Goal: Task Accomplishment & Management: Manage account settings

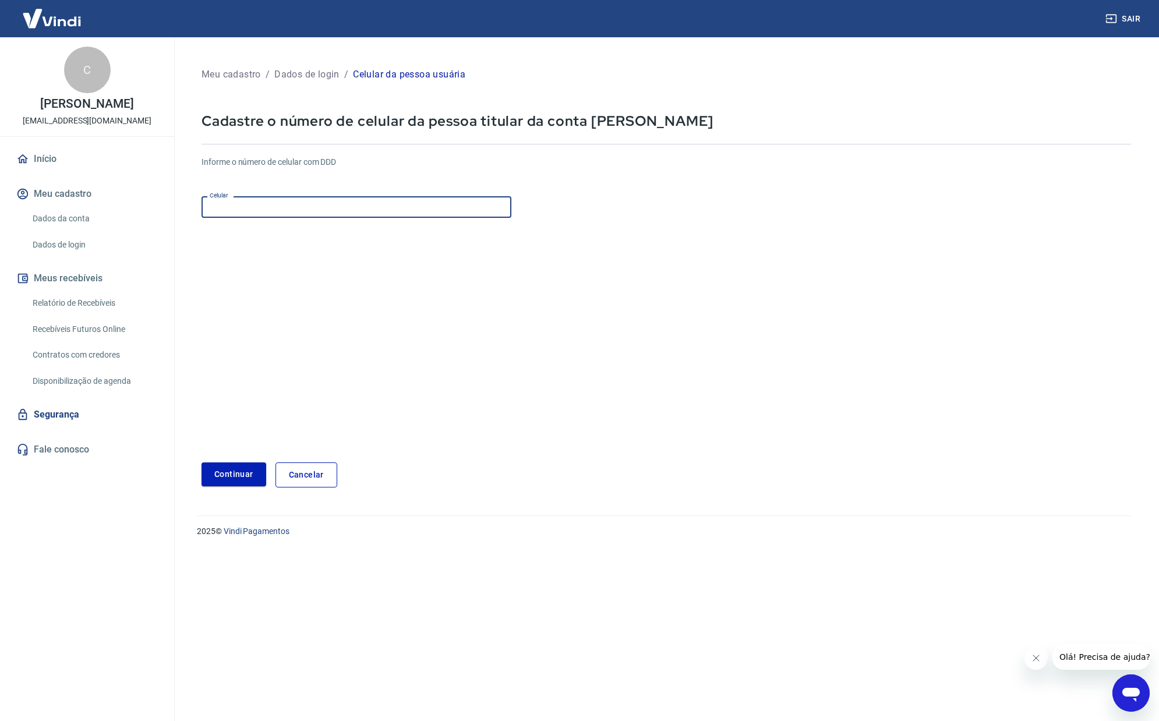
click at [289, 210] on input "Celular" at bounding box center [357, 207] width 310 height 22
type input "[PHONE_NUMBER]"
click at [247, 456] on form "Informe o número de celular com DDD Celular (11) 99983-8250 Celular Continuar C…" at bounding box center [667, 317] width 930 height 341
click at [252, 470] on button "Continuar" at bounding box center [234, 474] width 65 height 24
click at [327, 72] on p "Dados de login" at bounding box center [306, 75] width 65 height 14
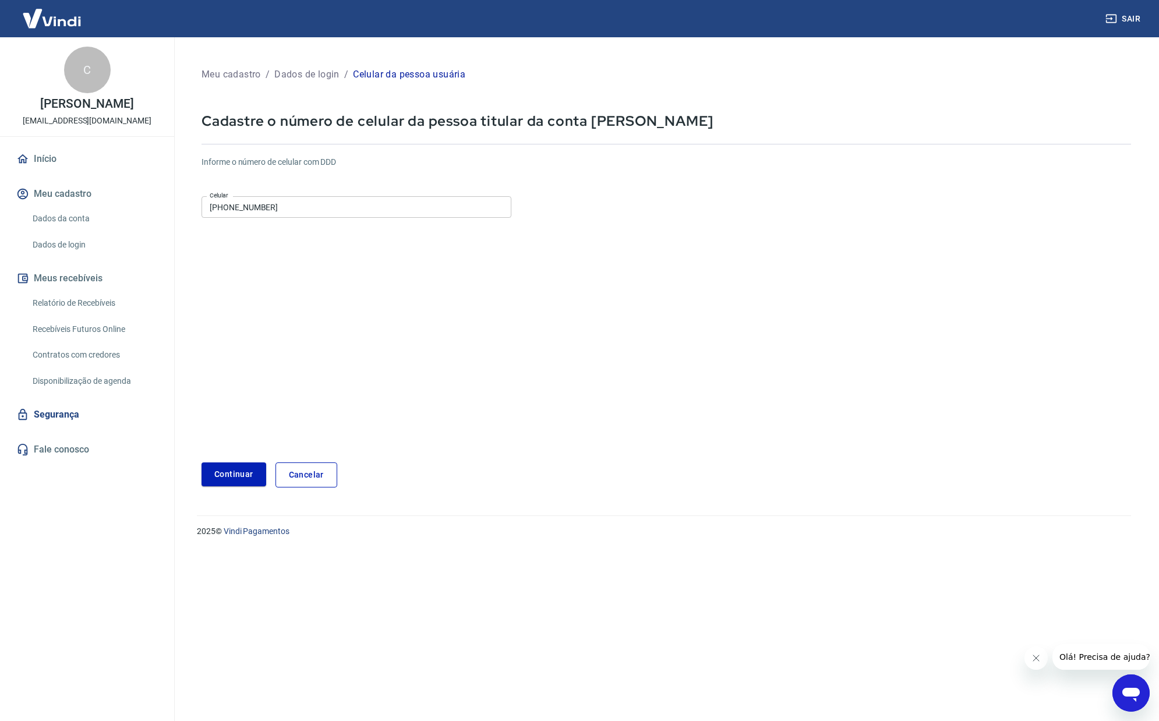
click at [319, 75] on p "Dados de login" at bounding box center [306, 75] width 65 height 14
click at [369, 72] on p "Celular da pessoa usuária" at bounding box center [409, 75] width 112 height 14
click at [211, 75] on p "Meu cadastro" at bounding box center [231, 75] width 59 height 14
click at [45, 243] on link "Dados de login" at bounding box center [94, 245] width 132 height 24
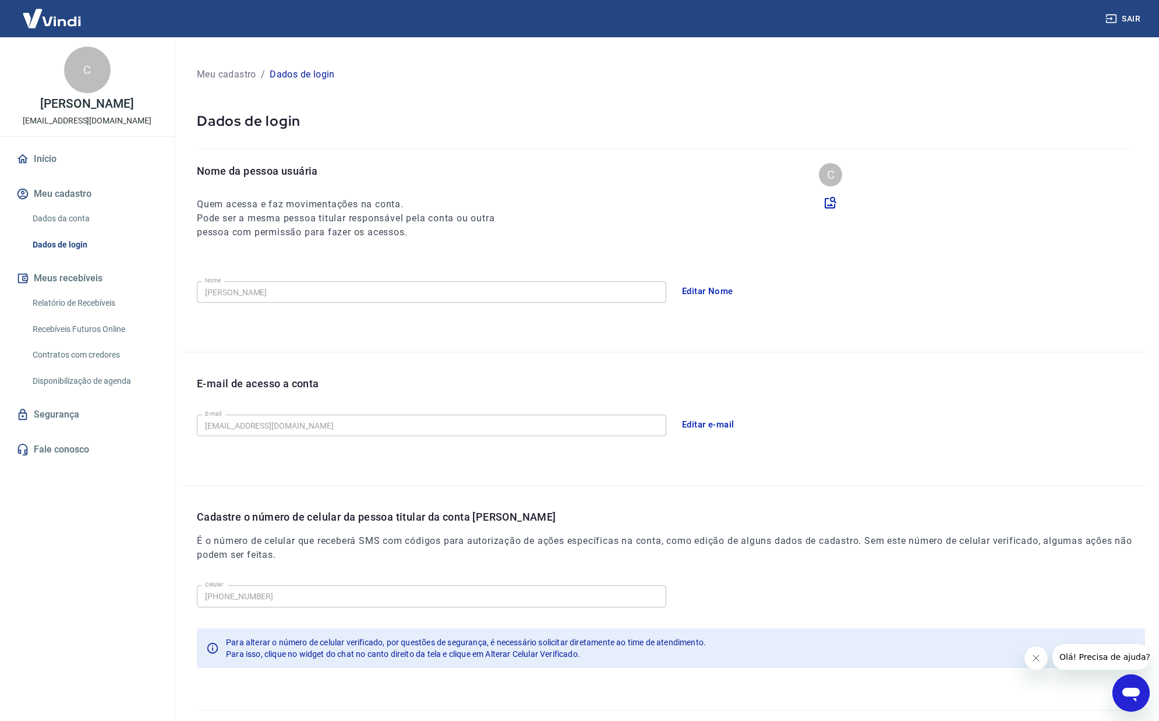
scroll to position [24, 0]
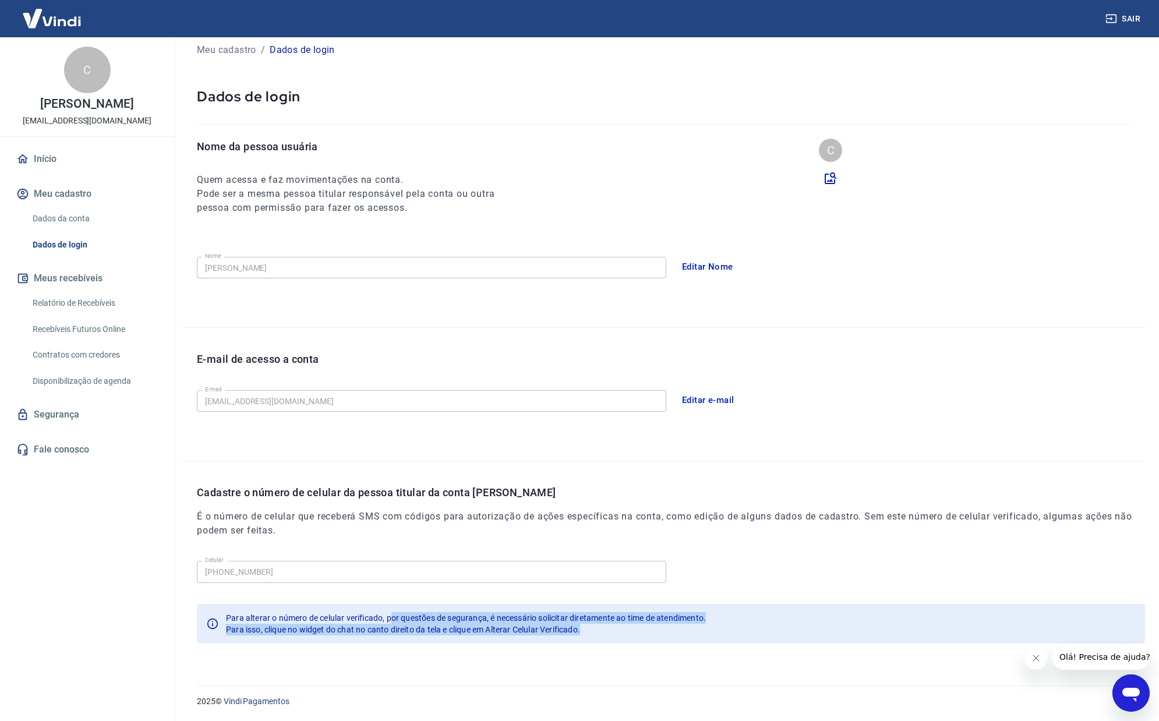
drag, startPoint x: 405, startPoint y: 619, endPoint x: 691, endPoint y: 629, distance: 286.2
click at [689, 629] on div "Para alterar o número de celular verificado, por questões de segurança, é neces…" at bounding box center [466, 623] width 480 height 33
click at [697, 629] on div "Para isso, clique no widget do chat no canto direito da tela e clique em Altera…" at bounding box center [466, 630] width 480 height 12
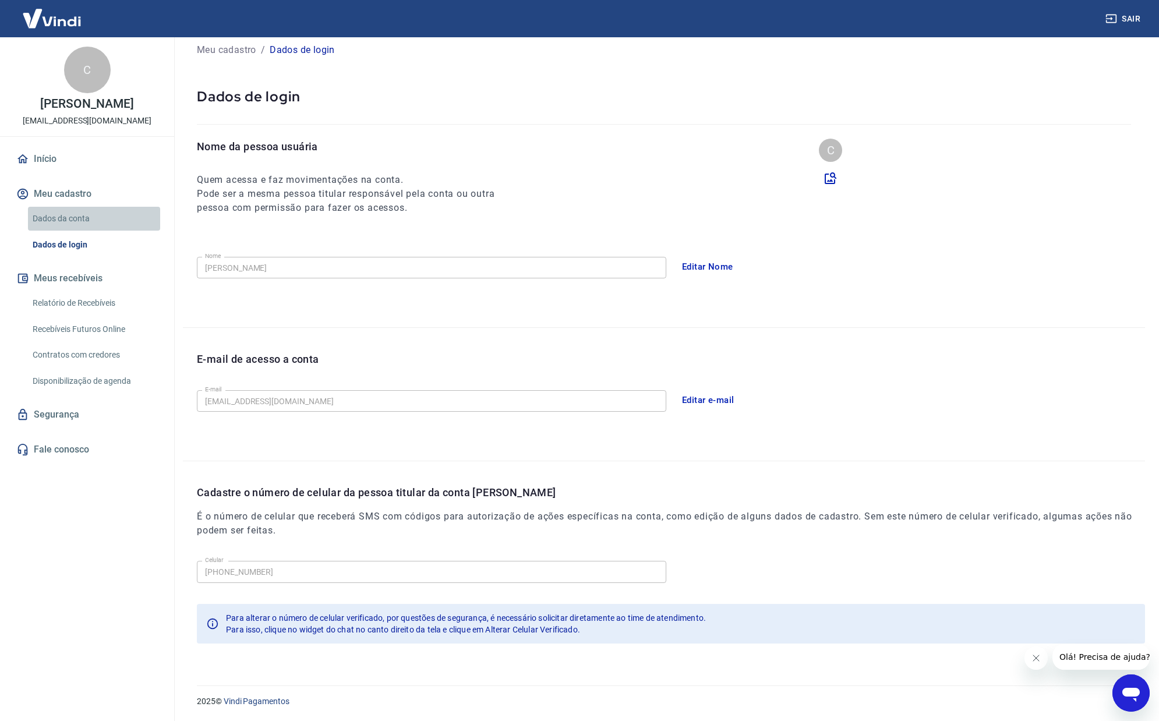
click at [75, 218] on link "Dados da conta" at bounding box center [94, 219] width 132 height 24
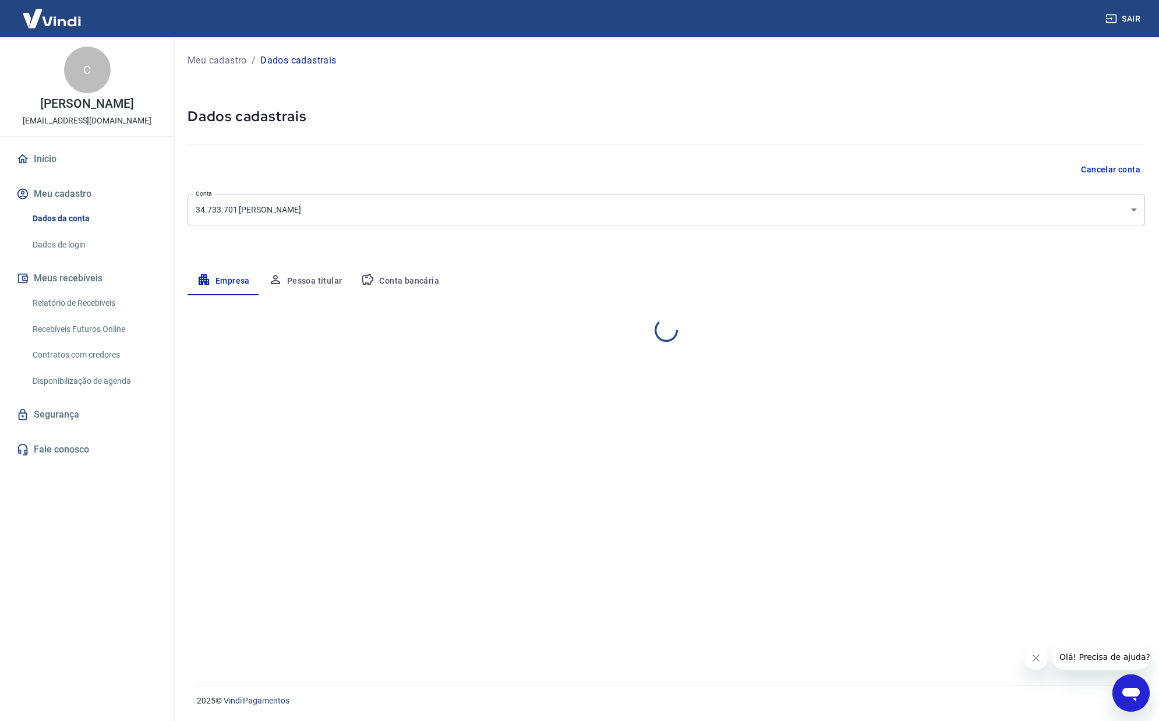
select select "SP"
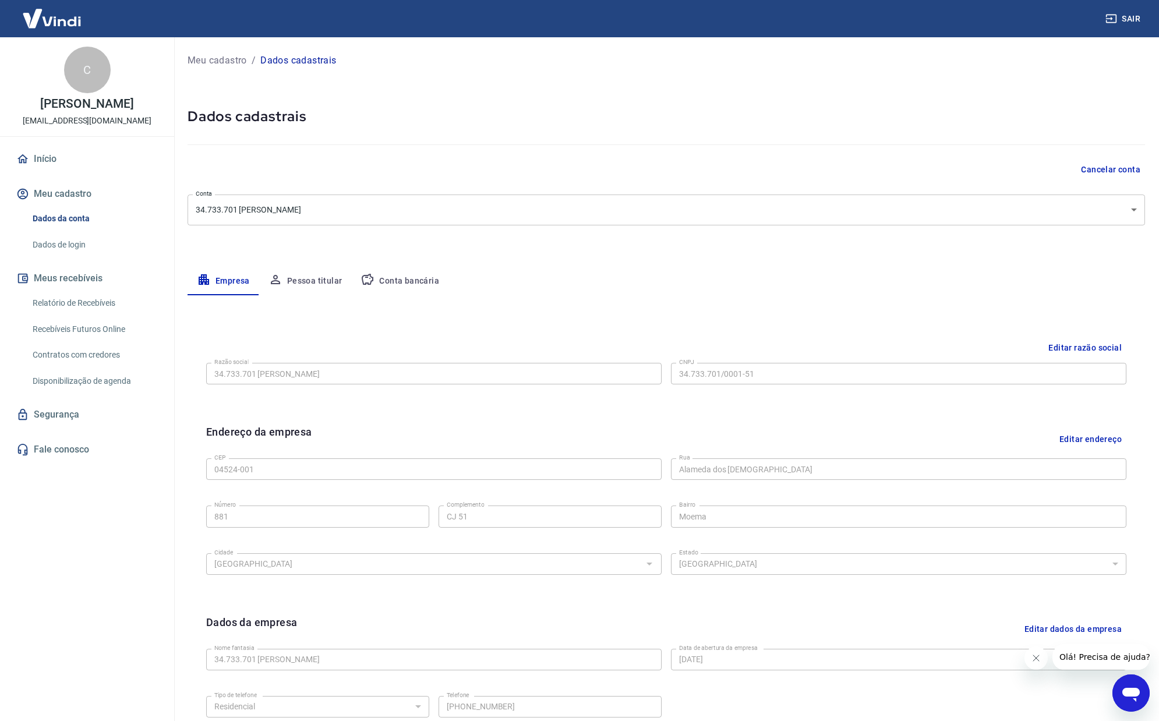
scroll to position [119, 0]
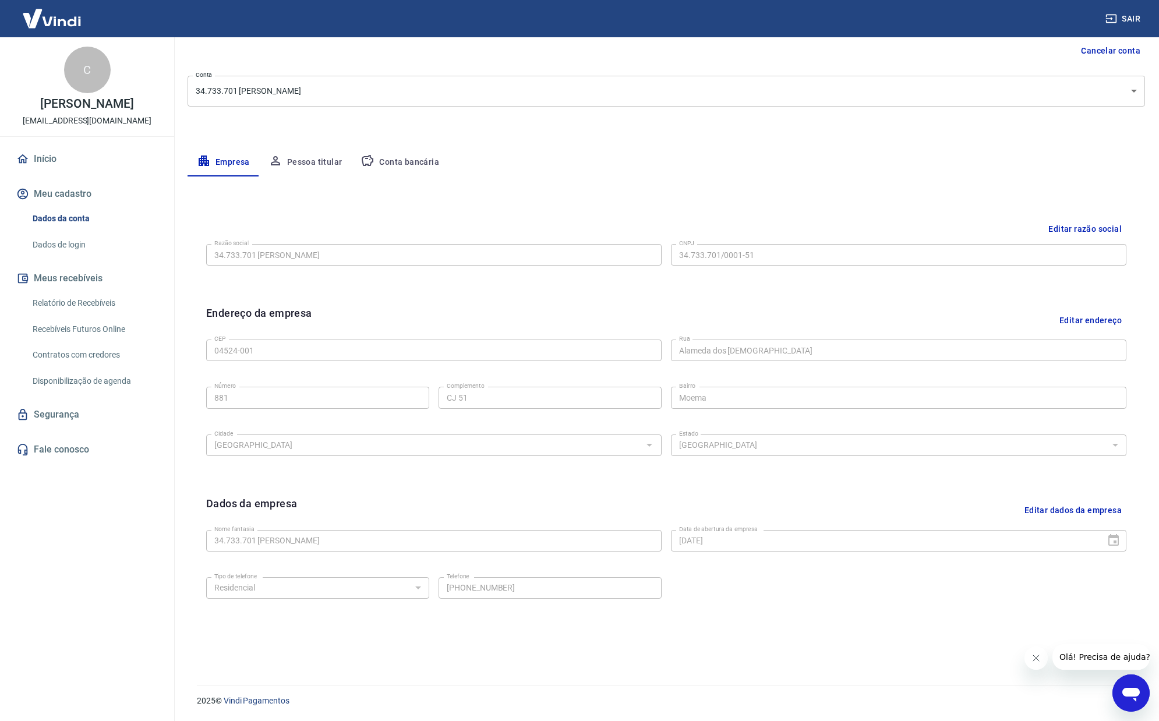
click at [305, 165] on button "Pessoa titular" at bounding box center [305, 163] width 93 height 28
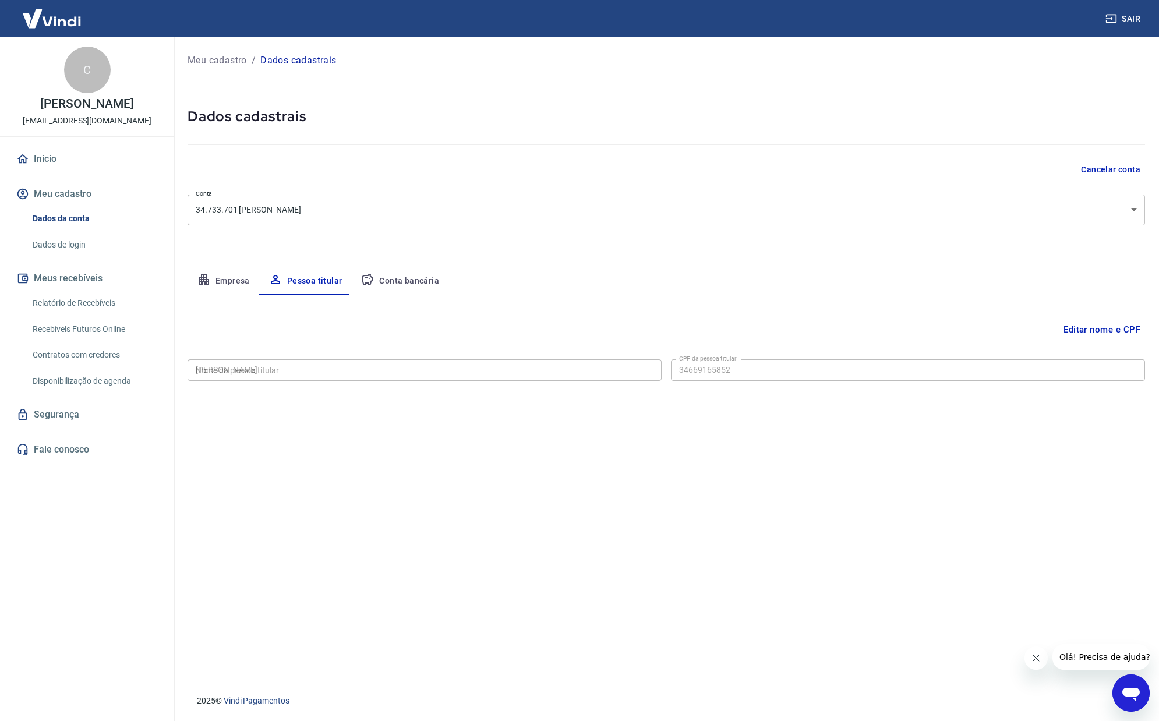
type input "346.691.658-52"
click at [438, 282] on button "Conta bancária" at bounding box center [399, 281] width 97 height 28
select select "1"
click at [341, 285] on button "Pessoa titular" at bounding box center [305, 281] width 93 height 28
click at [252, 291] on button "Empresa" at bounding box center [224, 281] width 72 height 28
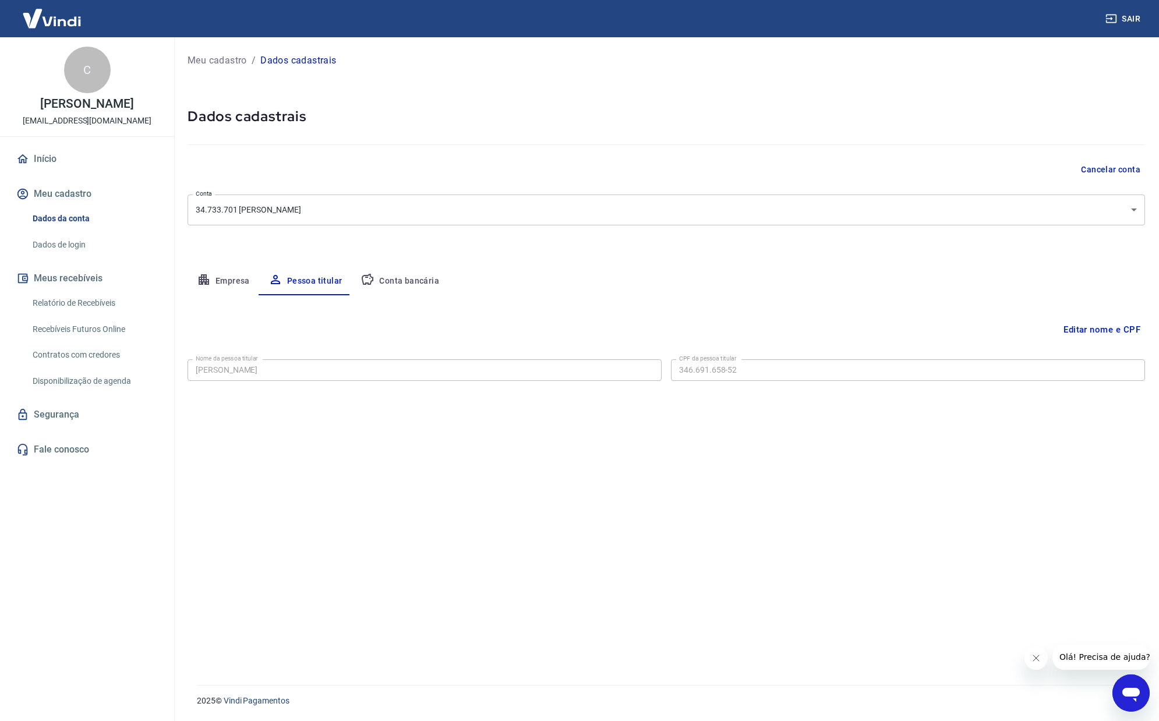
select select "SP"
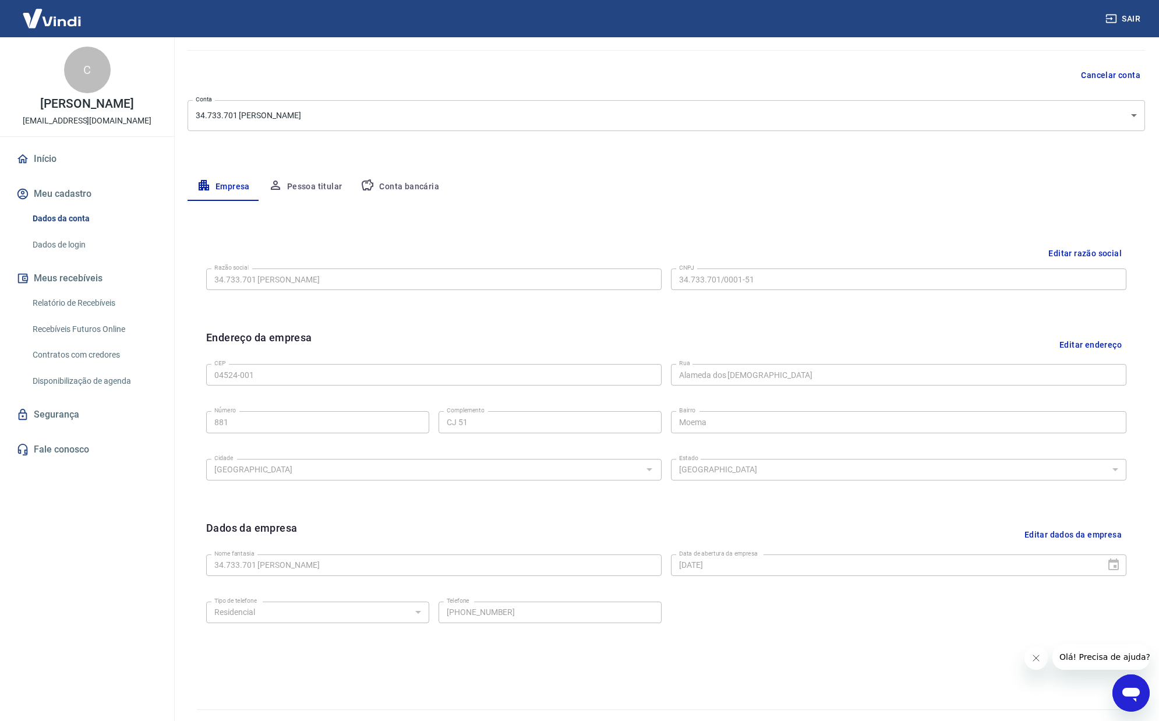
scroll to position [119, 0]
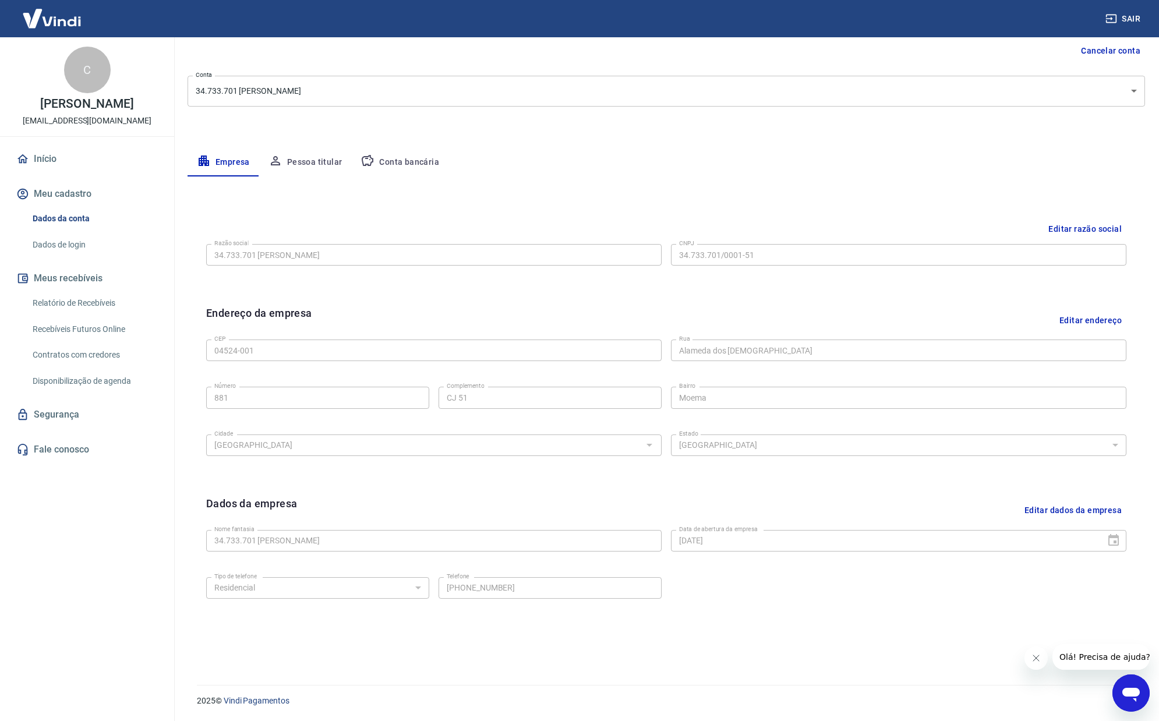
click at [50, 193] on button "Meu cadastro" at bounding box center [87, 194] width 146 height 26
click at [40, 158] on link "Início" at bounding box center [87, 159] width 146 height 26
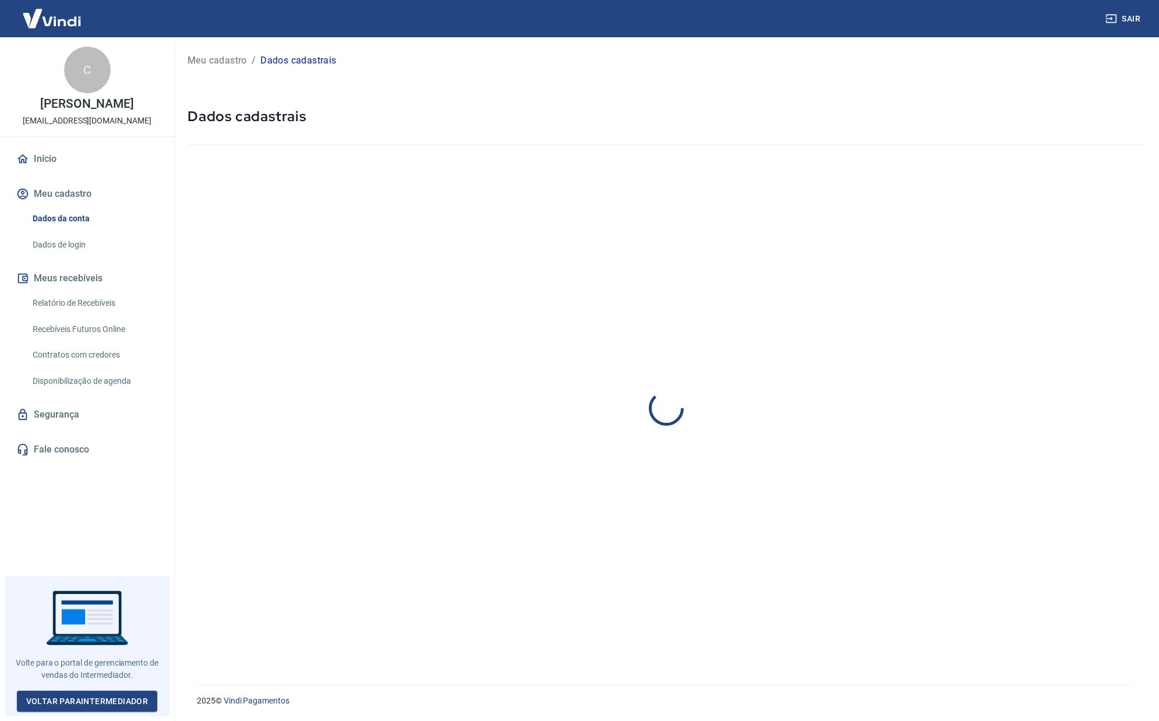
select select "SP"
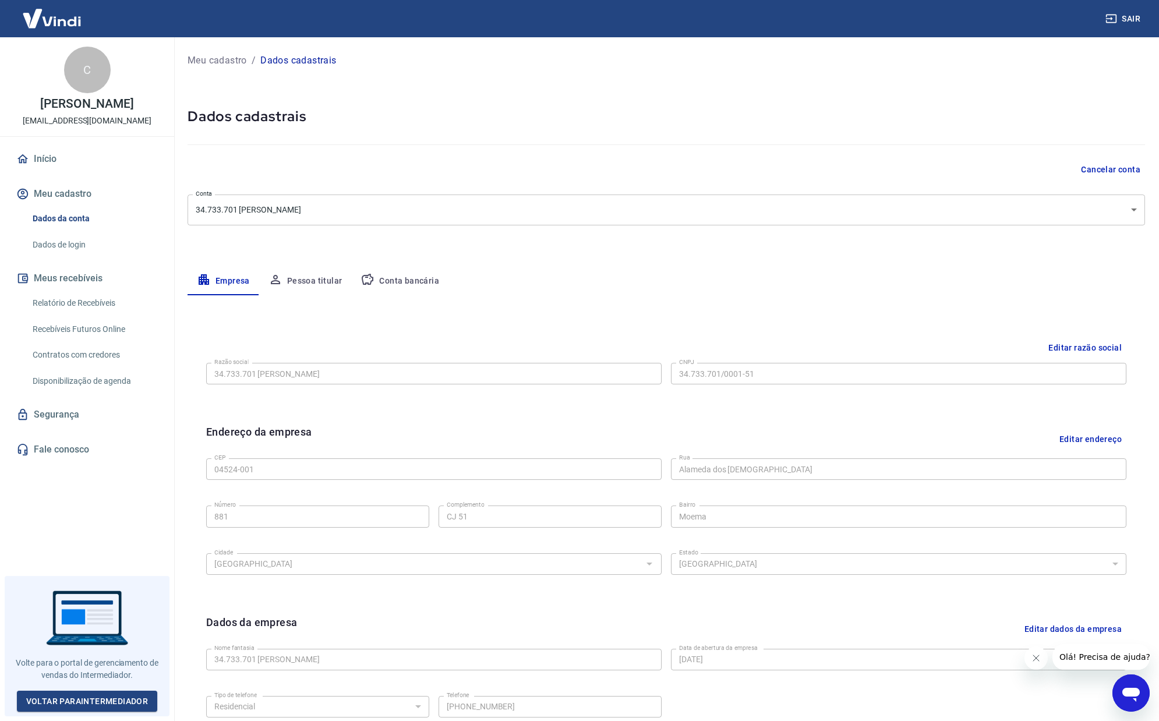
click at [377, 282] on button "Conta bancária" at bounding box center [399, 281] width 97 height 28
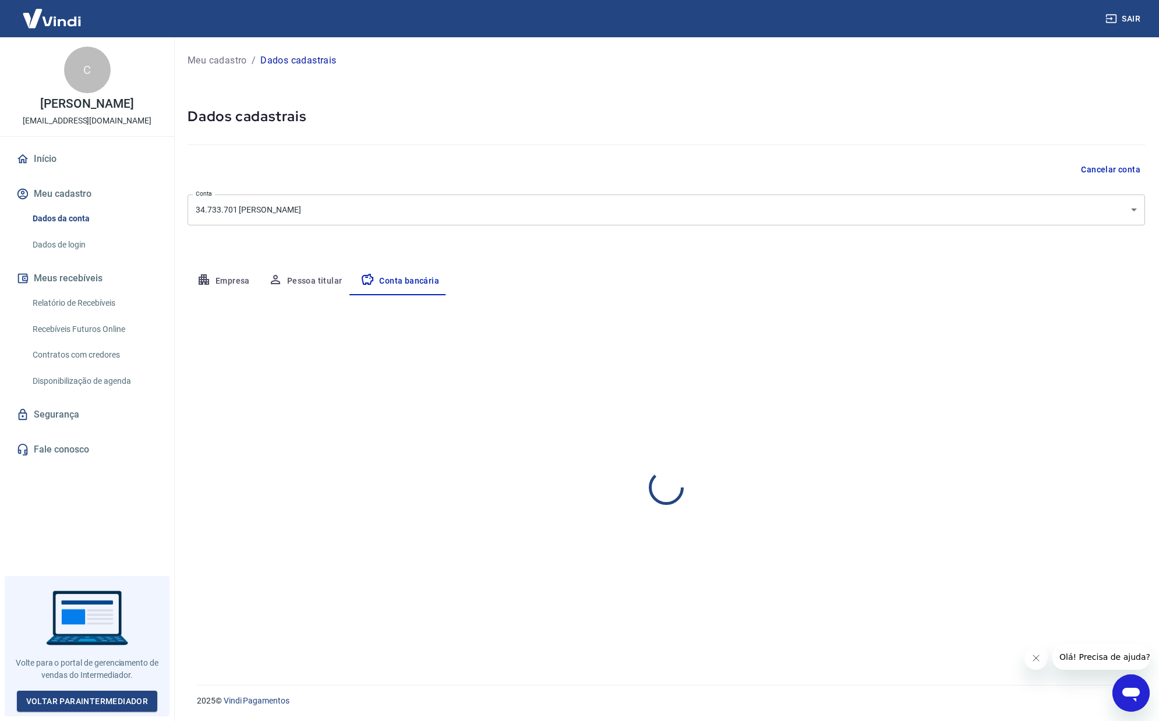
select select "1"
click at [1054, 331] on button "Editar conta bancária" at bounding box center [1096, 330] width 97 height 22
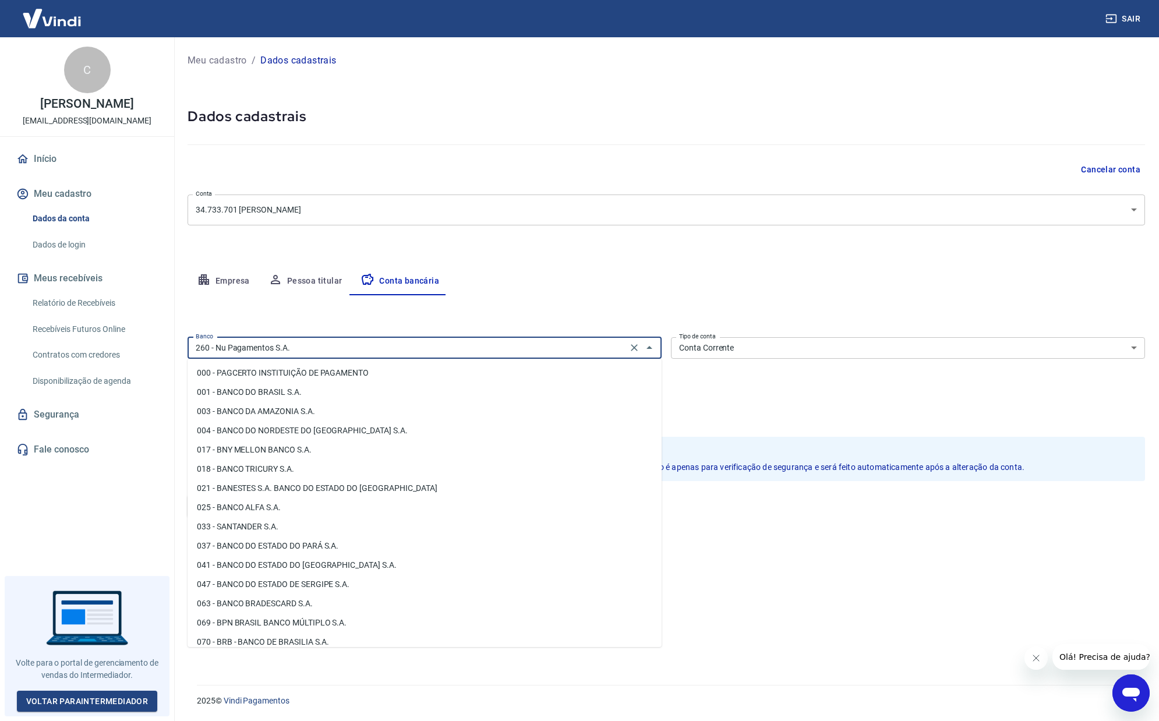
click at [338, 349] on input "260 - Nu Pagamentos S.A." at bounding box center [407, 348] width 433 height 15
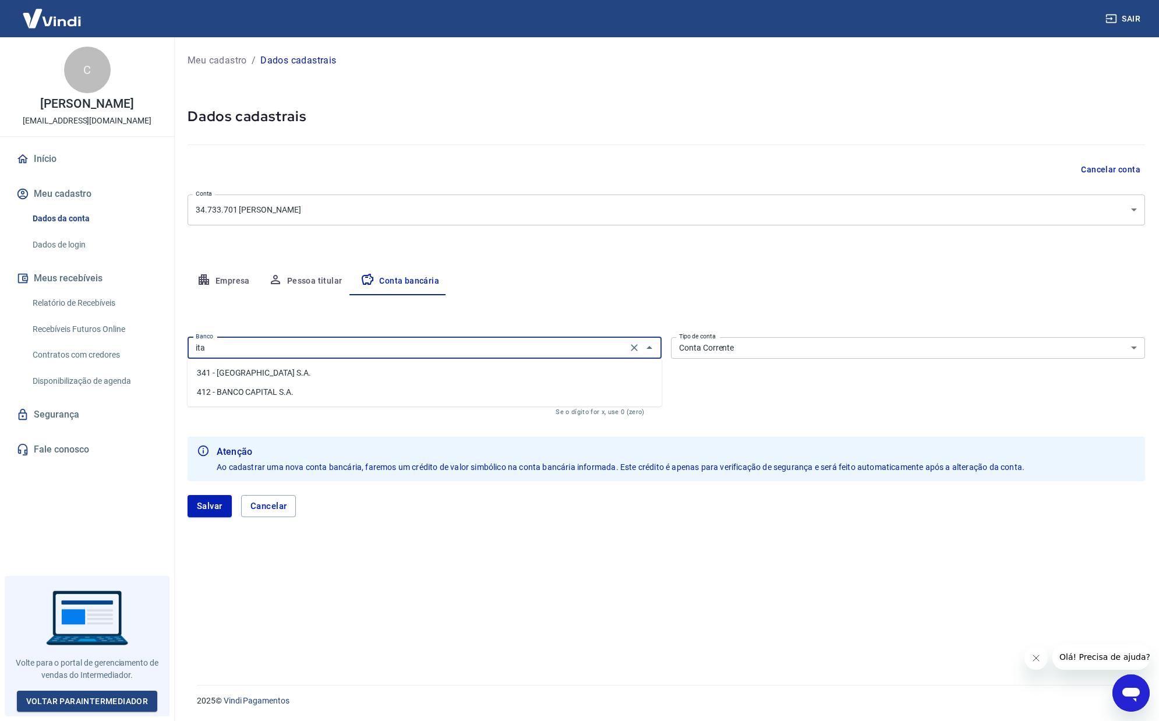
click at [319, 380] on li "341 - [GEOGRAPHIC_DATA] S.A." at bounding box center [425, 372] width 474 height 19
type input "341 - [GEOGRAPHIC_DATA] S.A."
click at [275, 400] on input "0001" at bounding box center [264, 395] width 152 height 22
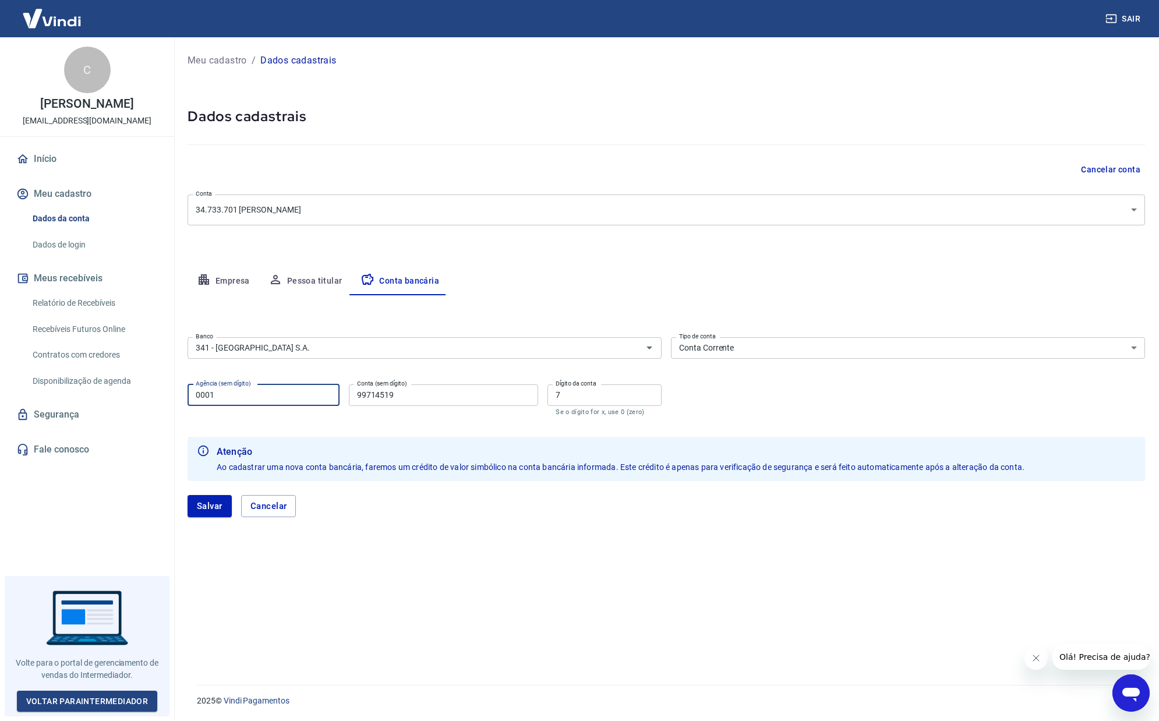
click at [275, 400] on input "0001" at bounding box center [264, 395] width 152 height 22
type input "3099"
type input "99600"
type input "5"
click at [275, 601] on div "Editar conta bancária Banco 341 - ITAÚ UNIBANCO S.A. Banco Tipo de conta Conta …" at bounding box center [667, 476] width 958 height 362
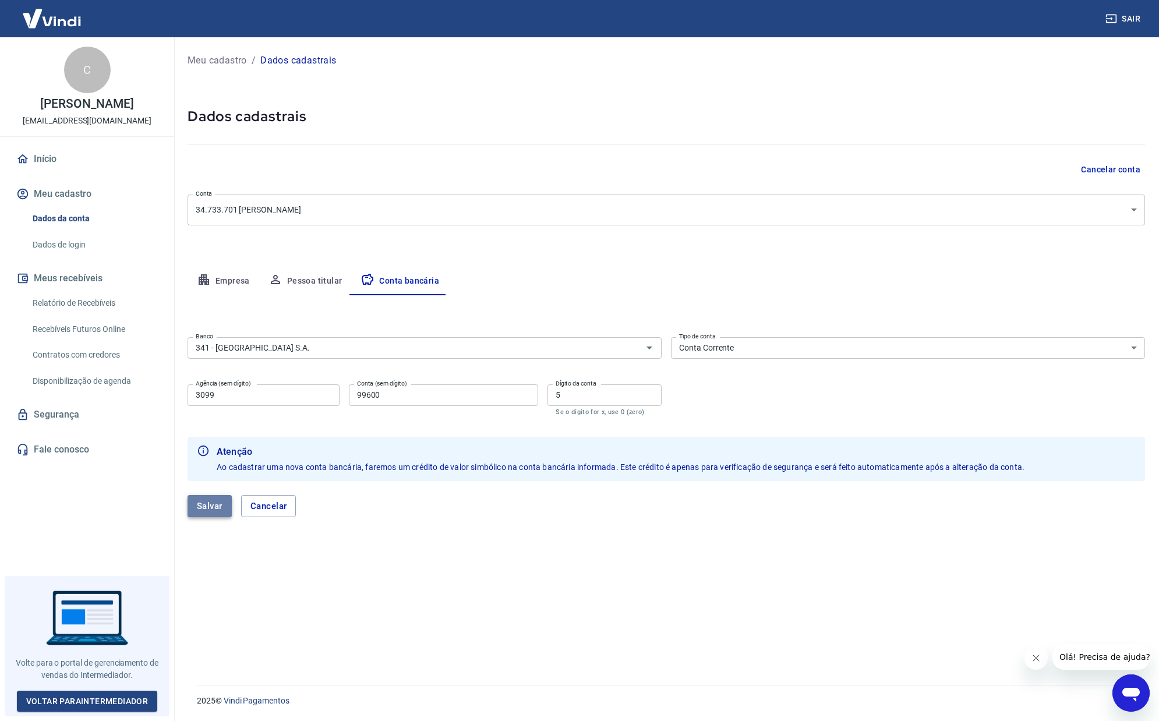
click at [221, 514] on button "Salvar" at bounding box center [210, 506] width 44 height 22
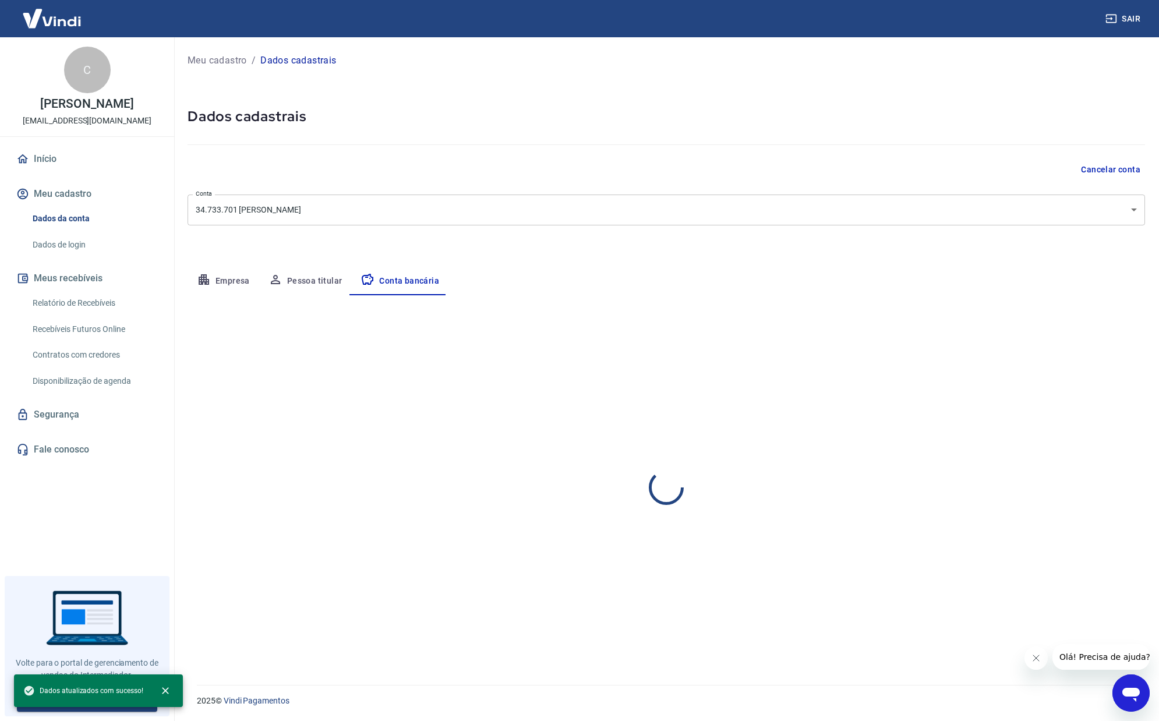
select select "1"
click at [170, 691] on button "close" at bounding box center [166, 691] width 26 height 26
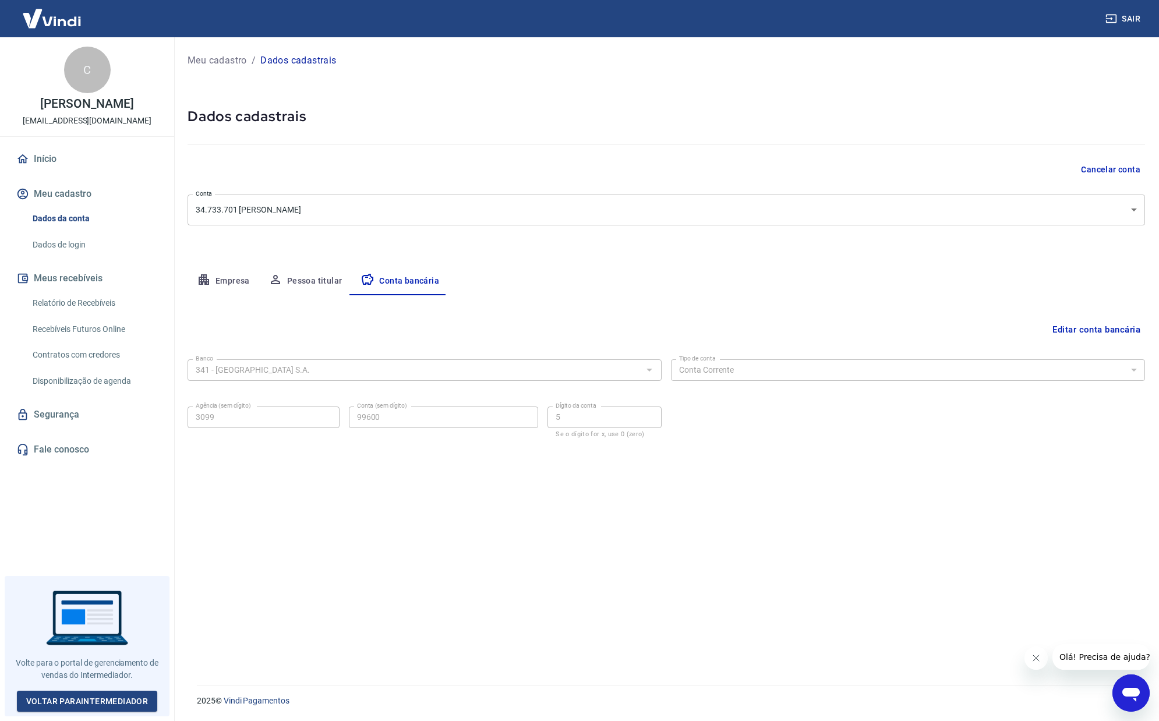
click at [479, 335] on div "Editar conta bancária" at bounding box center [667, 330] width 958 height 22
click at [70, 168] on link "Início" at bounding box center [87, 159] width 146 height 26
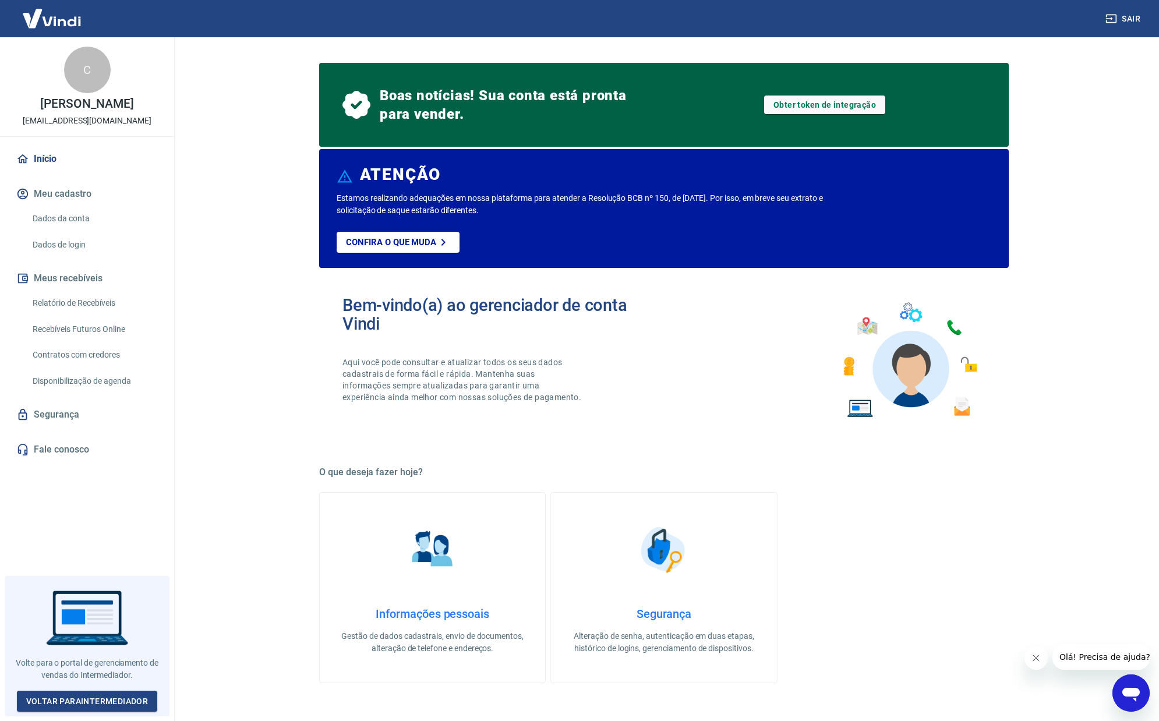
click at [100, 219] on link "Dados da conta" at bounding box center [94, 219] width 132 height 24
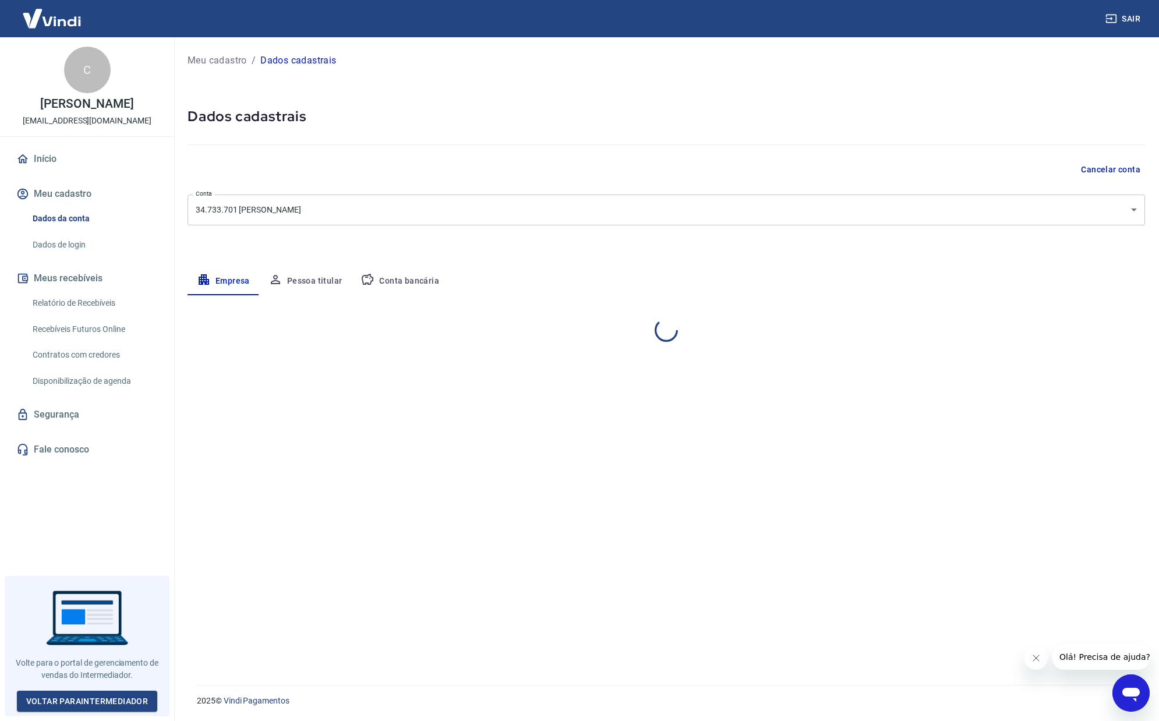
select select "SP"
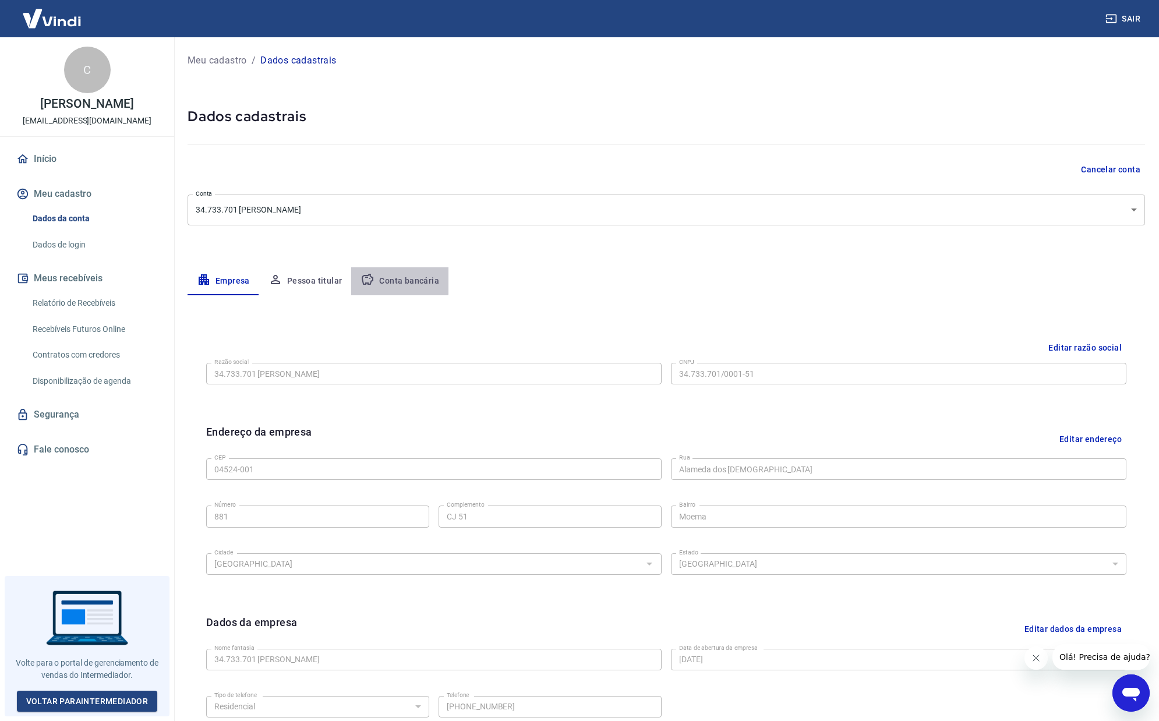
click at [387, 269] on button "Conta bancária" at bounding box center [399, 281] width 97 height 28
select select "1"
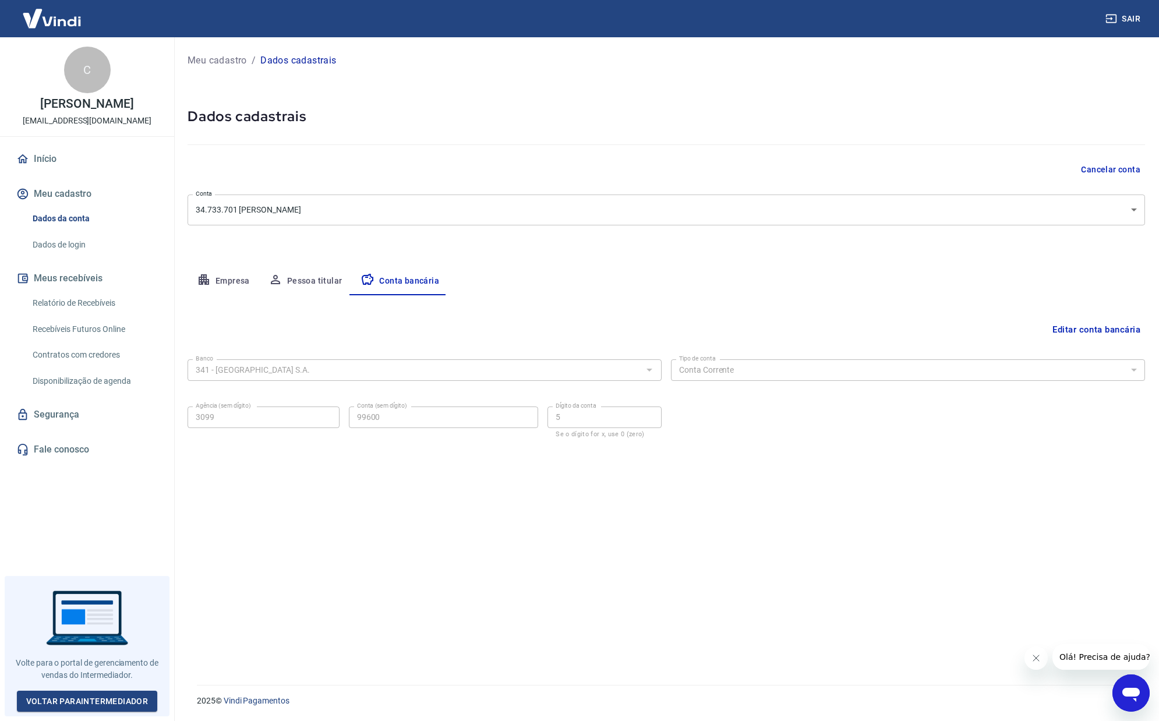
click at [288, 280] on button "Pessoa titular" at bounding box center [305, 281] width 93 height 28
click at [224, 281] on button "Empresa" at bounding box center [224, 281] width 72 height 28
select select "SP"
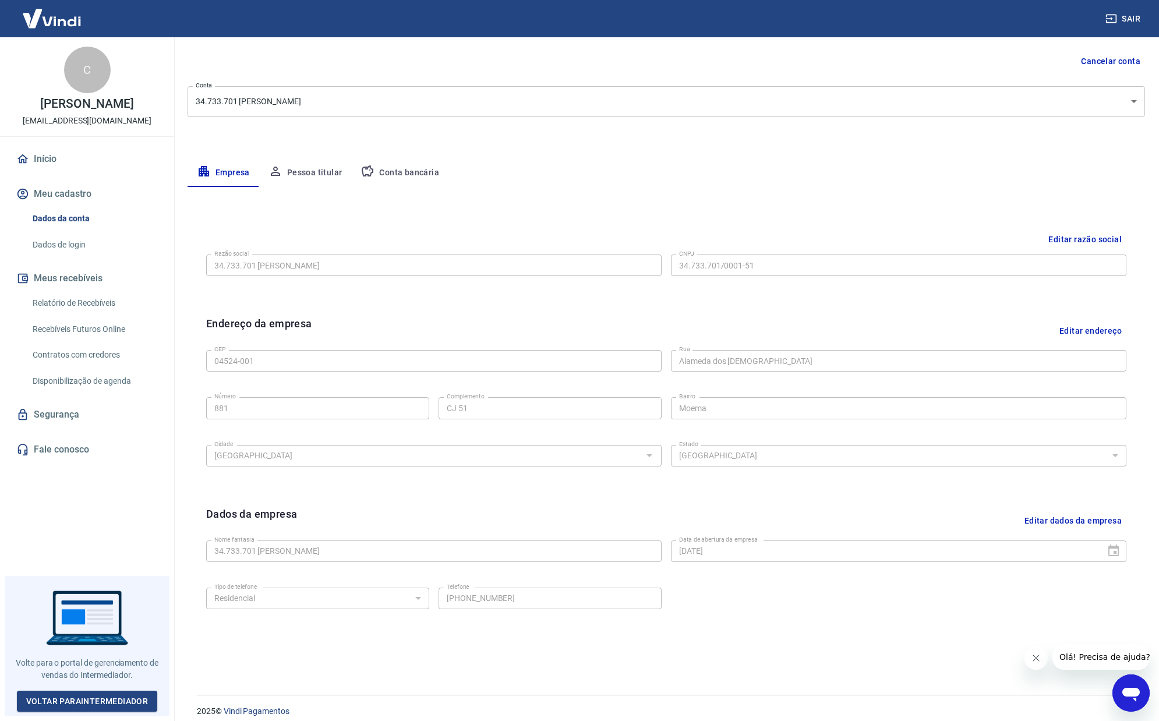
scroll to position [119, 0]
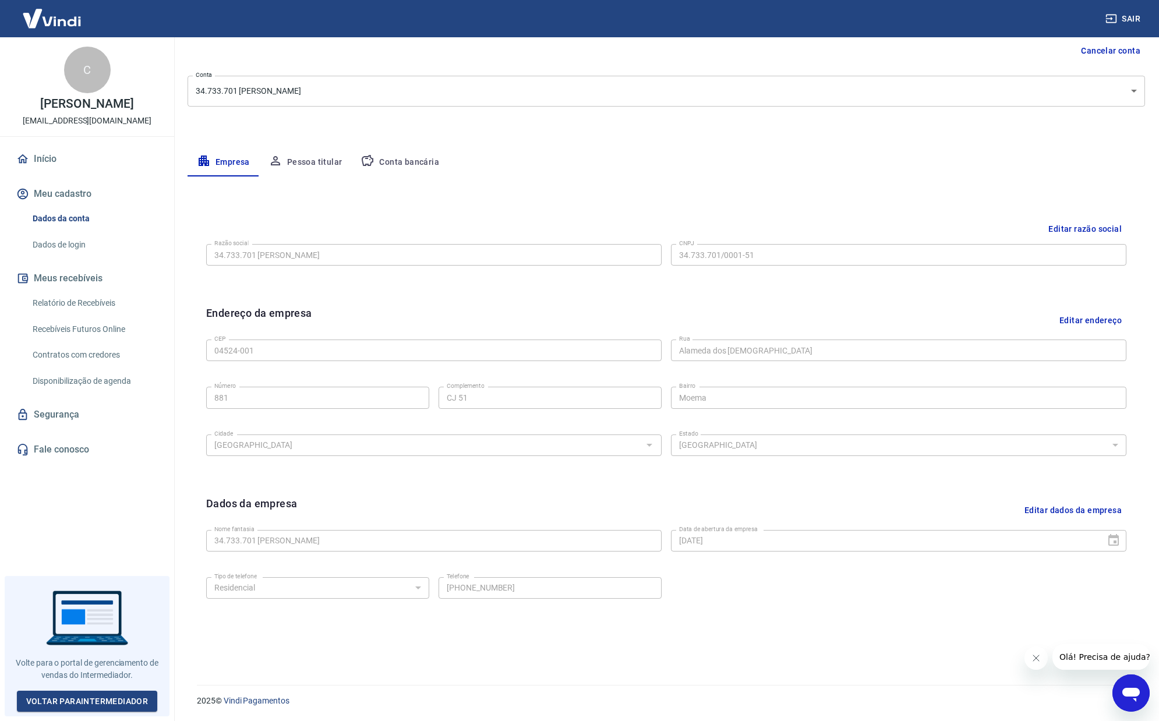
click at [1040, 661] on icon "Fechar mensagem da empresa" at bounding box center [1036, 658] width 9 height 9
click at [1118, 687] on div "Abrir janela de mensagens" at bounding box center [1131, 693] width 35 height 35
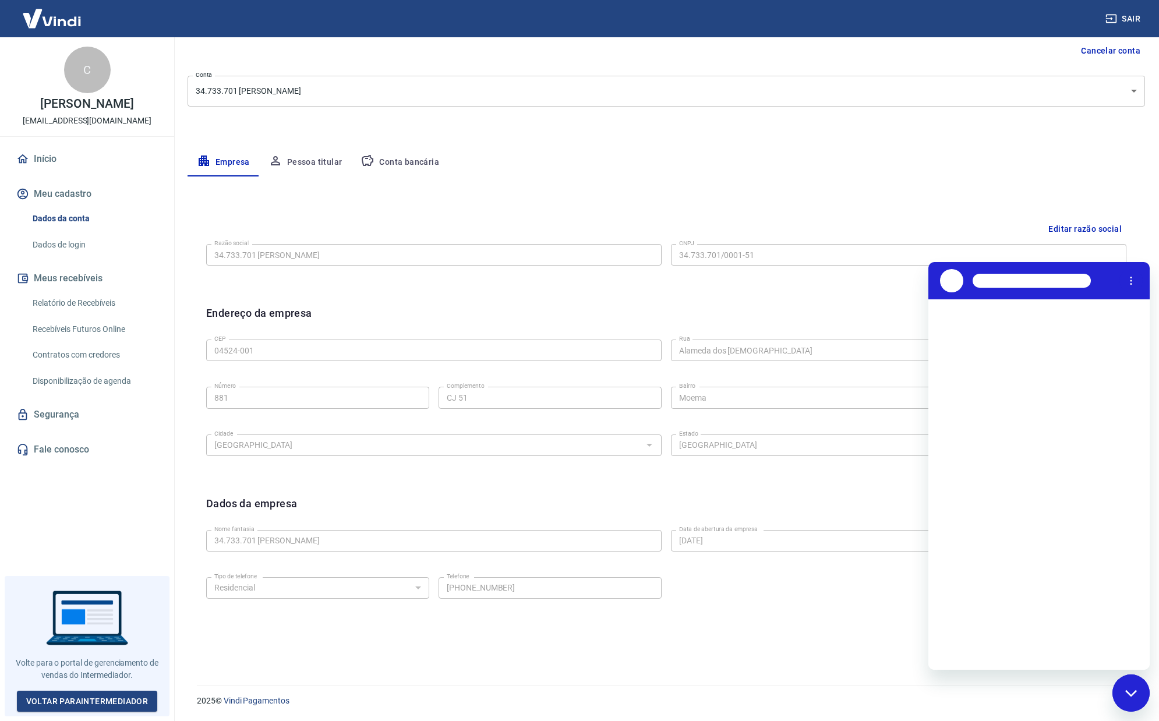
scroll to position [0, 0]
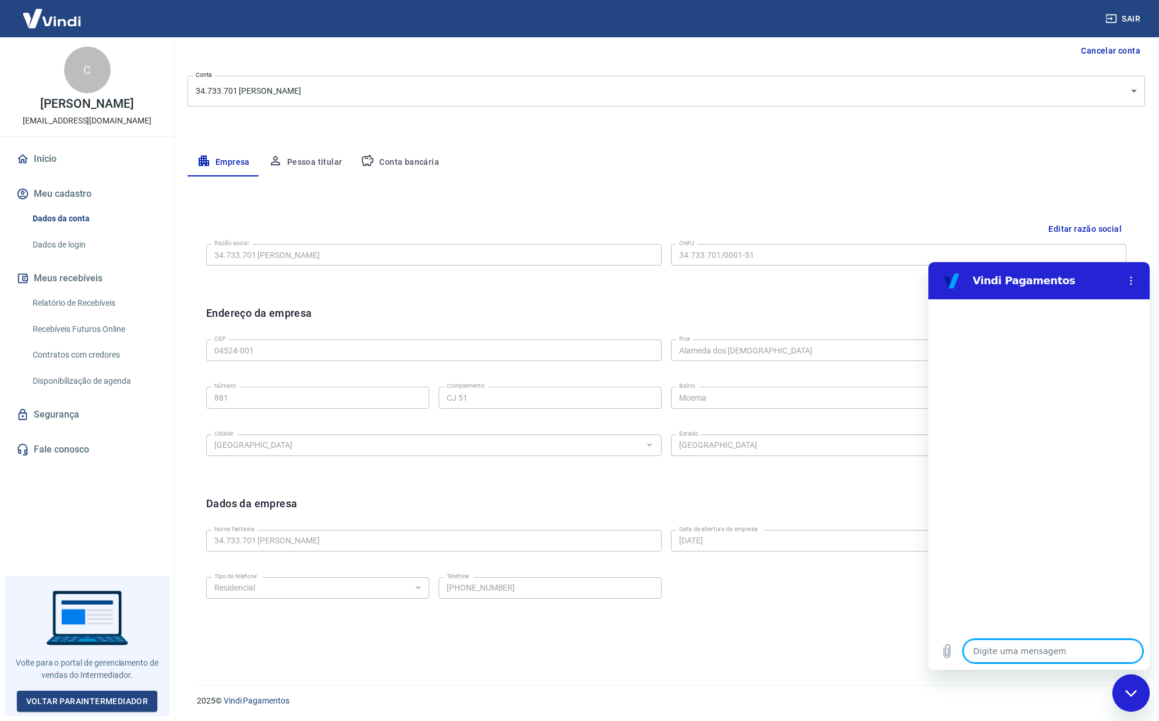
click at [1013, 649] on textarea at bounding box center [1052, 651] width 179 height 23
type textarea "O"
type textarea "x"
type textarea "Ol"
type textarea "x"
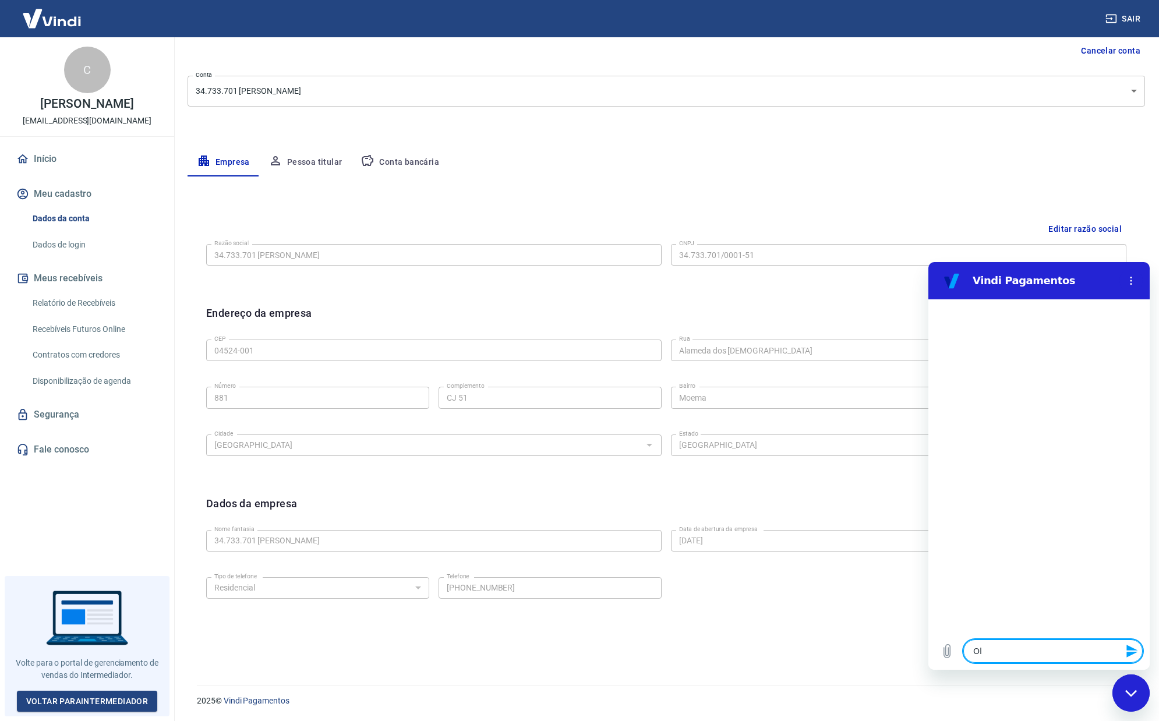
type textarea "Ol'"
type textarea "x"
type textarea "Olá"
type textarea "x"
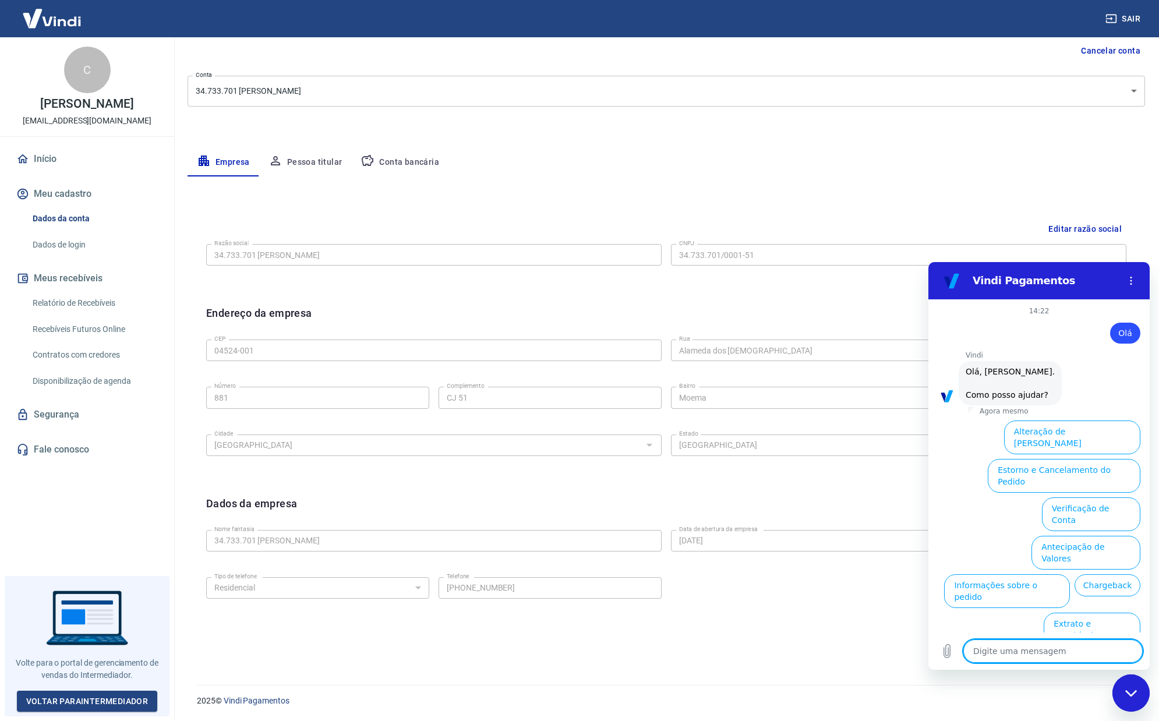
scroll to position [27, 0]
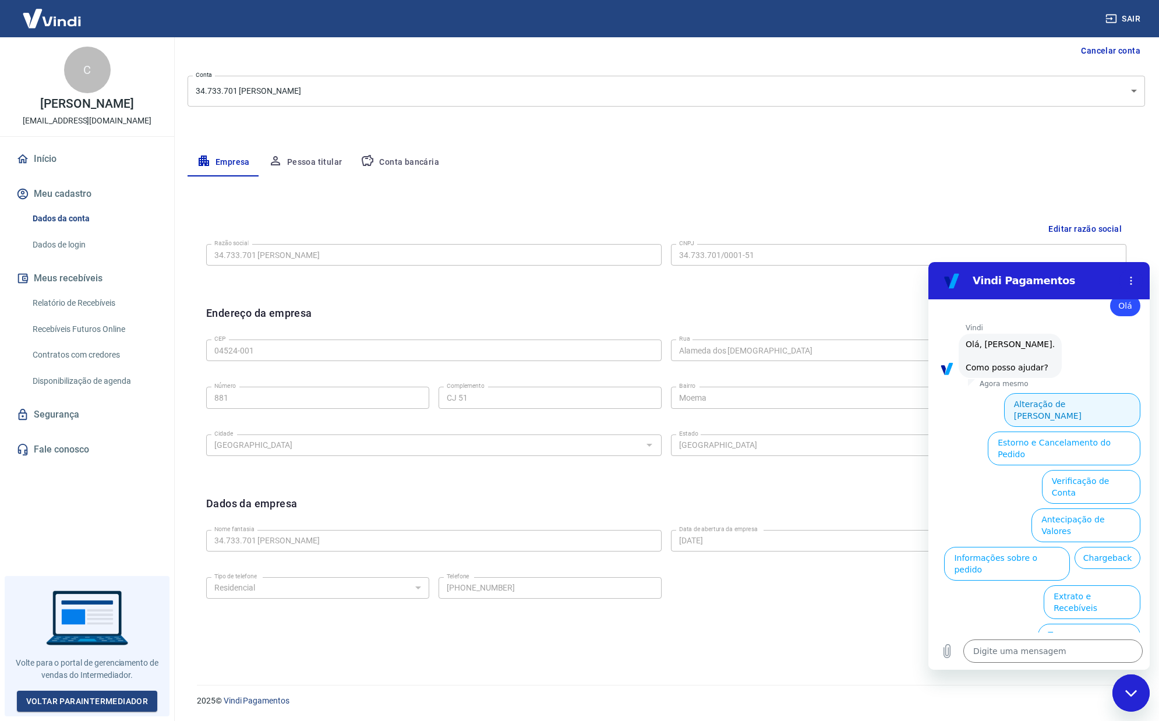
click at [1051, 404] on button "Alteração de [PERSON_NAME]" at bounding box center [1072, 410] width 136 height 34
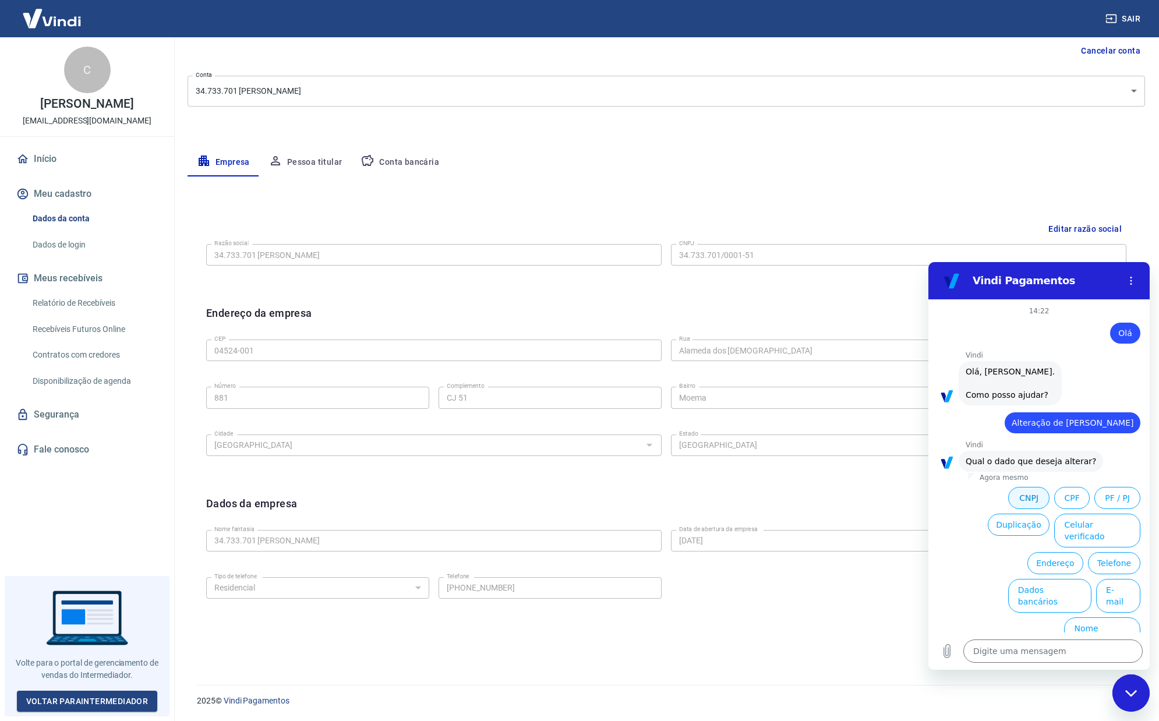
click at [1030, 494] on button "CNPJ" at bounding box center [1028, 498] width 41 height 22
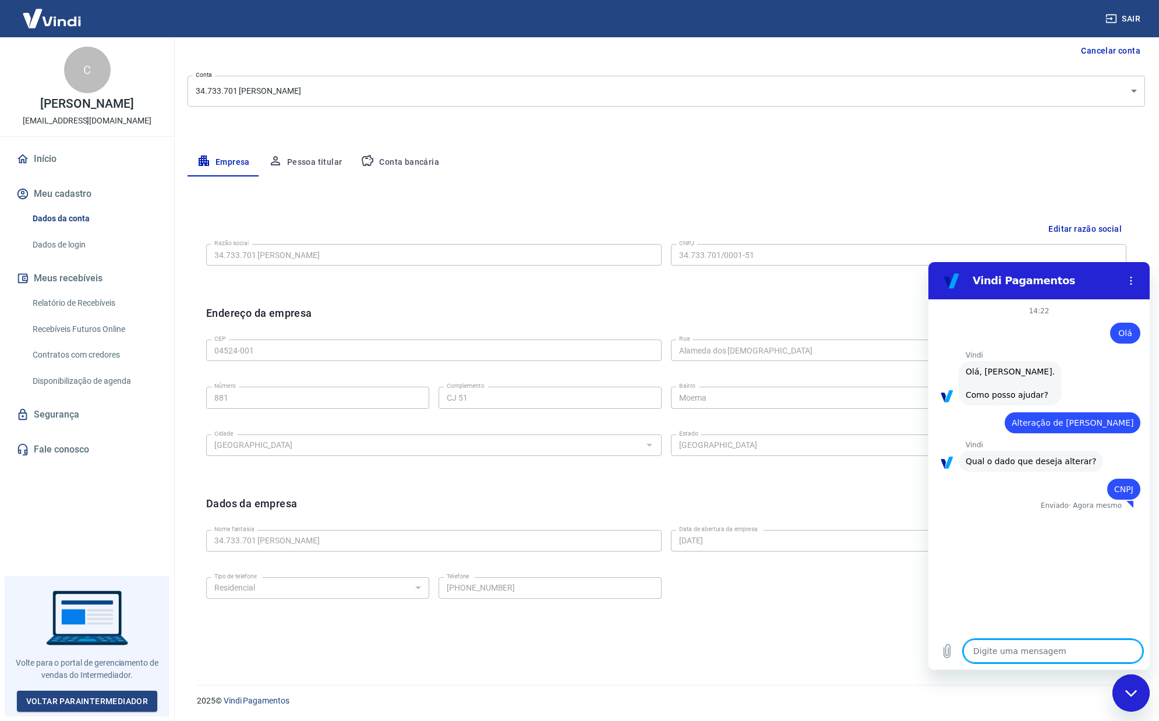
type textarea "x"
click at [1045, 647] on textarea at bounding box center [1052, 651] width 179 height 23
type textarea "O"
type textarea "x"
type textarea "Ol"
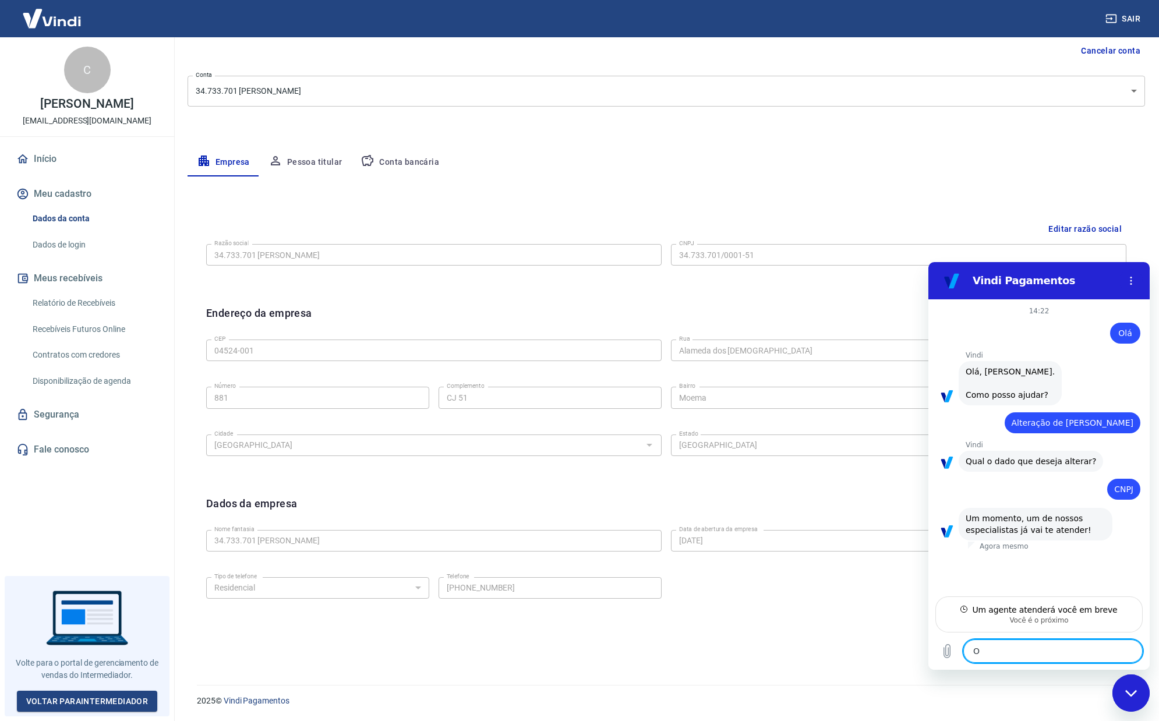
type textarea "x"
type textarea "Ol'"
type textarea "x"
type textarea "Olá"
type textarea "x"
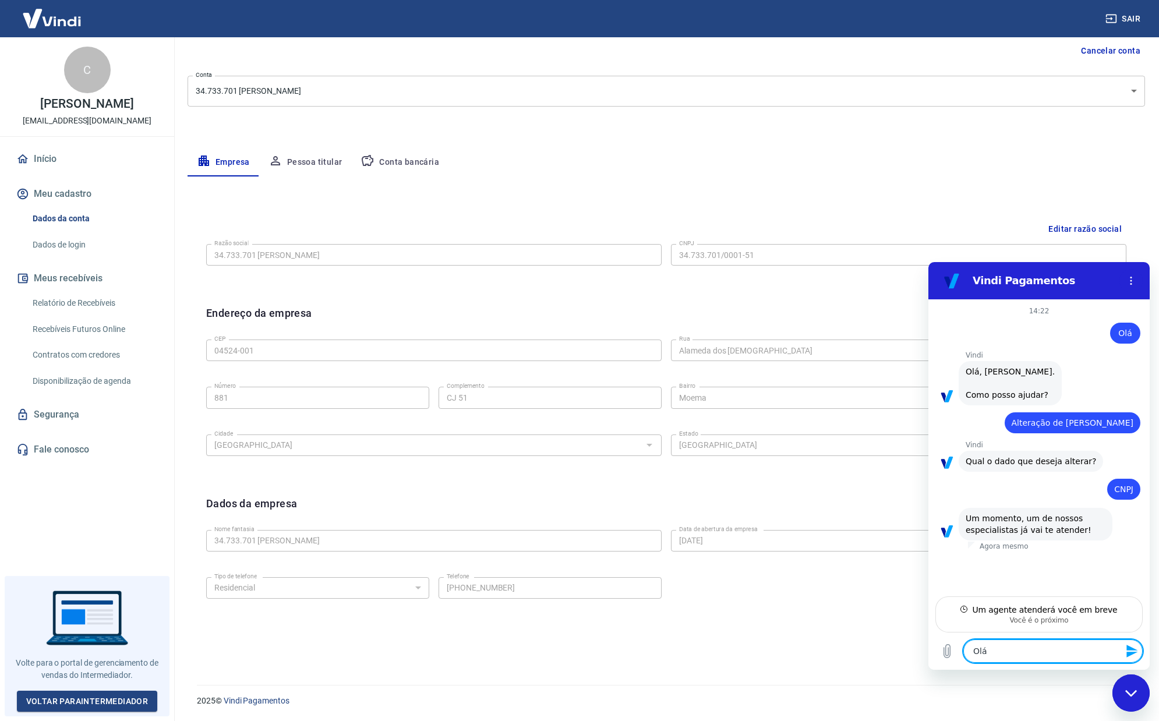
type textarea "Olá@"
type textarea "x"
type textarea "Olá"
type textarea "x"
type textarea "Olá!"
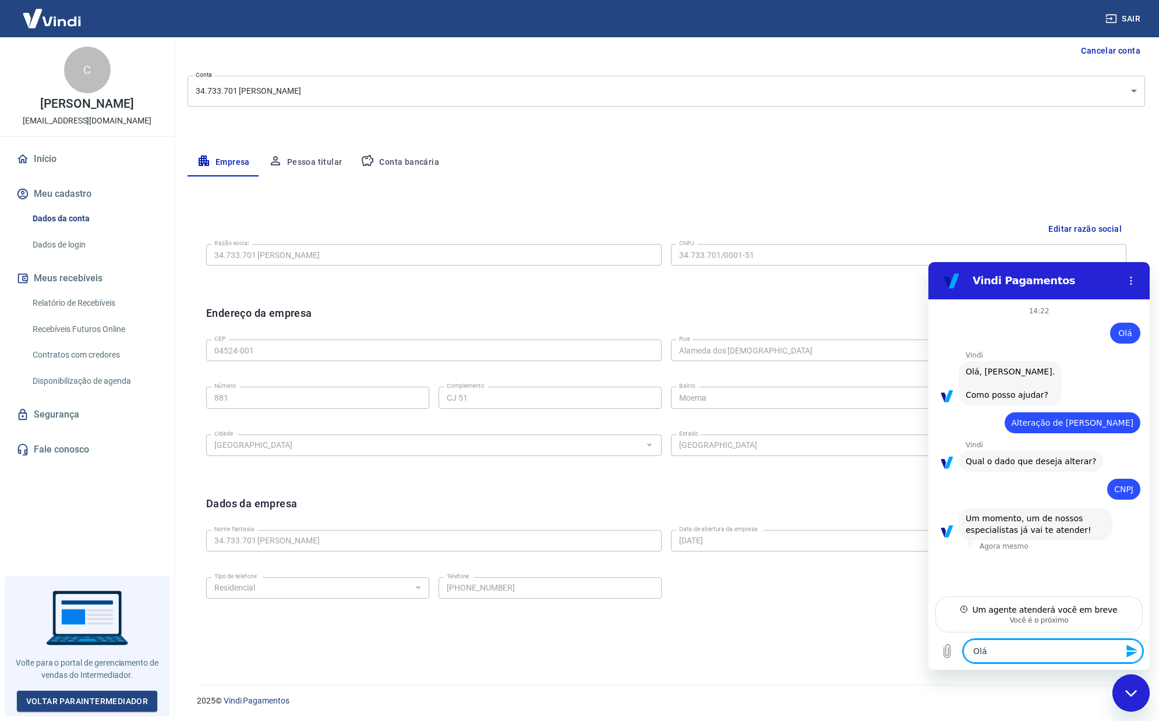
type textarea "x"
type textarea "Olá!"
type textarea "x"
type textarea "Olá! t"
type textarea "x"
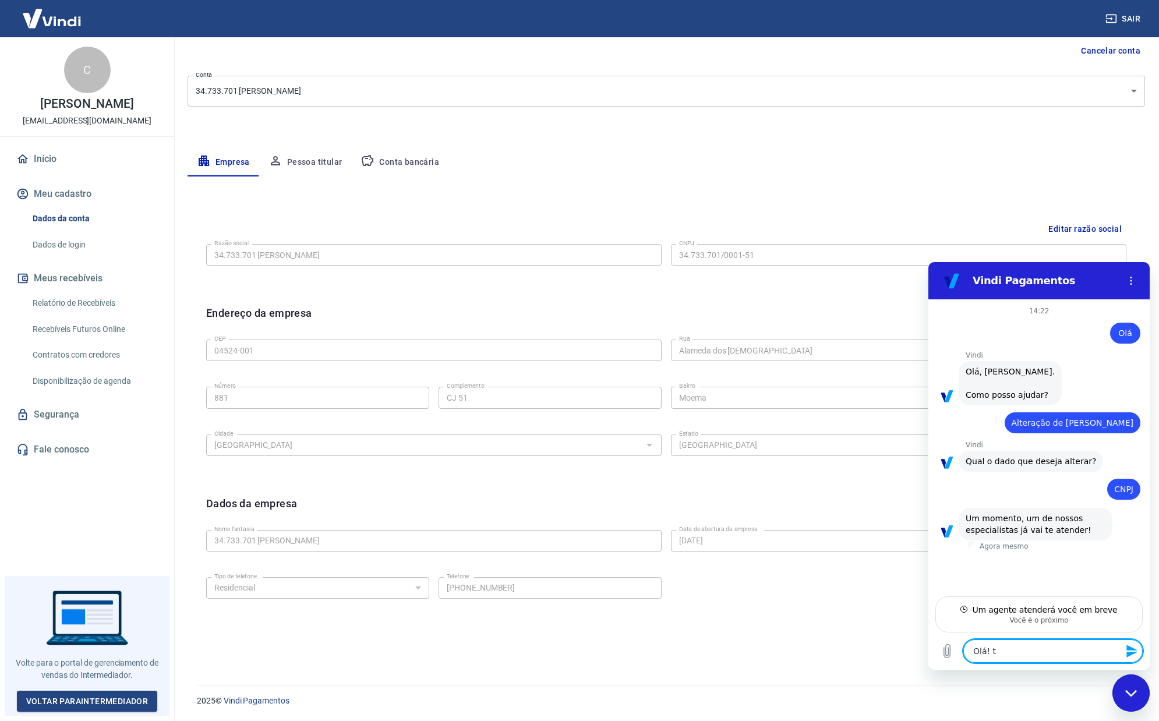
type textarea "Olá! ti"
type textarea "x"
type textarea "Olá! tiv"
type textarea "x"
type textarea "Olá! tivi"
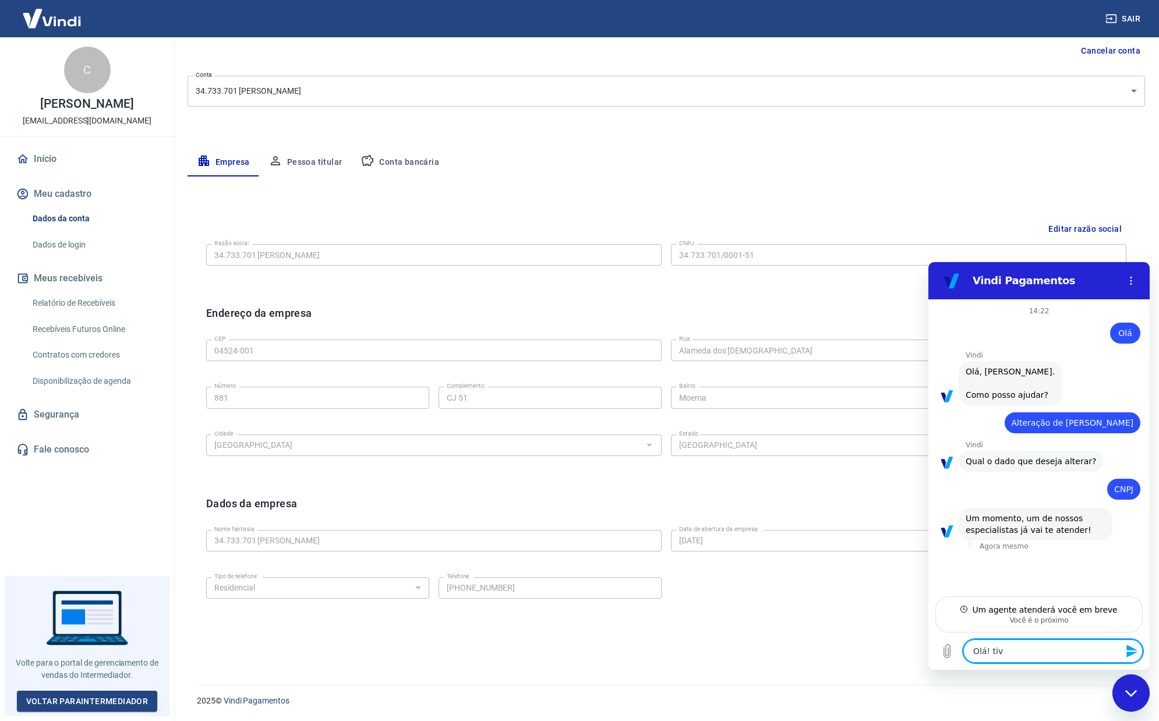
type textarea "x"
type textarea "Olá! tiv"
type textarea "x"
type textarea "Olá! tive"
type textarea "x"
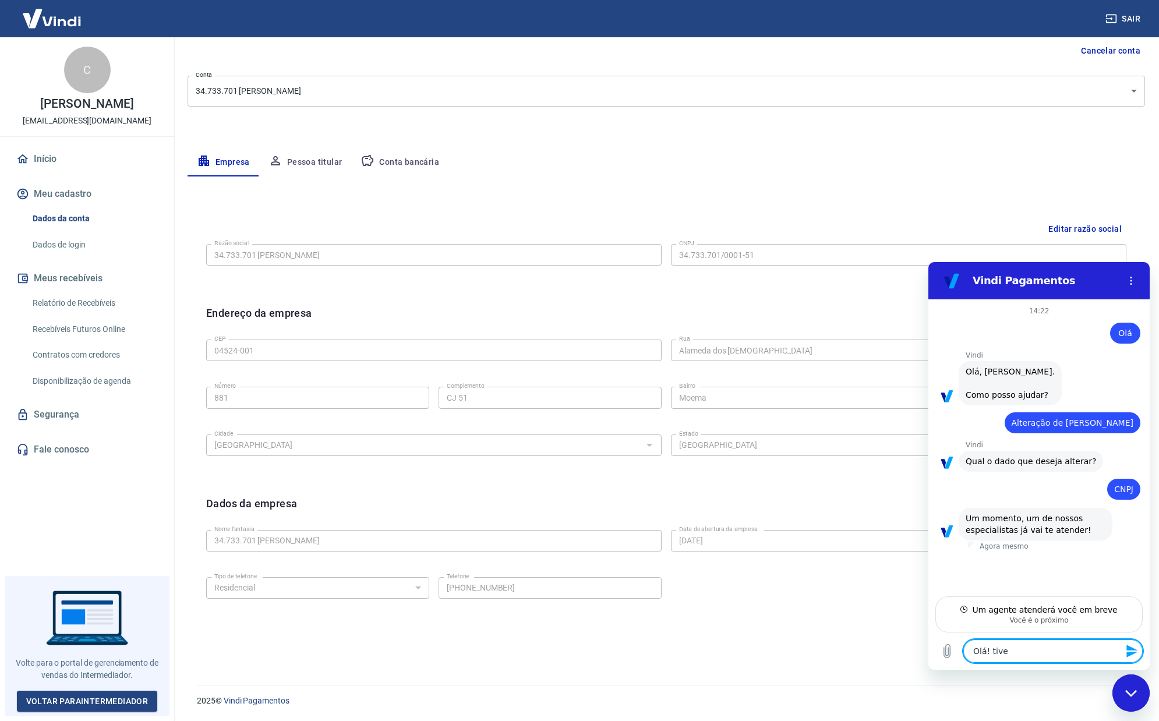
type textarea "Olá! tive"
type textarea "x"
type textarea "Olá! tive u"
type textarea "x"
type textarea "Olá! tive um"
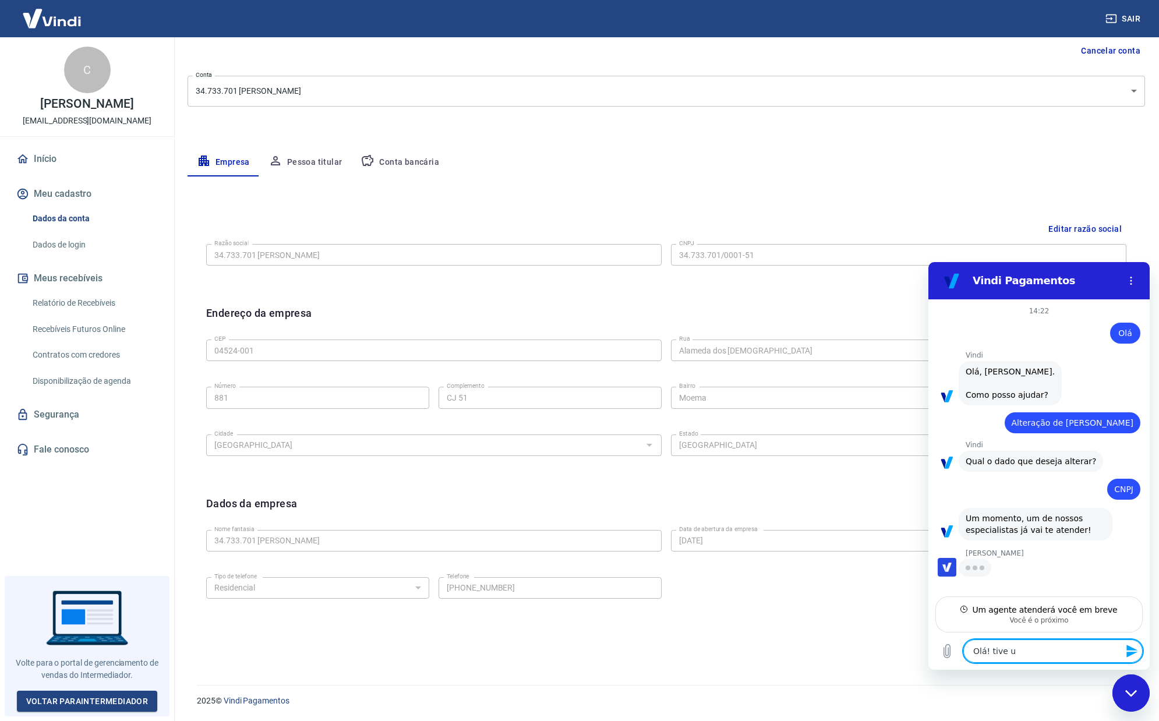
type textarea "x"
type textarea "Olá! tive uma"
type textarea "x"
type textarea "Olá! tive uma"
type textarea "x"
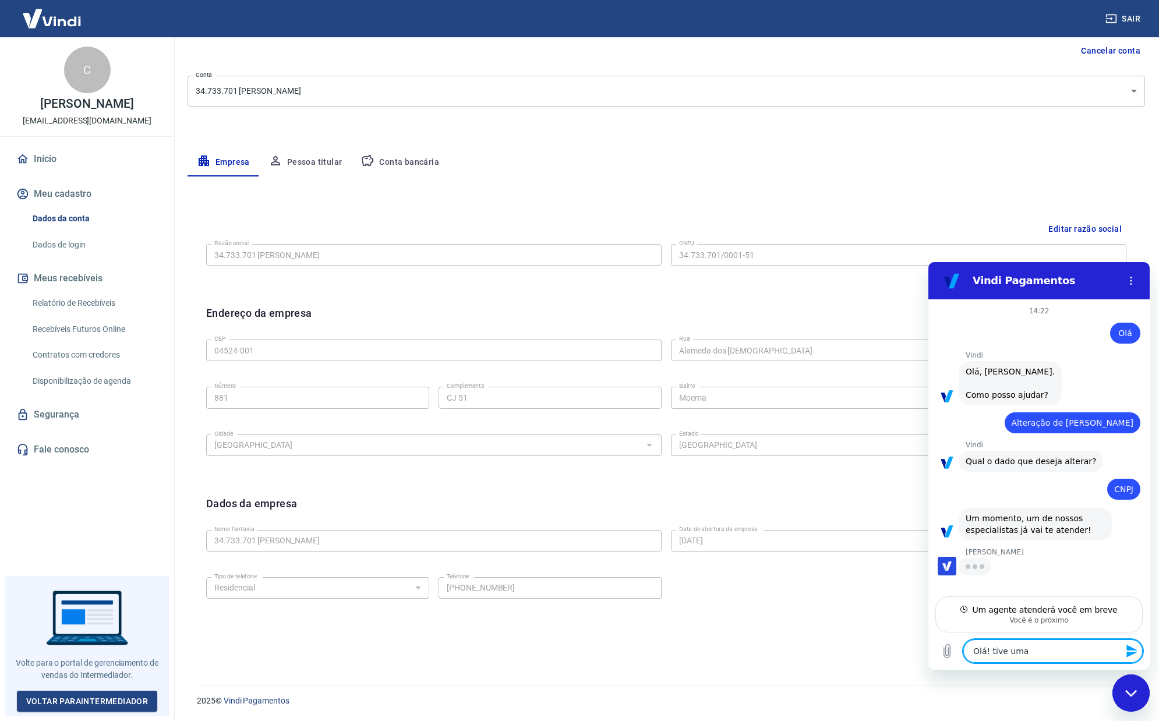
type textarea "Olá! tive uma a"
type textarea "x"
type textarea "Olá! tive uma al"
type textarea "x"
type textarea "Olá! tive uma alt"
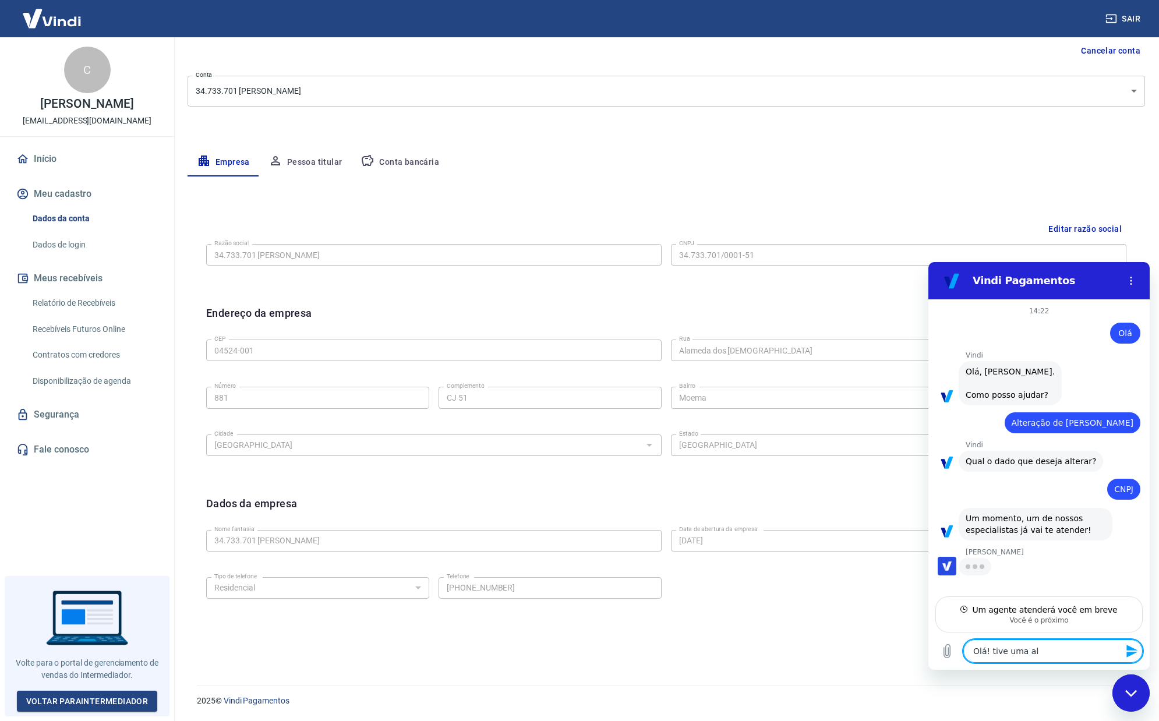
type textarea "x"
type textarea "Olá! tive uma alte"
type textarea "x"
type textarea "Olá! tive uma alter"
type textarea "x"
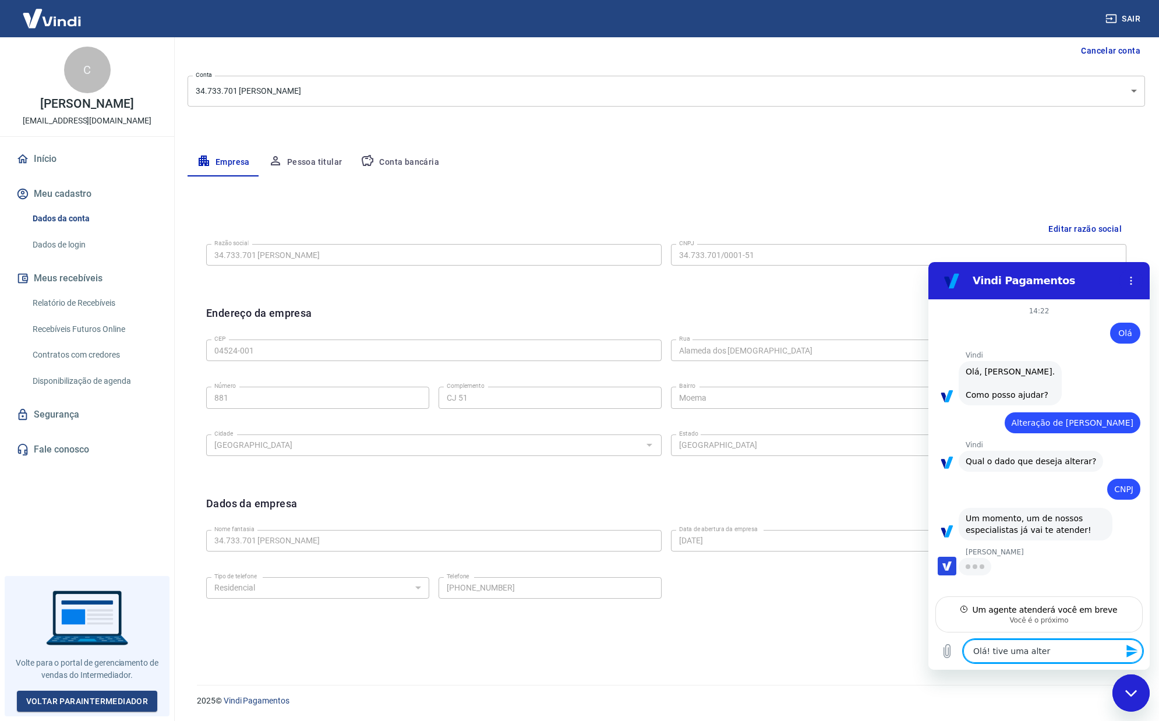
type textarea "Olá! tive uma altera"
type textarea "x"
type textarea "Olá! tive uma altera'"
type textarea "x"
type textarea "Olá! tive uma alteraç"
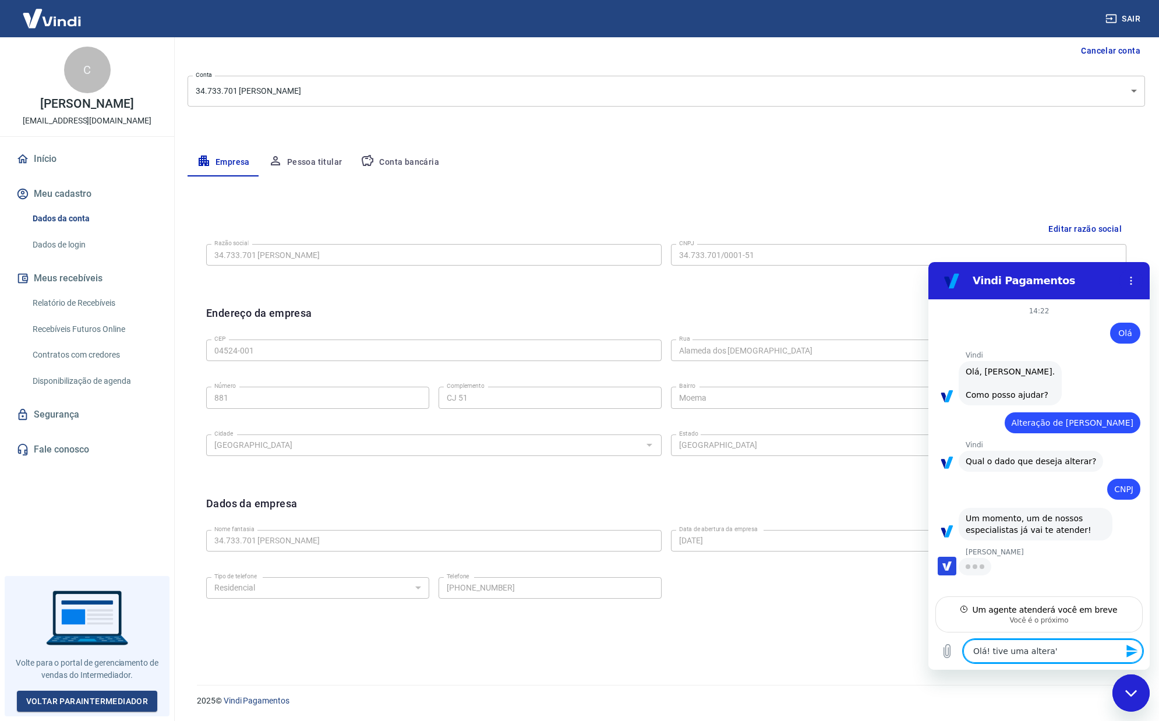
type textarea "x"
type textarea "Olá! tive uma alteraç˜"
type textarea "x"
type textarea "Olá! tive uma alteraçã"
type textarea "x"
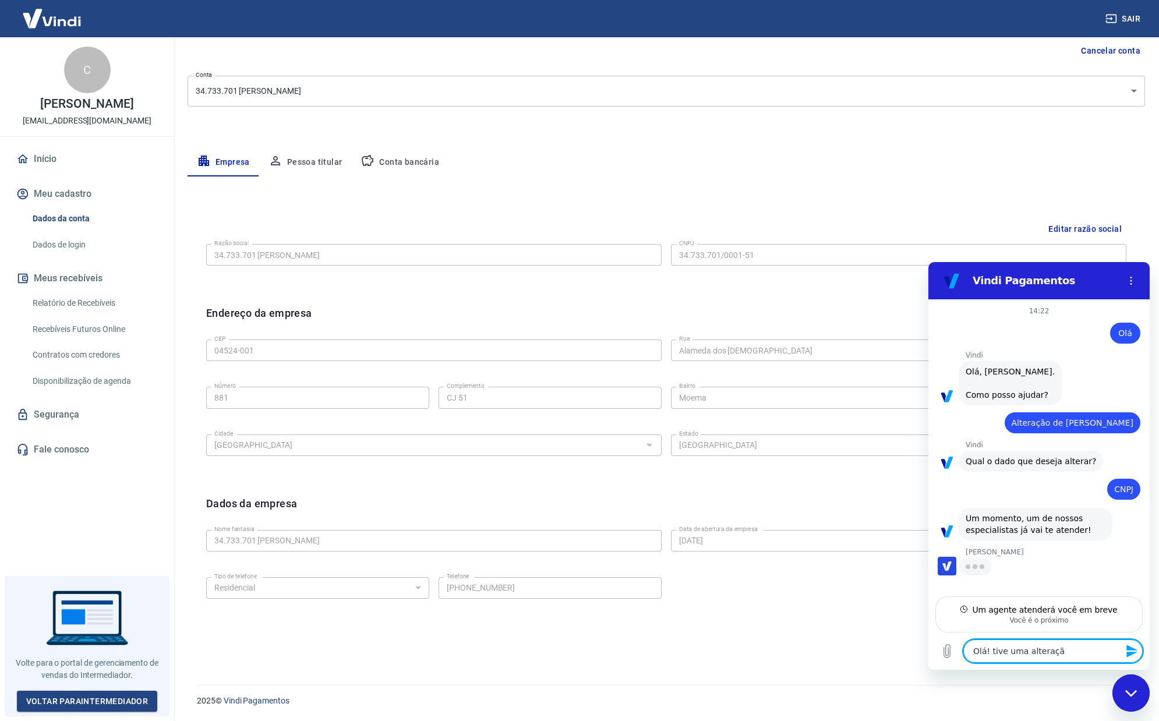
type textarea "Olá! tive uma alteração"
type textarea "x"
type textarea "Olá! tive uma alteração"
type textarea "x"
type textarea "Olá! tive uma alteração n"
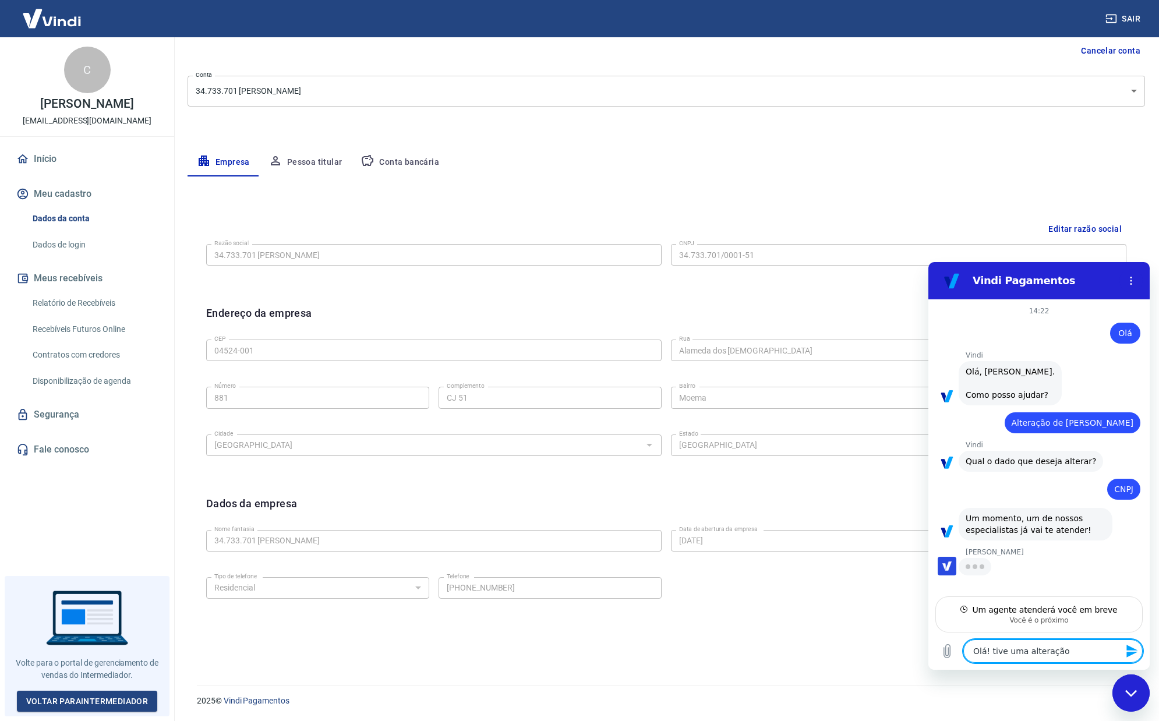
type textarea "x"
type textarea "Olá! tive uma alteração no"
type textarea "x"
type textarea "Olá! tive uma alteração no"
type textarea "x"
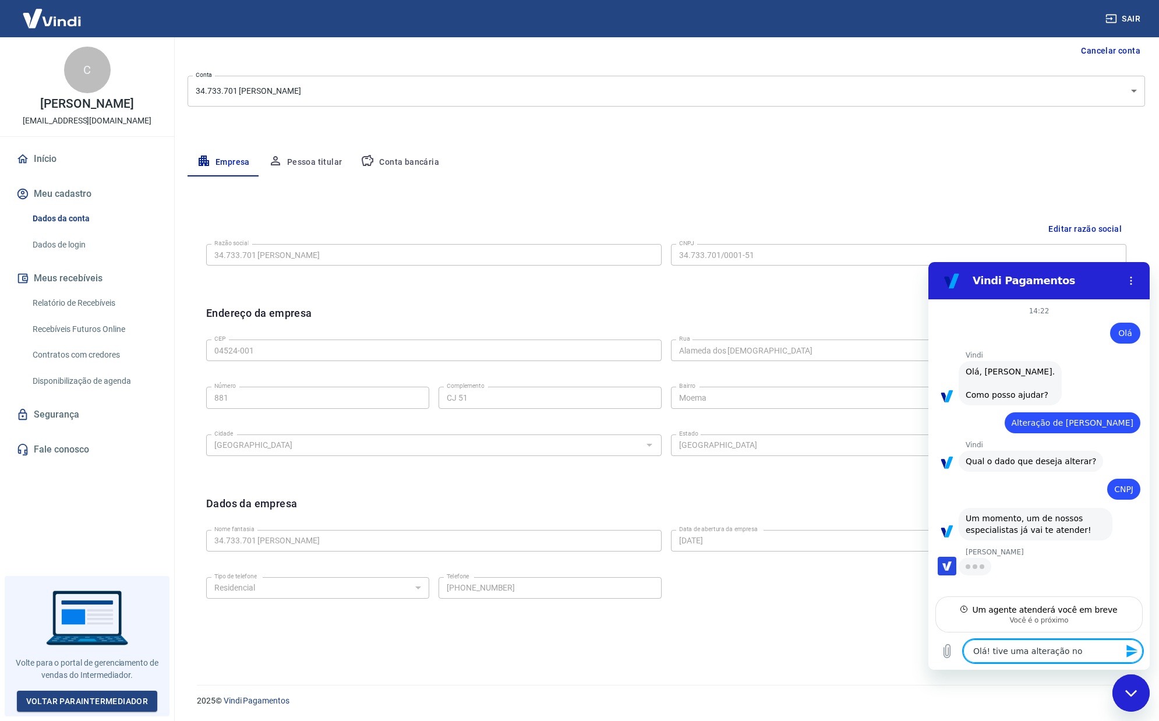
type textarea "Olá! tive uma alteração no m"
type textarea "x"
type textarea "Olá! tive uma alteração no me"
type textarea "x"
type textarea "Olá! tive uma alteração no meu"
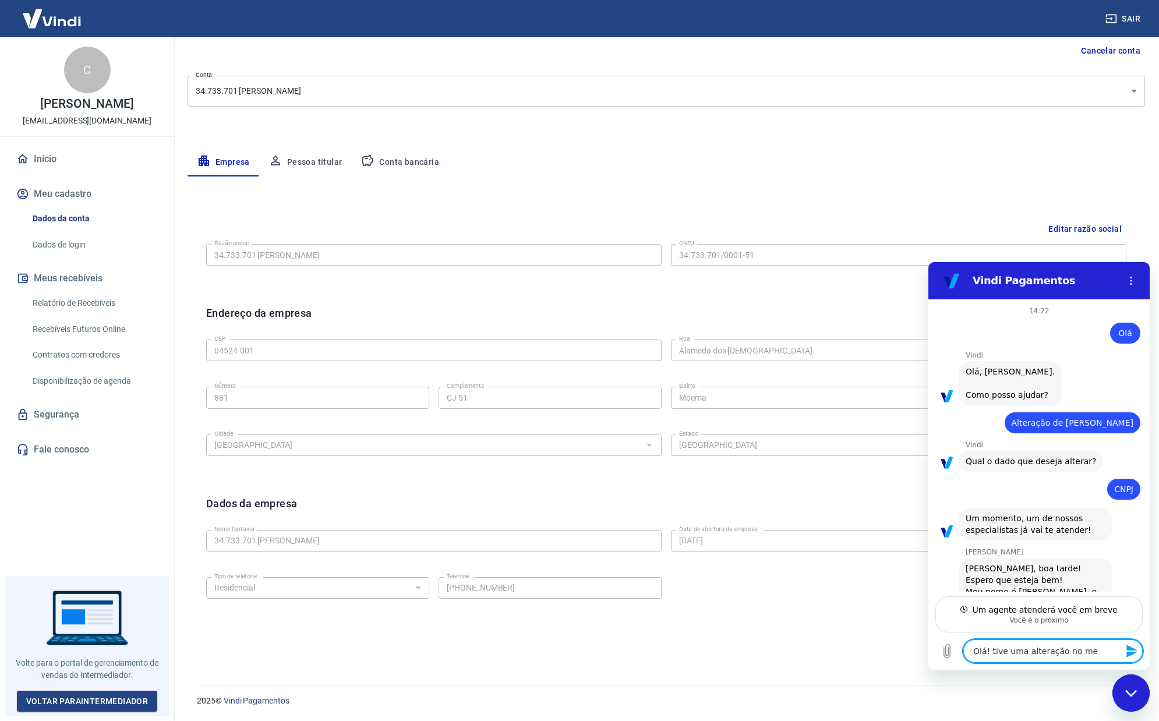
type textarea "x"
type textarea "Olá! tive uma alteração no meu"
type textarea "x"
type textarea "Olá! tive uma alteração no meu C"
type textarea "x"
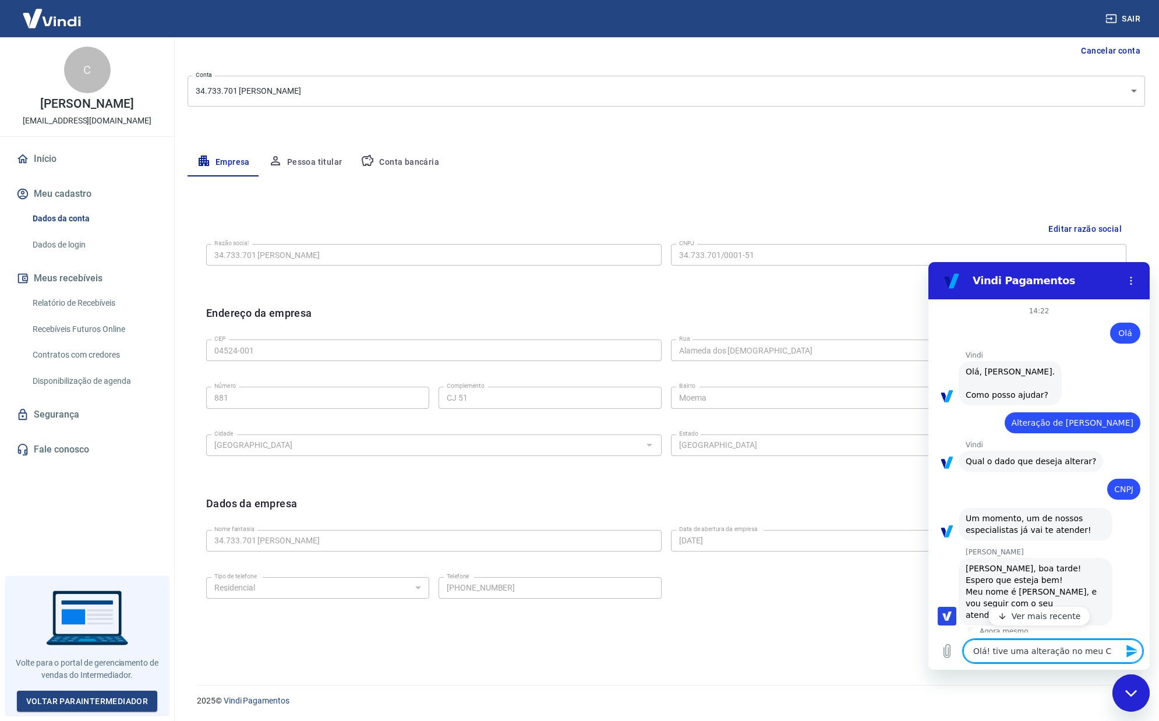
type textarea "Olá! tive uma alteração no meu CN"
type textarea "x"
type textarea "Olá! tive uma alteração no meu CNP"
type textarea "x"
type textarea "Olá! tive uma alteração no meu CNPJ"
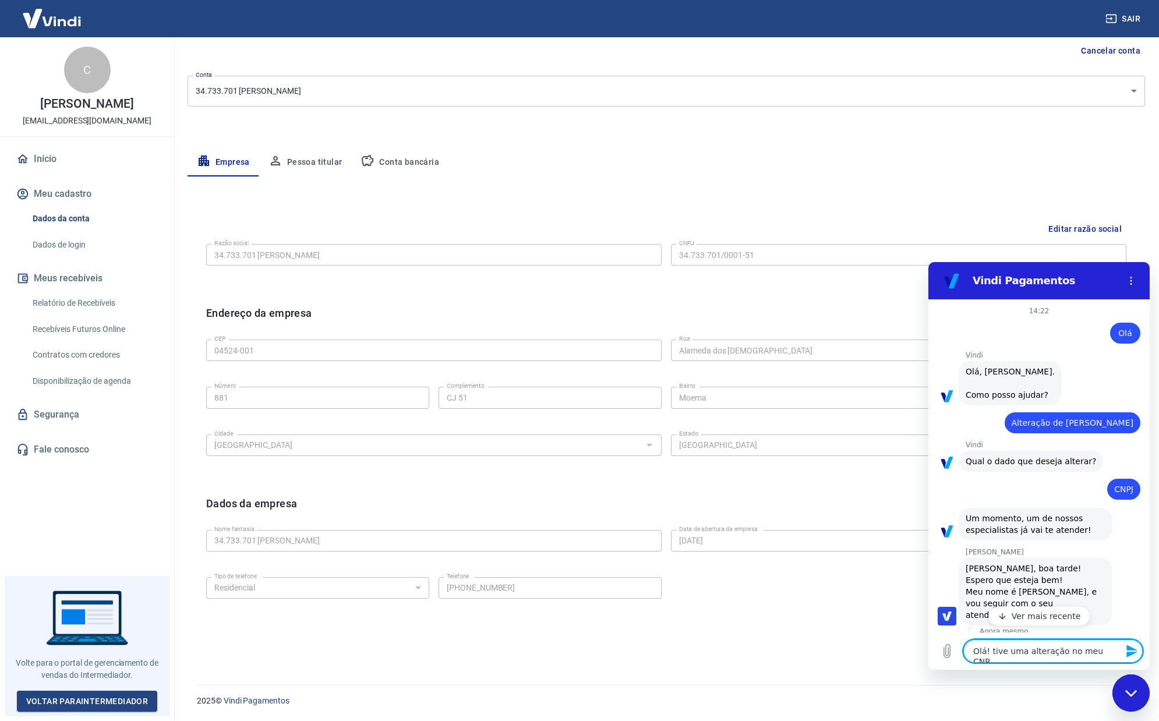
type textarea "x"
type textarea "Olá! tive uma alteração no meu CNPJ"
type textarea "x"
click at [996, 644] on textarea "Olá! tive uma alteração no meu CNPJ" at bounding box center [1052, 651] width 179 height 23
click at [988, 648] on textarea "Olá! tive uma alteração no meu CNPJ" at bounding box center [1052, 651] width 179 height 23
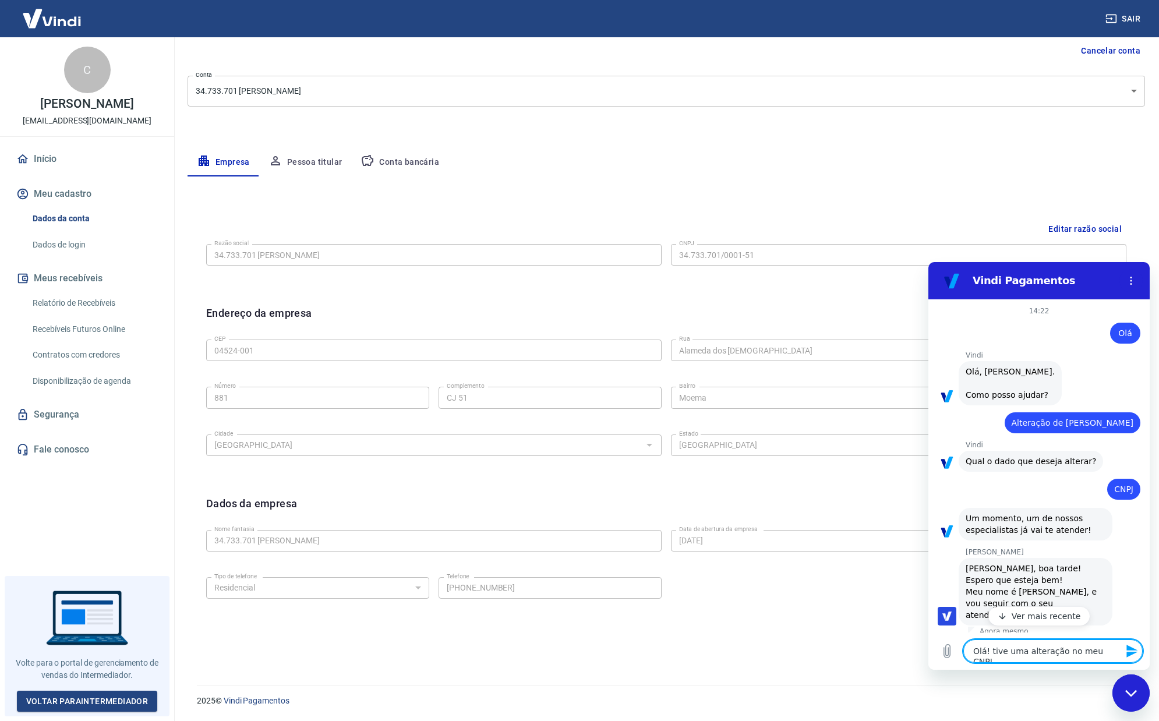
type textarea "Olá tive uma alteração no meu CNPJ"
type textarea "x"
type textarea "Olá, tive uma alteração no meu CNPJ"
type textarea "x"
type textarea "Olá, tive uma alteração no meu CNPJ"
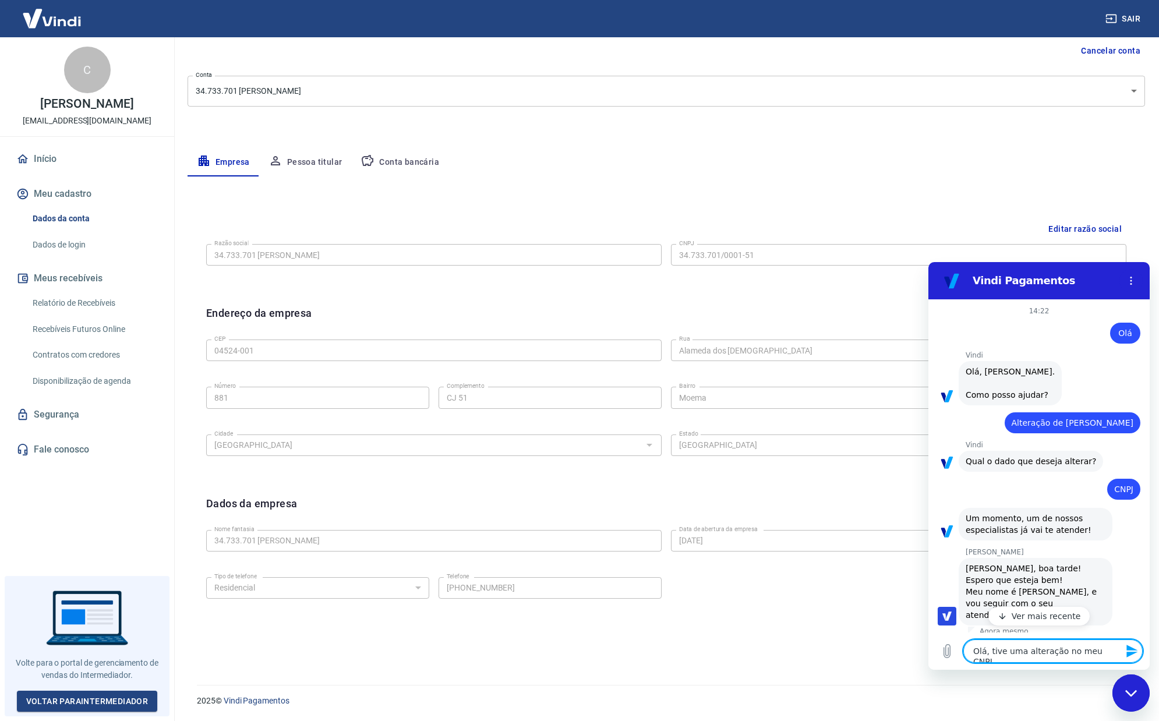
type textarea "x"
type textarea "Olá, N tive uma alteração no meu CNPJ"
type textarea "x"
type textarea "Olá, Na tive uma alteração no meu CNPJ"
type textarea "x"
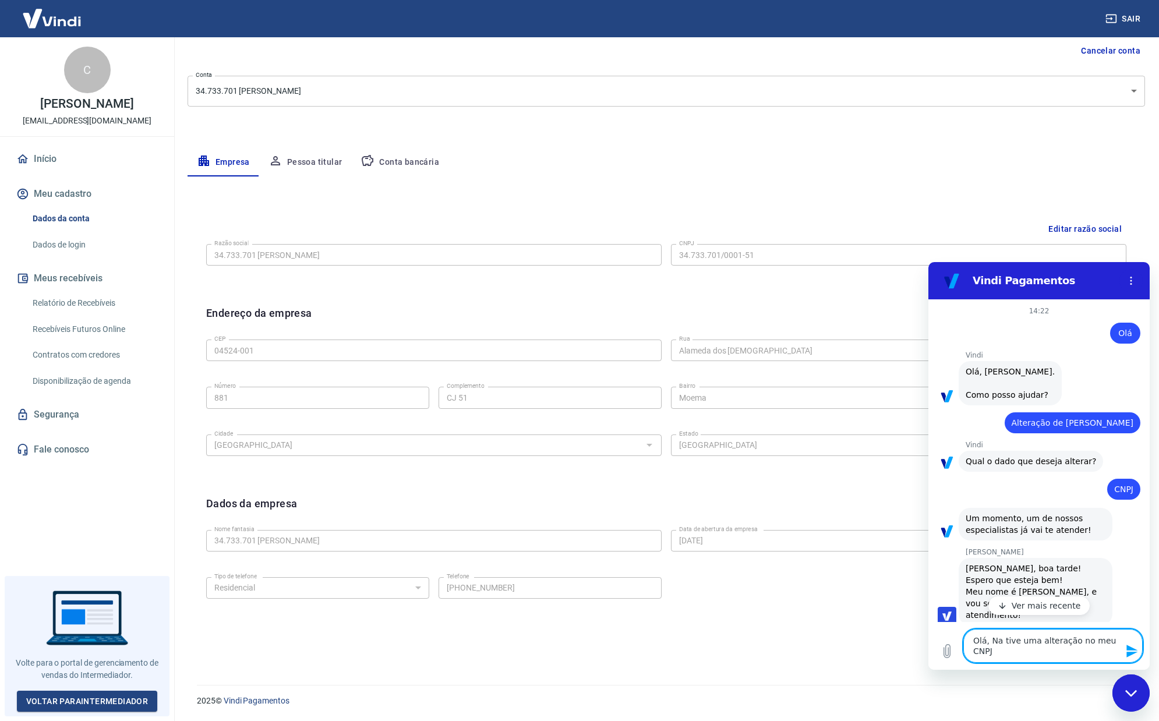
type textarea "Olá, Nan tive uma alteração no meu CNPJ"
type textarea "x"
type textarea "Olá, Nani tive uma alteração no meu CNPJ"
type textarea "x"
type textarea "Olá, Nani! tive uma alteração no meu CNPJ"
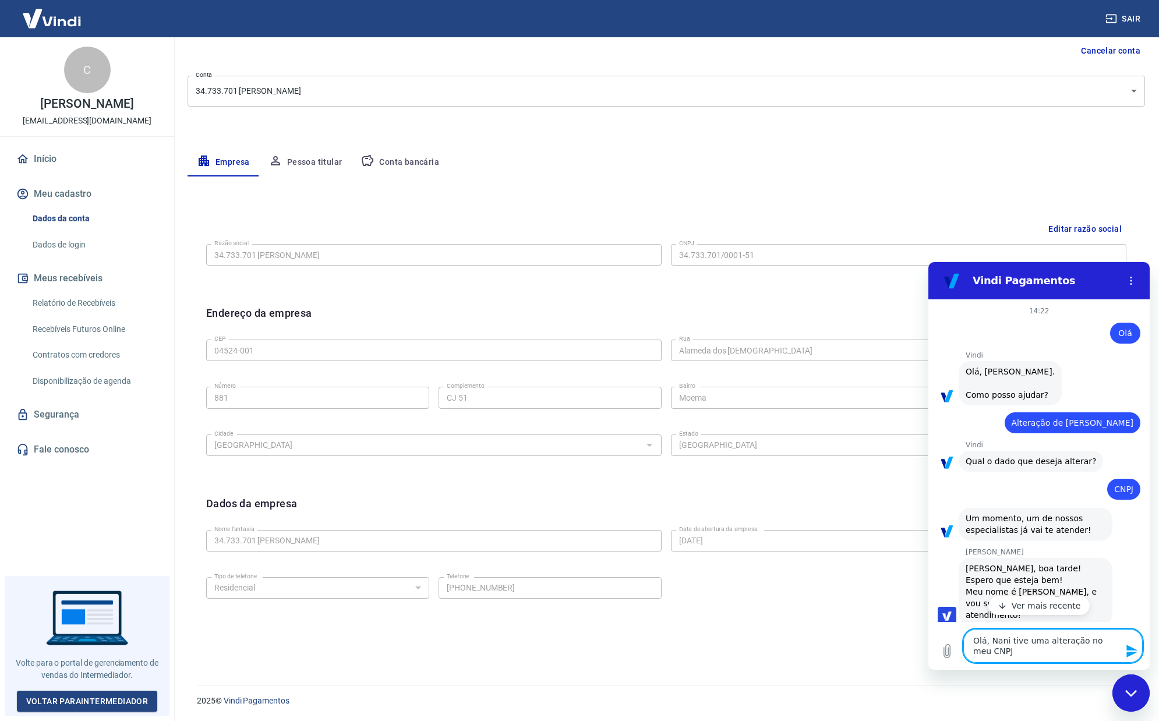
type textarea "x"
type textarea "Olá, Nani! tive uma alteração no meu CNPJ"
type textarea "x"
type textarea "Olá, Nani! T tive uma alteração no meu CNPJ"
type textarea "x"
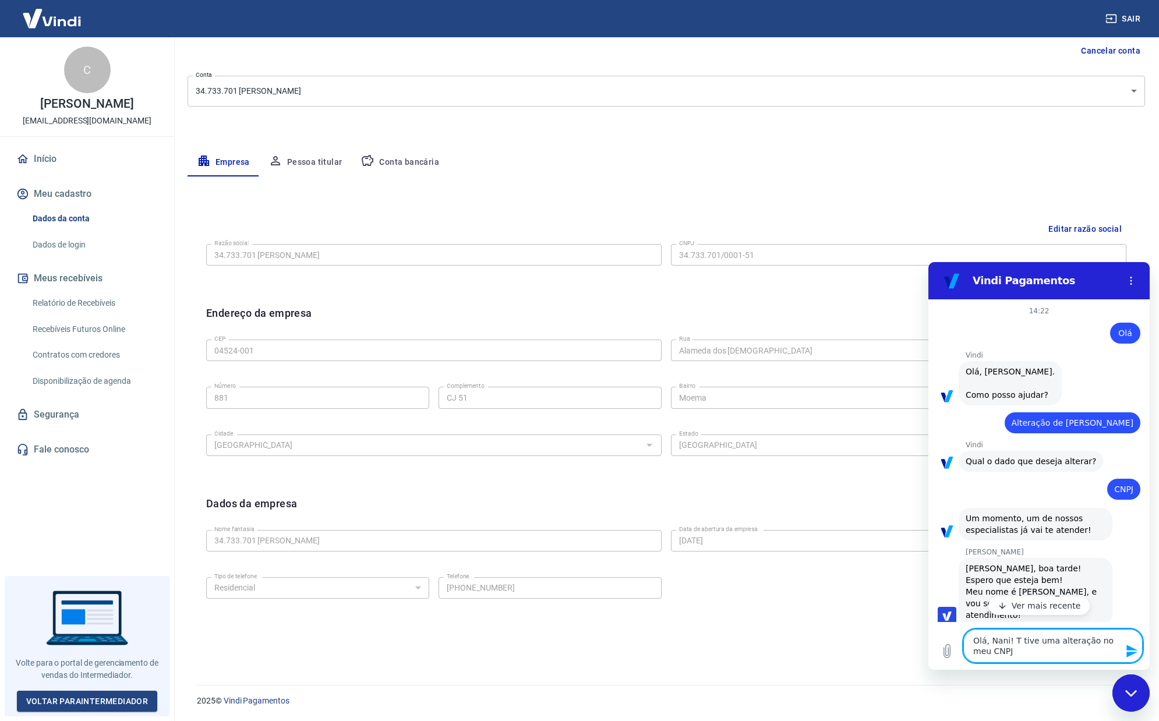
type textarea "Olá, Nani! Td tive uma alteração no meu CNPJ"
type textarea "x"
type textarea "Olá, Nani! Td tive uma alteração no meu CNPJ"
type textarea "x"
type textarea "Olá, Nani! Td b tive uma alteração no meu CNPJ"
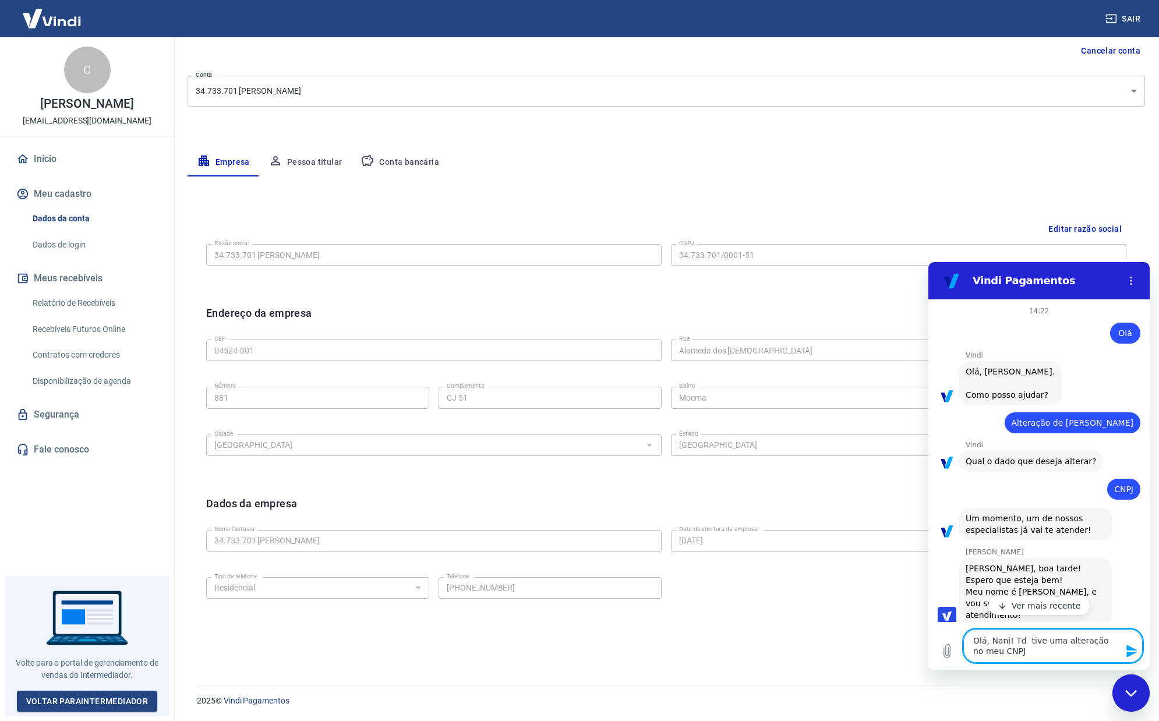
type textarea "x"
type textarea "Olá, Nani! Td be tive uma alteração no meu CNPJ"
type textarea "x"
type textarea "Olá, Nani! Td bem tive uma alteração no meu CNPJ"
type textarea "x"
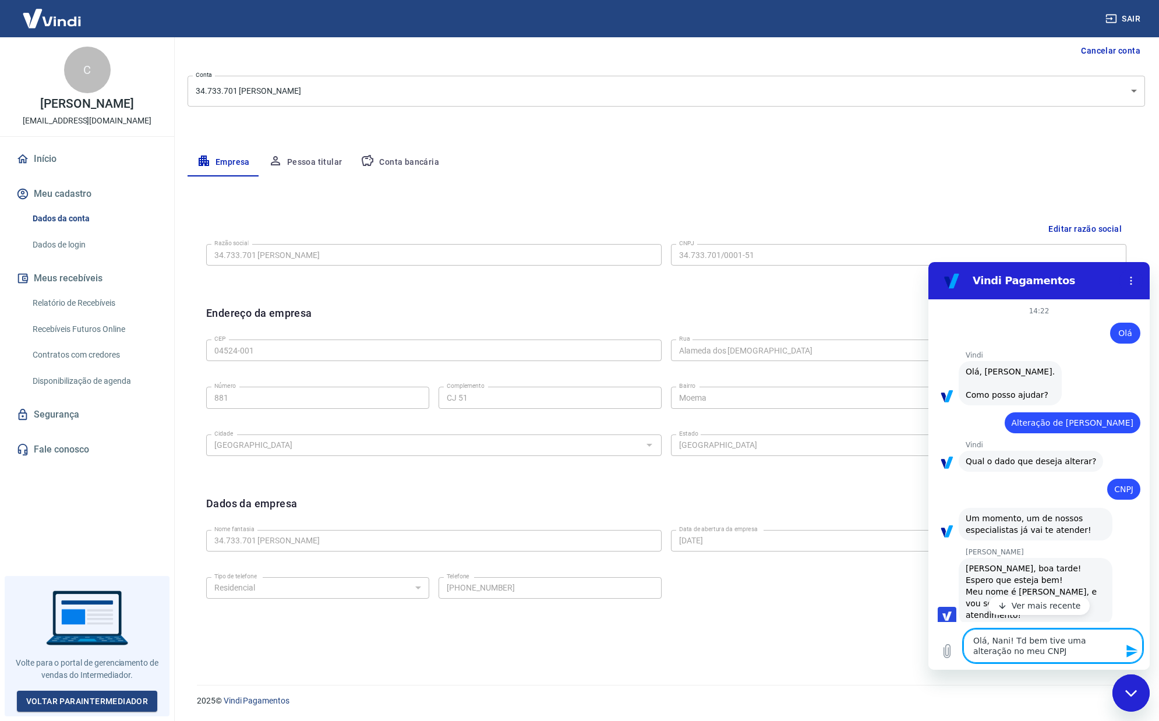
type textarea "Olá, Nani! Td bem? tive uma alteração no meu CNPJ"
type textarea "x"
type textarea "Olá, Nani! Td bem? tive uma alteração no meu CNPJ"
type textarea "x"
type textarea "Olá, Nani! Td bem? tive uma alteração no meu CNPJ e"
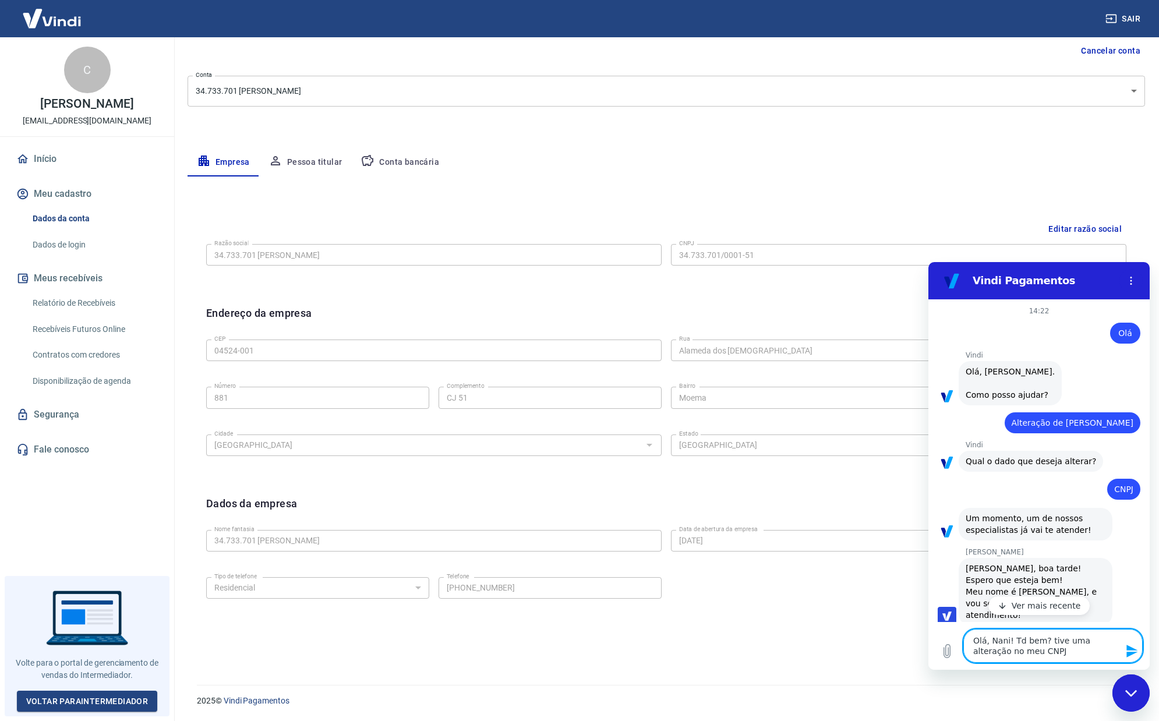
type textarea "x"
type textarea "Olá, Nani! Td bem? tive uma alteração no meu CNPJ e"
type textarea "x"
type textarea "Olá, Nani! Td bem? tive uma alteração no meu CNPJ e p"
type textarea "x"
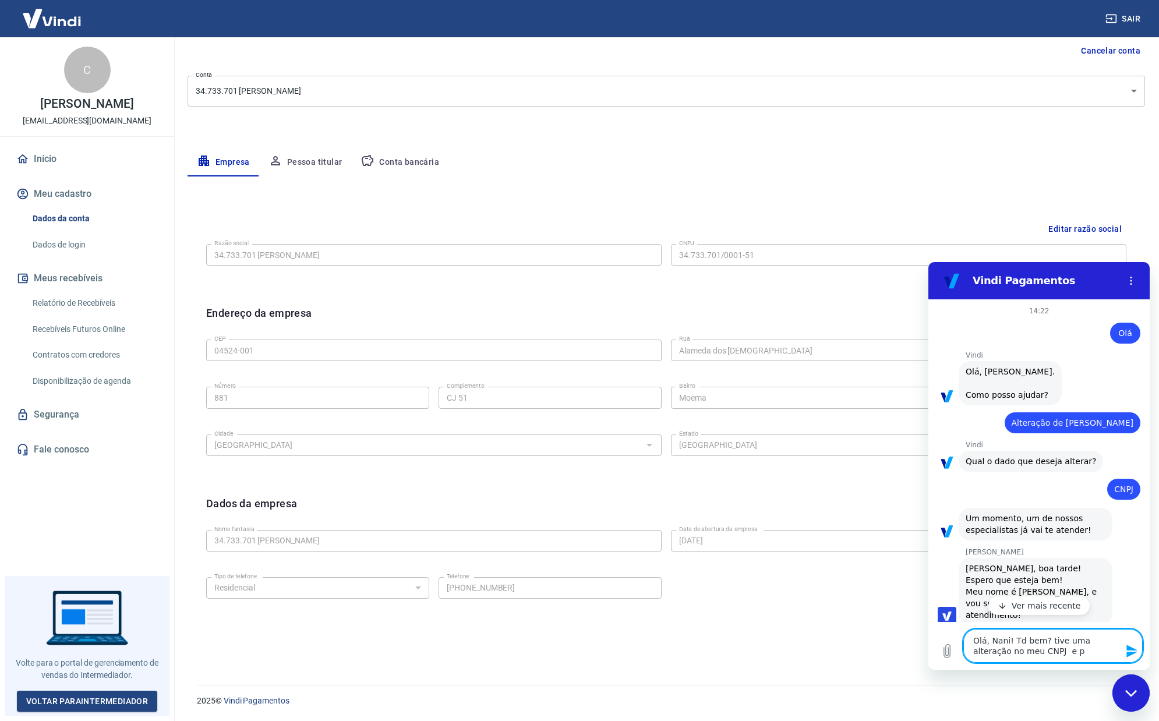
type textarea "Olá, Nani! Td bem? tive uma alteração no meu CNPJ e pr"
type textarea "x"
type textarea "Olá, Nani! Td bem? tive uma alteração no meu CNPJ e pre"
type textarea "x"
type textarea "Olá, Nani! Td bem? tive uma alteração no meu CNPJ e prec"
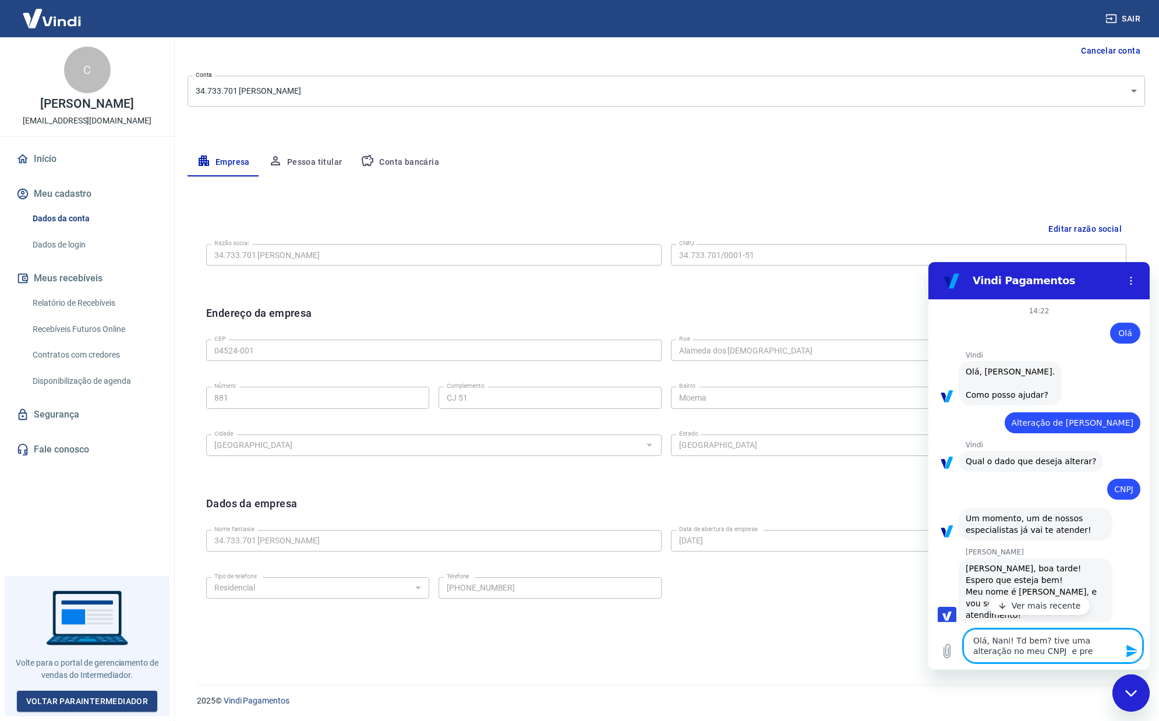
type textarea "x"
type textarea "Olá, Nani! Td bem? tive uma alteração no meu CNPJ e preci"
type textarea "x"
type textarea "Olá, Nani! Td bem? tive uma alteração no meu CNPJ e precis"
type textarea "x"
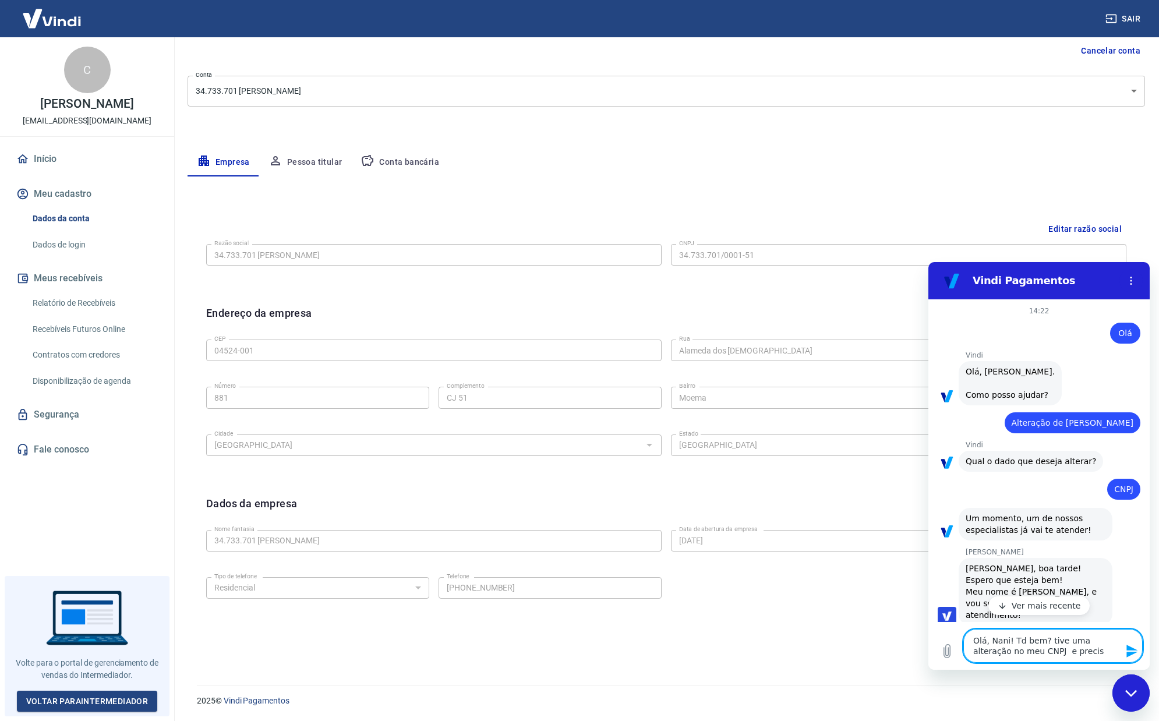
type textarea "Olá, Nani! Td bem? tive uma alteração no meu CNPJ e preciso"
type textarea "x"
type textarea "Olá, Nani! Td bem? tive uma alteração no meu CNPJ e preciso"
type textarea "x"
type textarea "Olá, Nani! Td bem? tive uma alteração no meu CNPJ e preciso a"
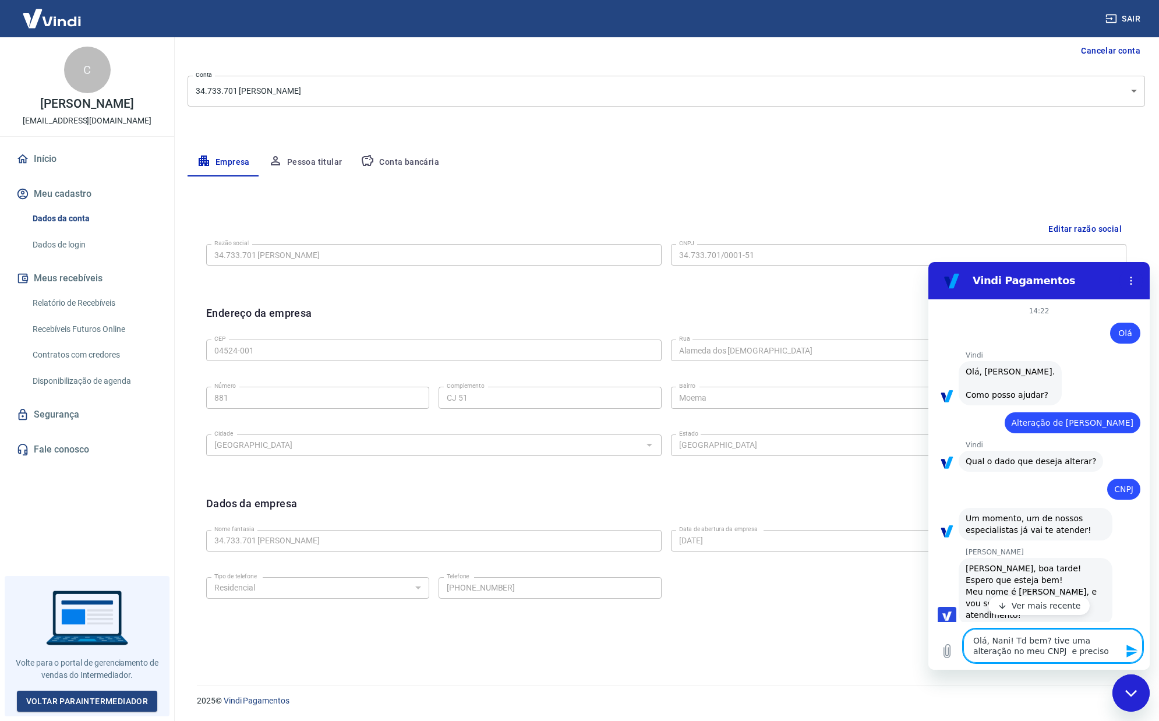
type textarea "x"
type textarea "Olá, Nani! Td bem? tive uma alteração no meu CNPJ e preciso aj"
type textarea "x"
type textarea "Olá, Nani! Td bem? tive uma alteração no meu CNPJ e preciso aju"
type textarea "x"
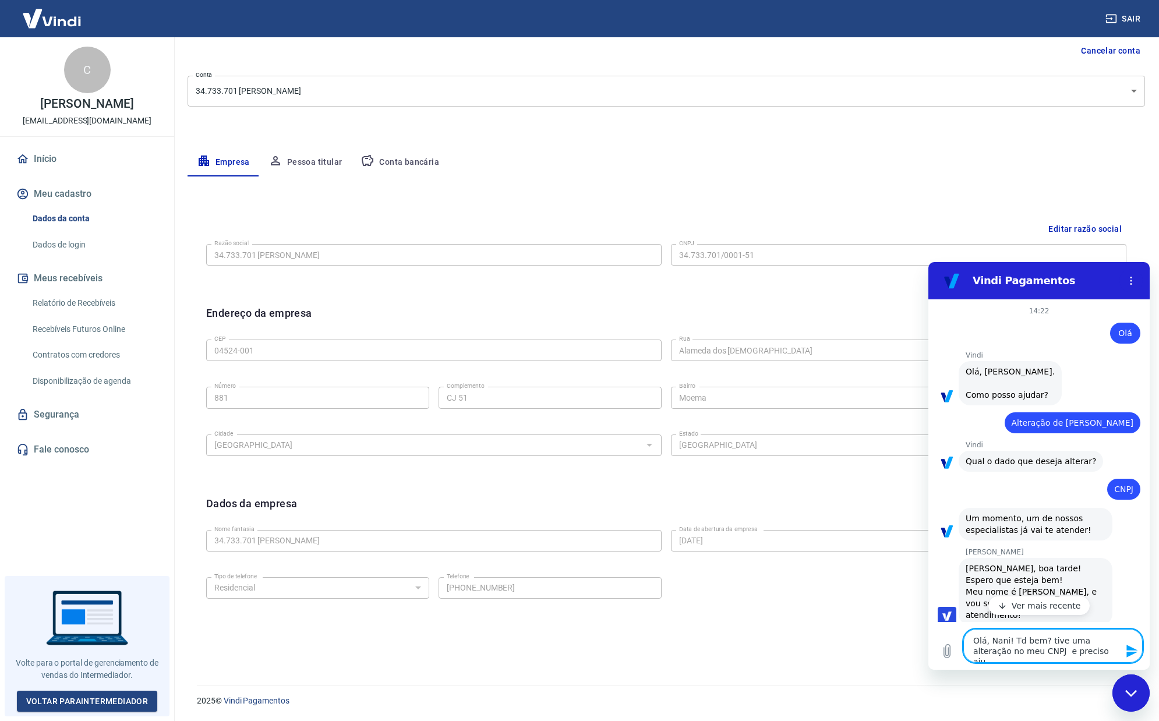
type textarea "Olá, Nani! Td bem? tive uma alteração no meu CNPJ e preciso ajus"
type textarea "x"
type textarea "Olá, Nani! Td bem? tive uma alteração no meu CNPJ e preciso ajust"
type textarea "x"
type textarea "Olá, Nani! Td bem? tive uma alteração no meu CNPJ e preciso ajusta"
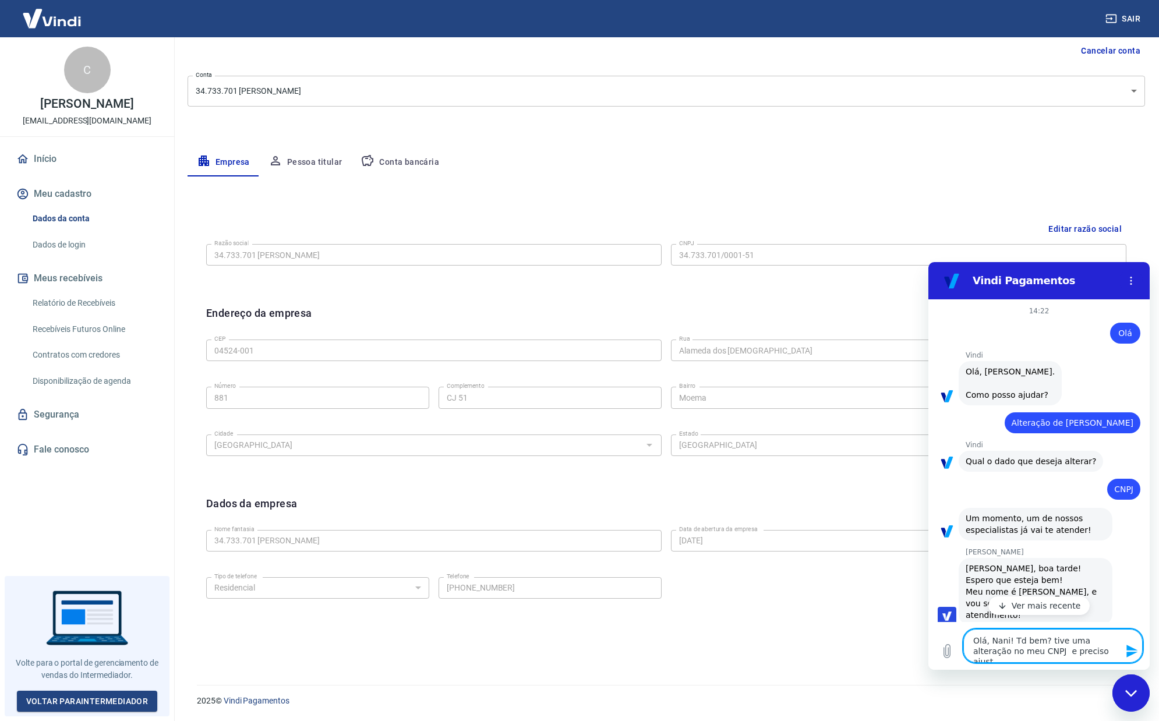
type textarea "x"
type textarea "Olá, Nani! Td bem? tive uma alteração no meu CNPJ e preciso ajustar"
type textarea "x"
type textarea "Olá, Nani! Td bem? tive uma alteração no meu CNPJ e preciso ajustar"
type textarea "x"
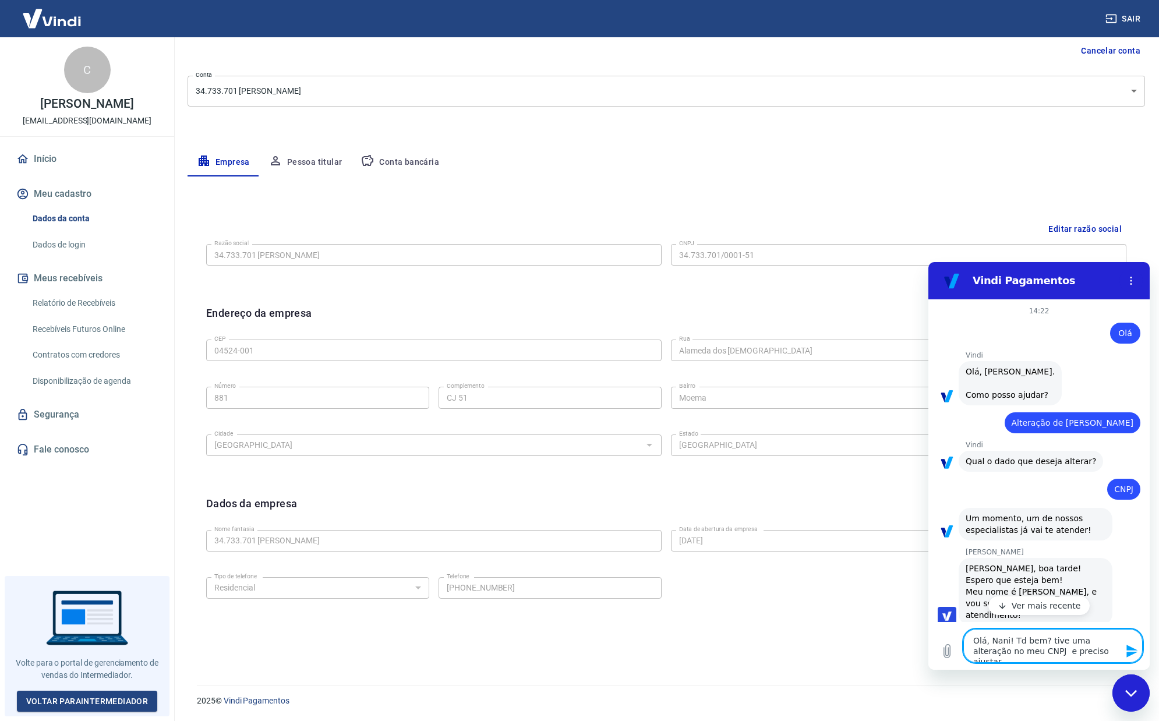
type textarea "Olá, Nani! Td bem? tive uma alteração no meu CNPJ e preciso ajustar o"
type textarea "x"
type textarea "Olá, Nani! Td bem? tive uma alteração no meu CNPJ e preciso ajustar o"
type textarea "x"
type textarea "Olá, Nani! Td bem? tive uma alteração no meu CNPJ e preciso ajustar o"
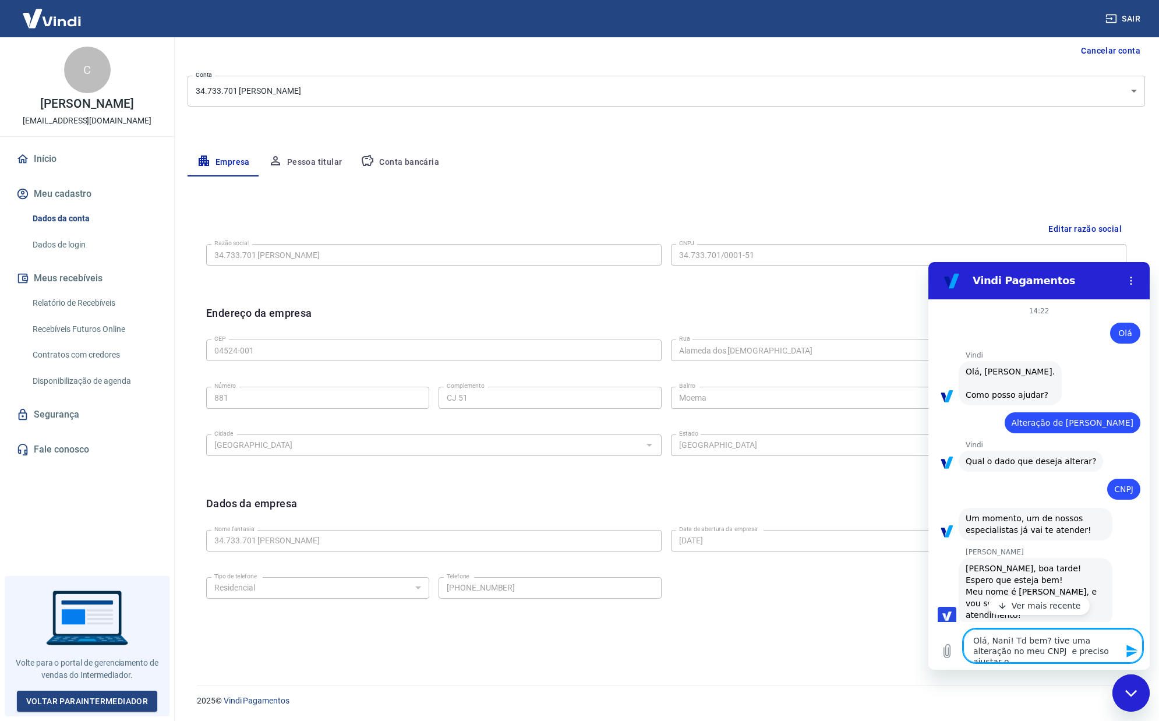
type textarea "x"
type textarea "Olá, Nani! Td bem? tive uma alteração no meu CNPJ e preciso ajustar"
type textarea "x"
type textarea "Olá, Nani! Td bem? tive uma alteração no meu CNPJ e preciso ajustar a"
type textarea "x"
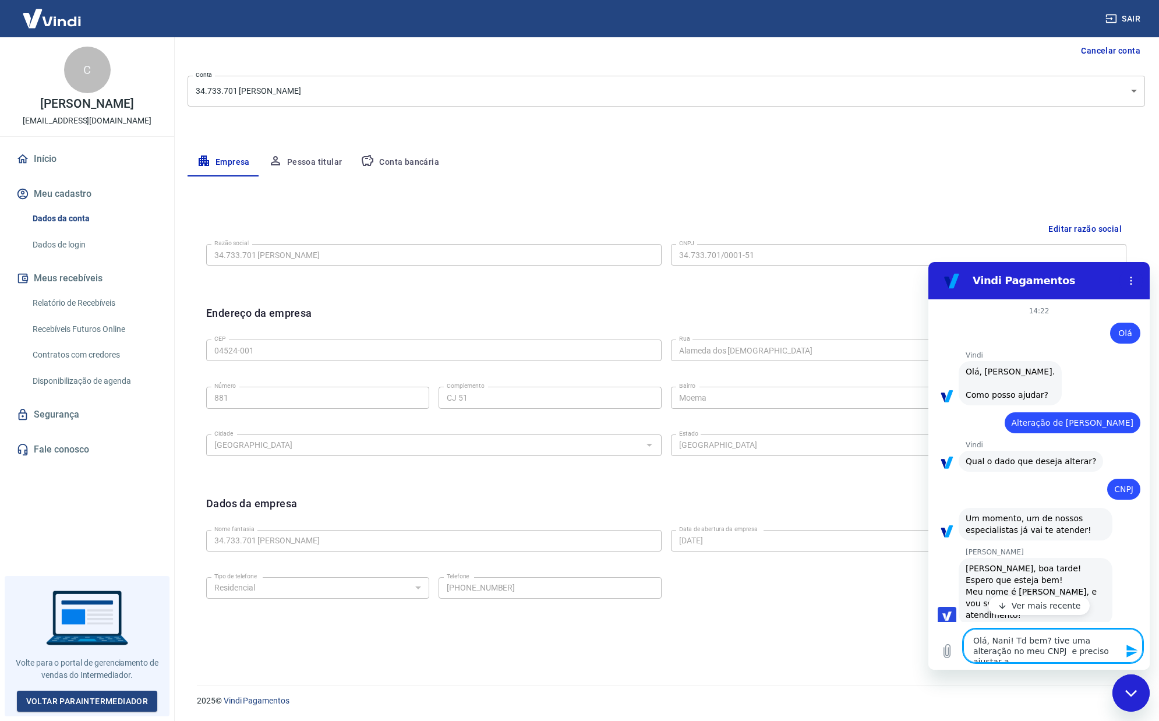
type textarea "Olá, Nani! Td bem? tive uma alteração no meu CNPJ e preciso ajustar a"
type textarea "x"
type textarea "Olá, Nani! Td bem? tive uma alteração no meu CNPJ e preciso ajustar a R"
type textarea "x"
type textarea "Olá, Nani! Td bem? tive uma alteração no meu CNPJ e preciso ajustar a Ra"
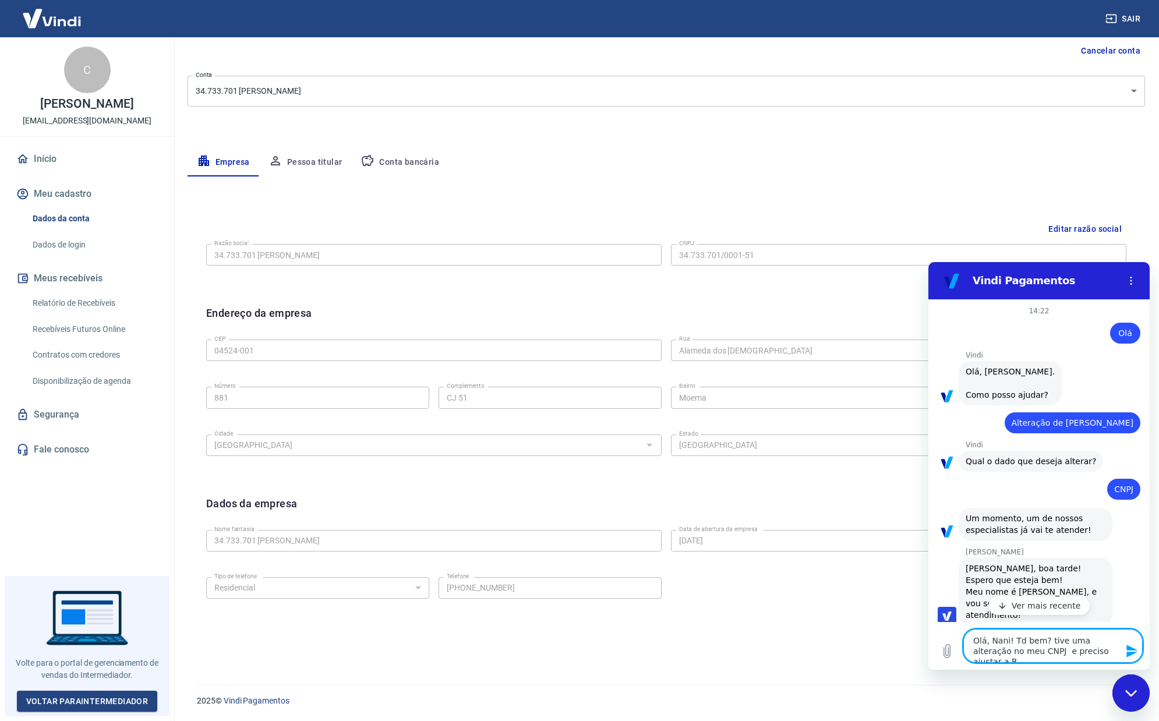
type textarea "x"
type textarea "Olá, Nani! Td bem? tive uma alteração no meu CNPJ e preciso ajustar a R"
type textarea "x"
type textarea "Olá, Nani! Td bem? tive uma alteração no meu CNPJ e preciso ajustar a"
type textarea "x"
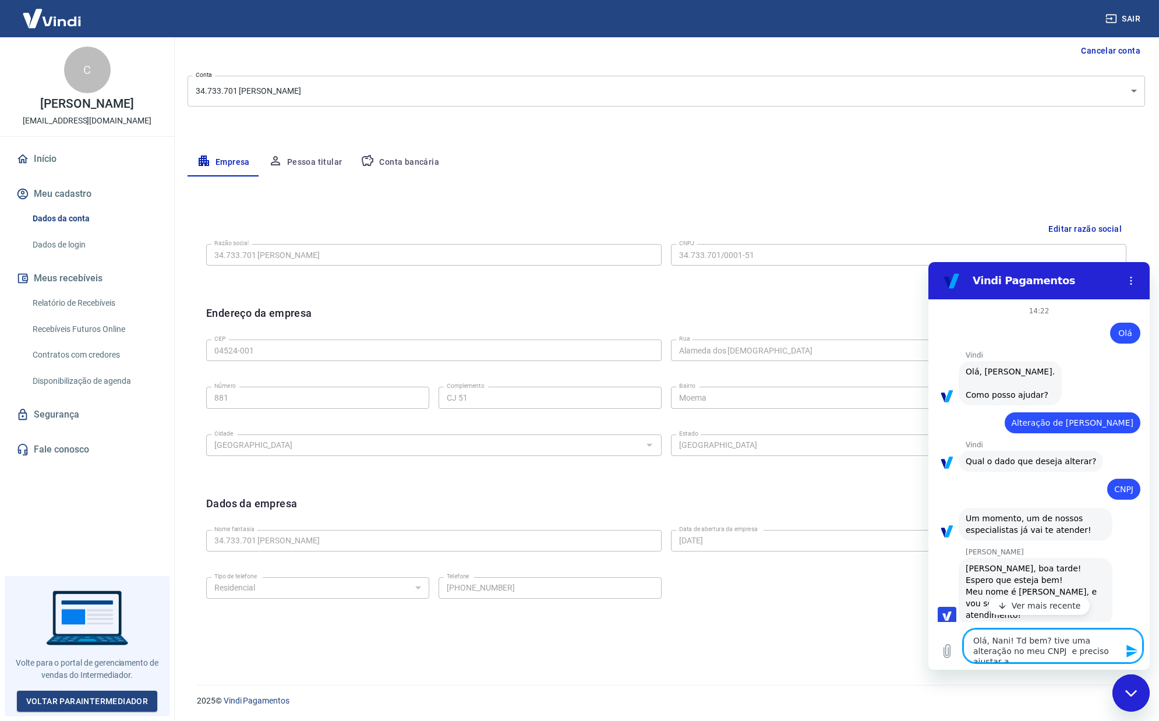
type textarea "Olá, Nani! Td bem? tive uma alteração no meu CNPJ e preciso ajustar a"
type textarea "x"
type textarea "Olá, Nani! Td bem? tive uma alteração no meu CNPJ e preciso ajustar"
type textarea "x"
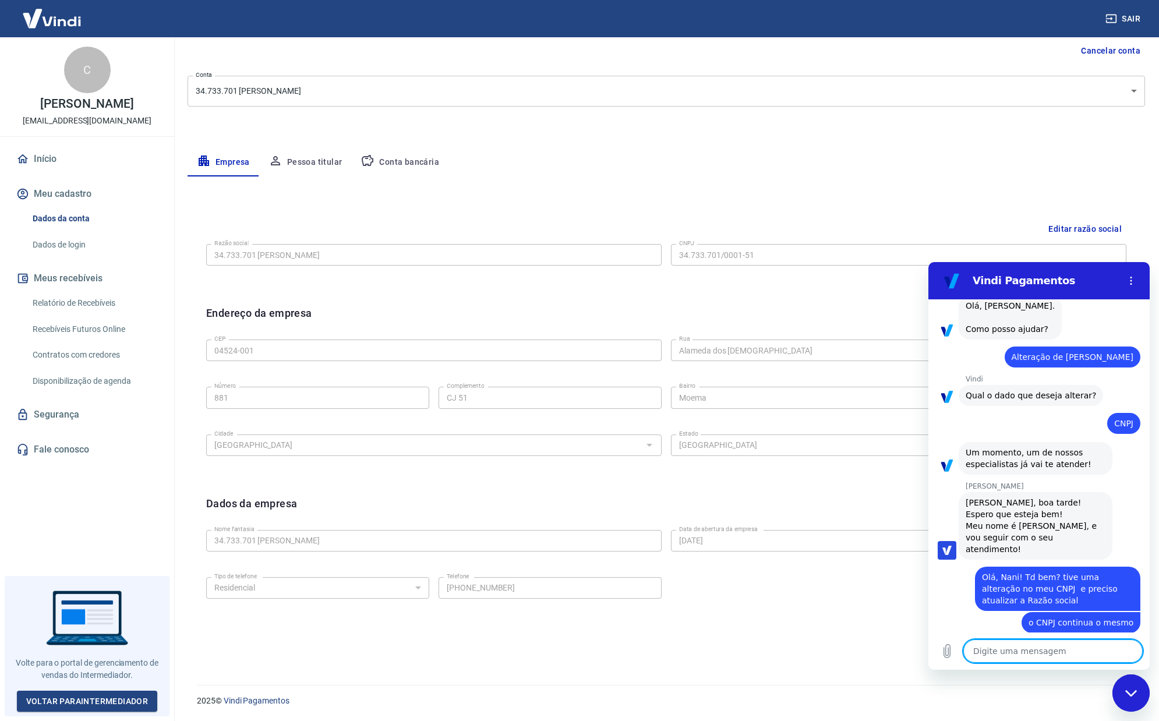
scroll to position [68, 0]
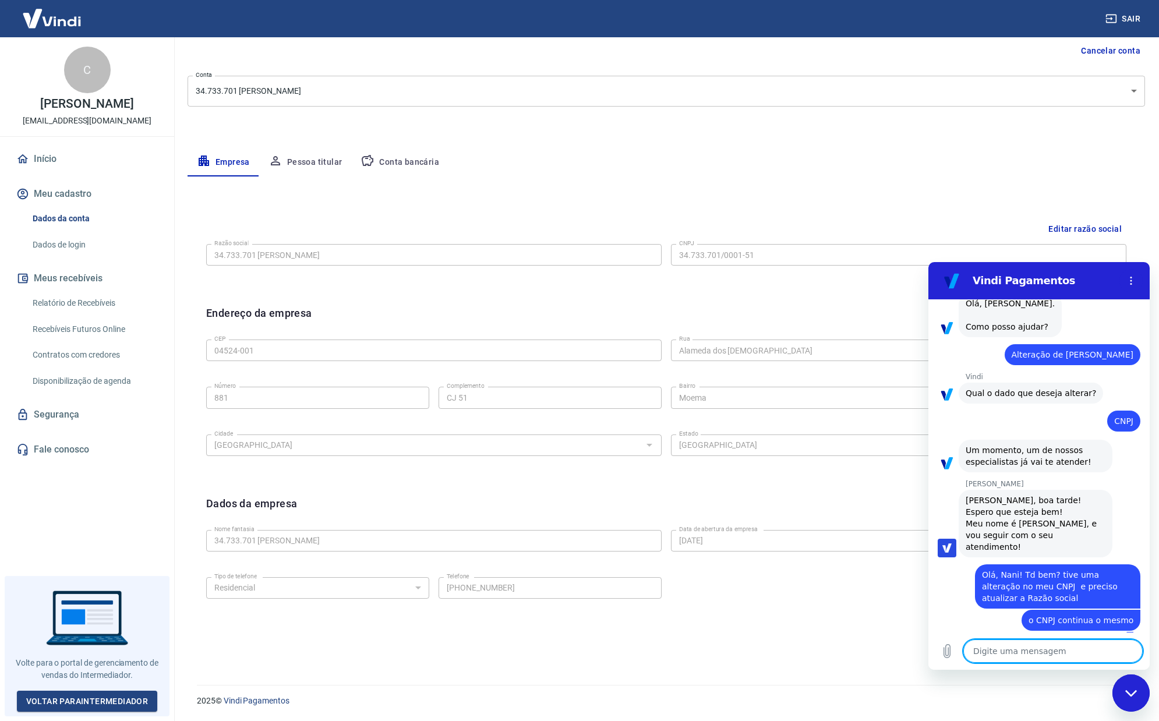
click at [1005, 657] on textarea at bounding box center [1052, 651] width 179 height 23
click at [376, 93] on body "Sair C Caio Massena Miceli [EMAIL_ADDRESS][DOMAIN_NAME] Início Meu cadastro Dad…" at bounding box center [579, 241] width 1159 height 721
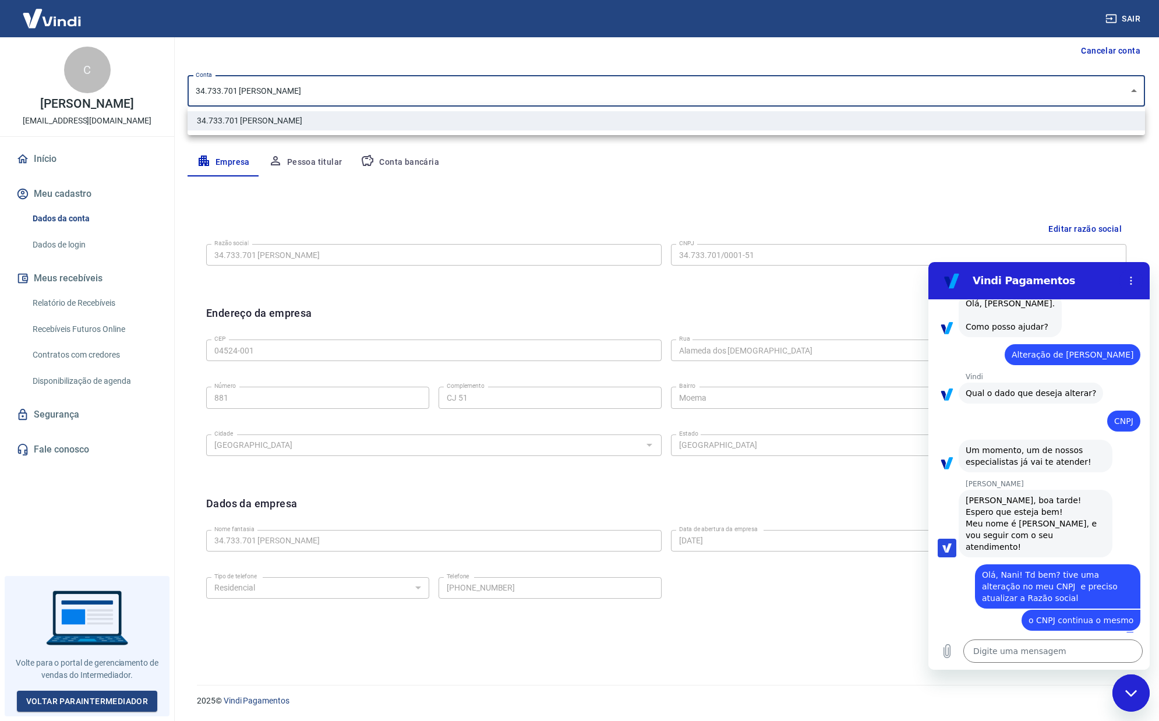
click at [608, 172] on div at bounding box center [579, 360] width 1159 height 721
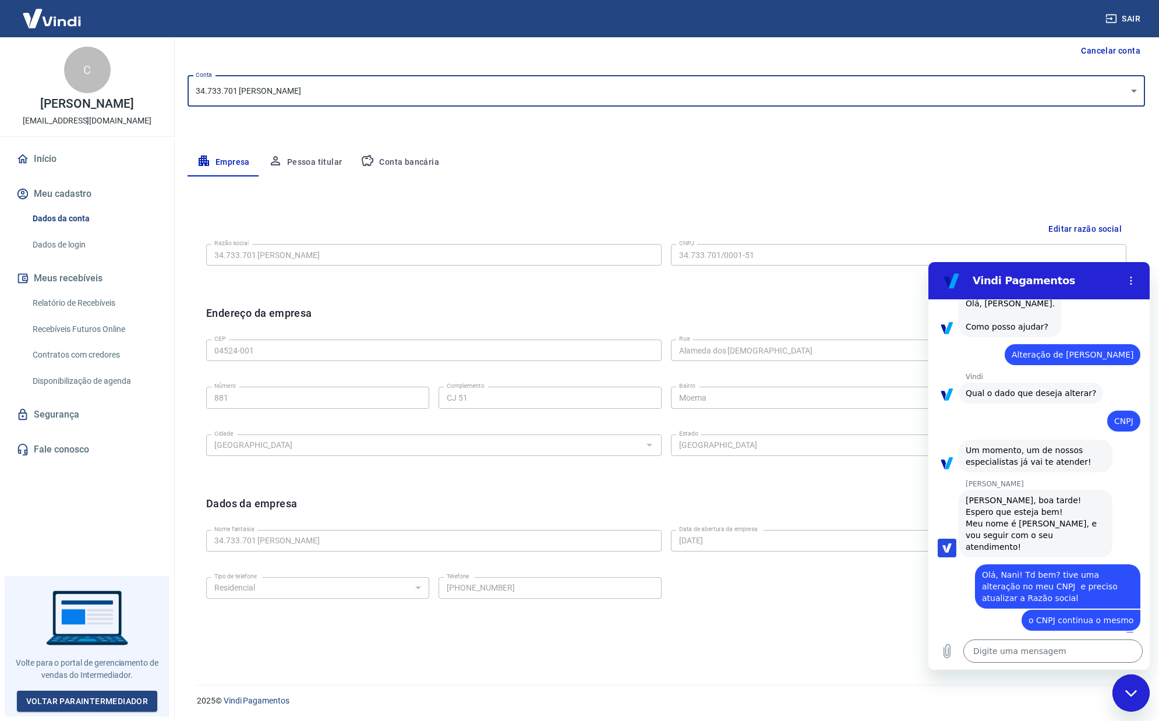
click at [492, 89] on body "Sair C Caio Massena Miceli [EMAIL_ADDRESS][DOMAIN_NAME] Início Meu cadastro Dad…" at bounding box center [579, 241] width 1159 height 721
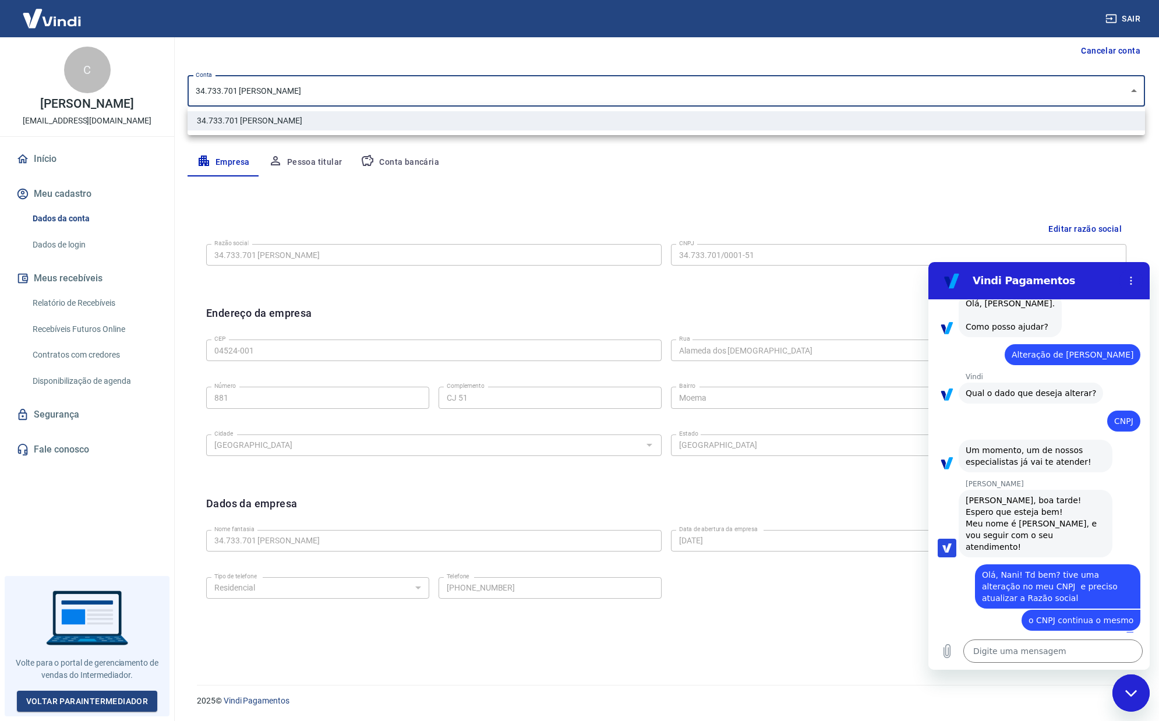
click at [692, 181] on div at bounding box center [579, 360] width 1159 height 721
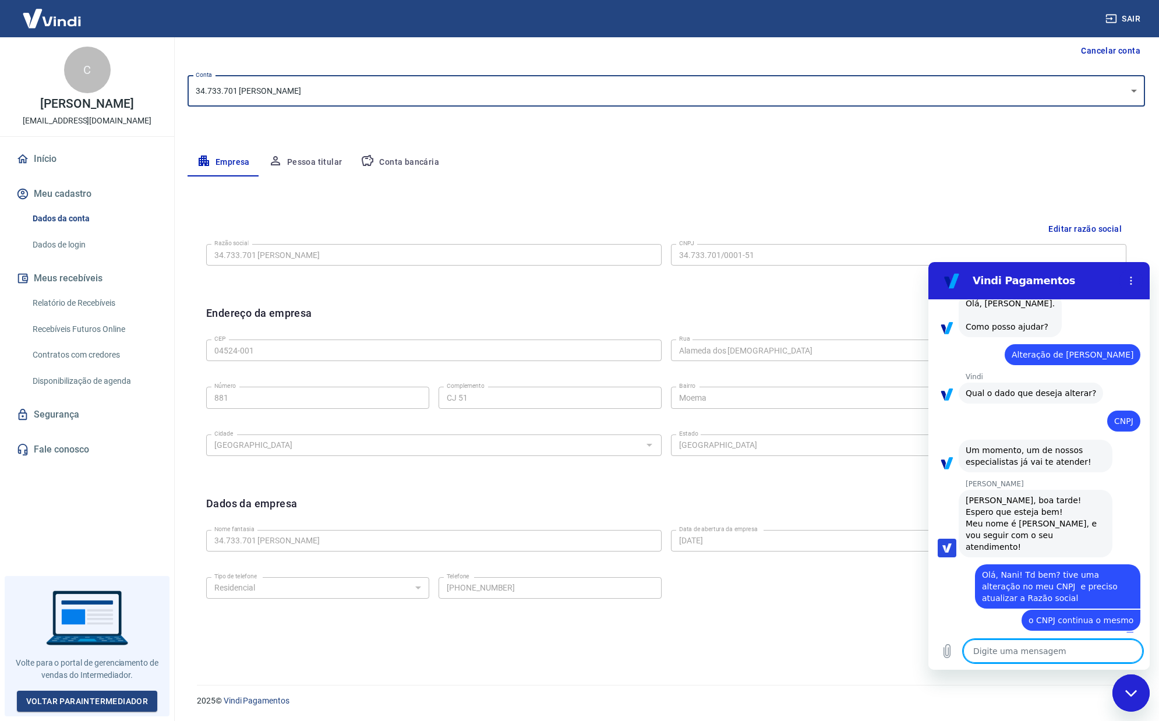
click at [1055, 653] on textarea at bounding box center [1052, 651] width 179 height 23
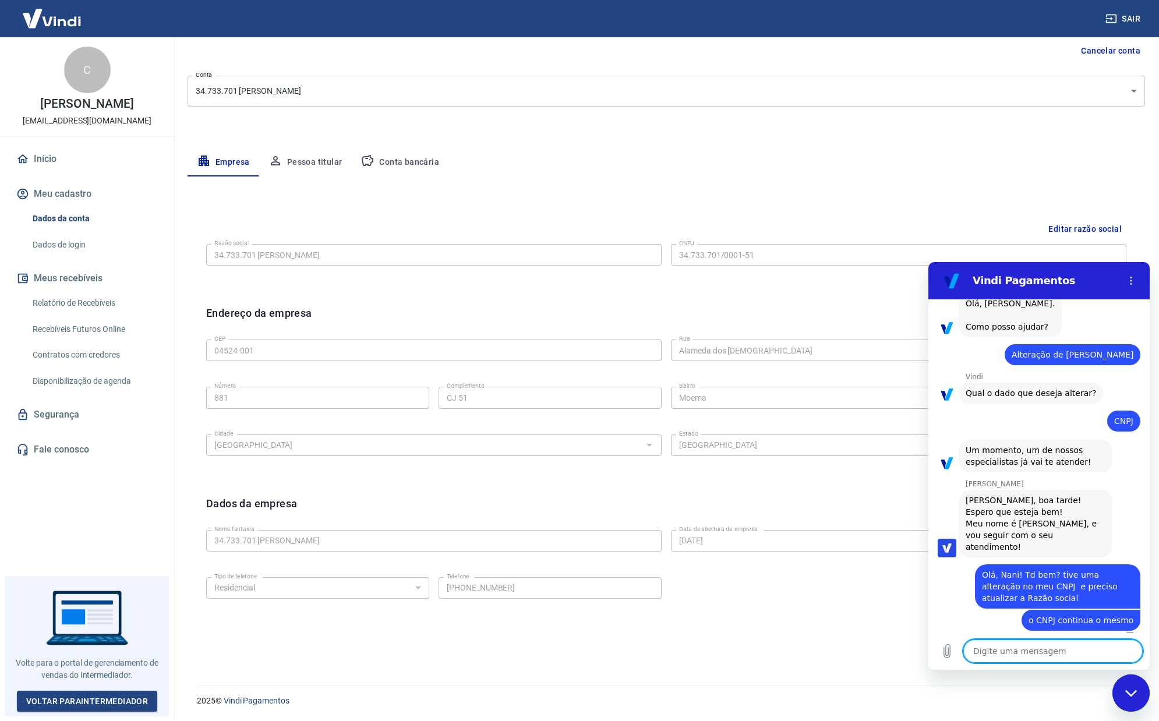
click at [1055, 653] on textarea at bounding box center [1052, 651] width 179 height 23
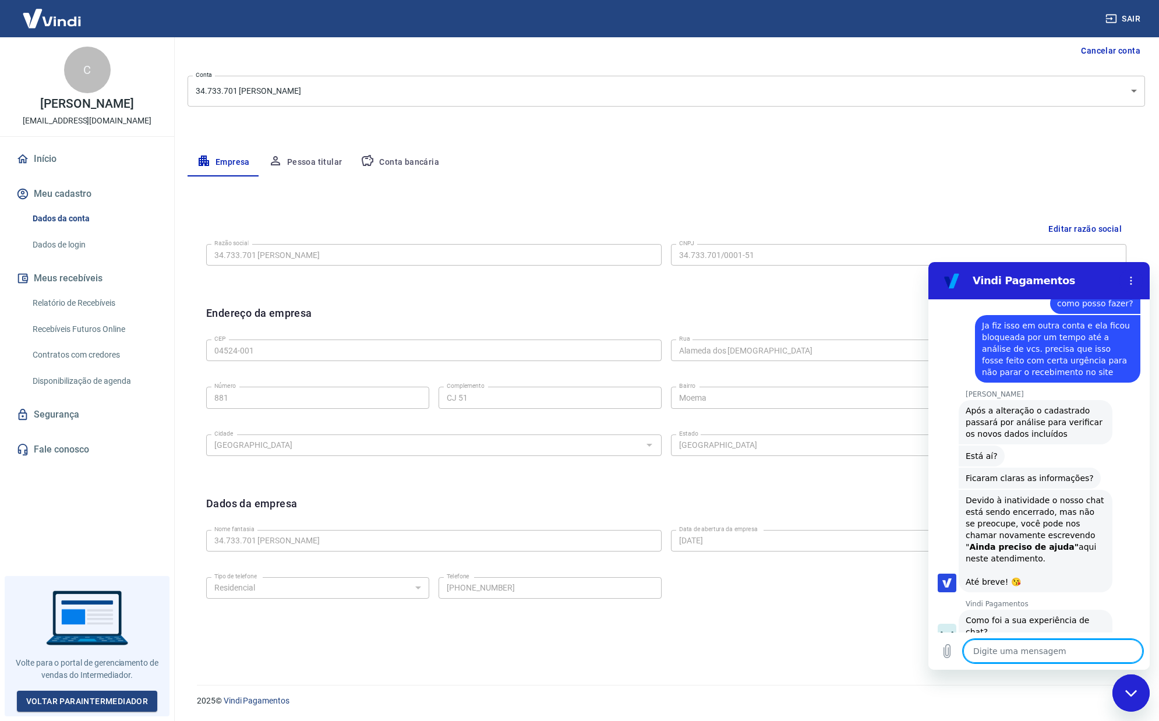
scroll to position [434, 0]
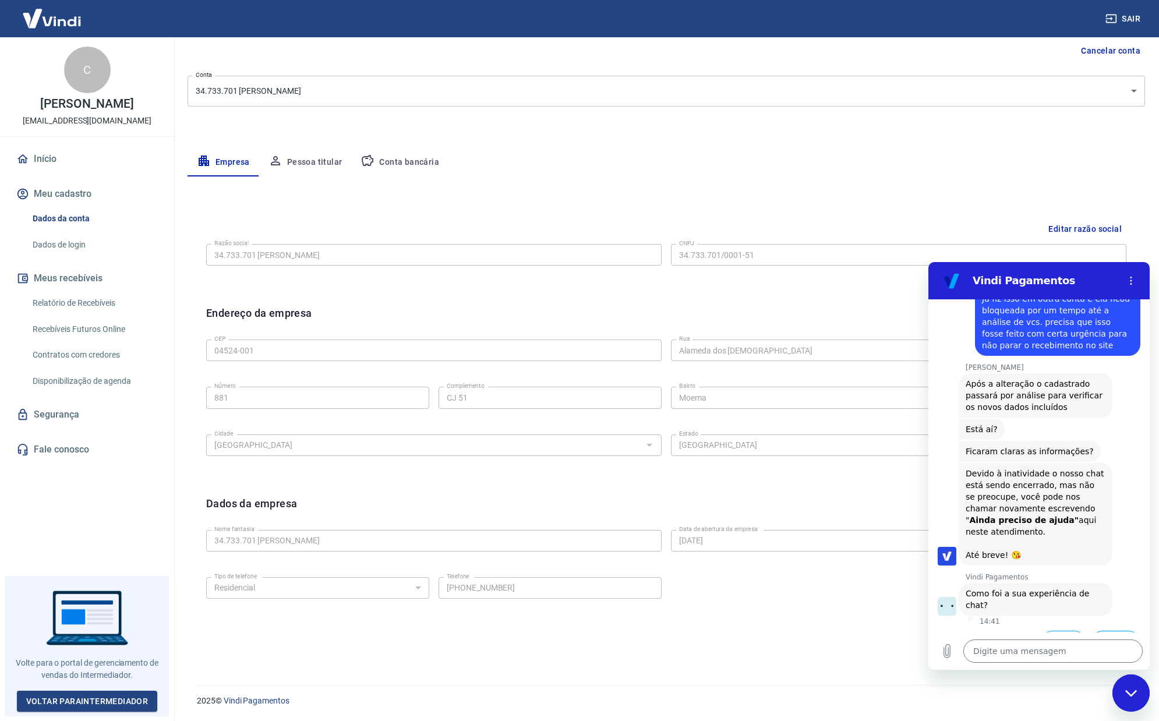
click at [1112, 631] on button "Ruim 👎" at bounding box center [1116, 648] width 50 height 34
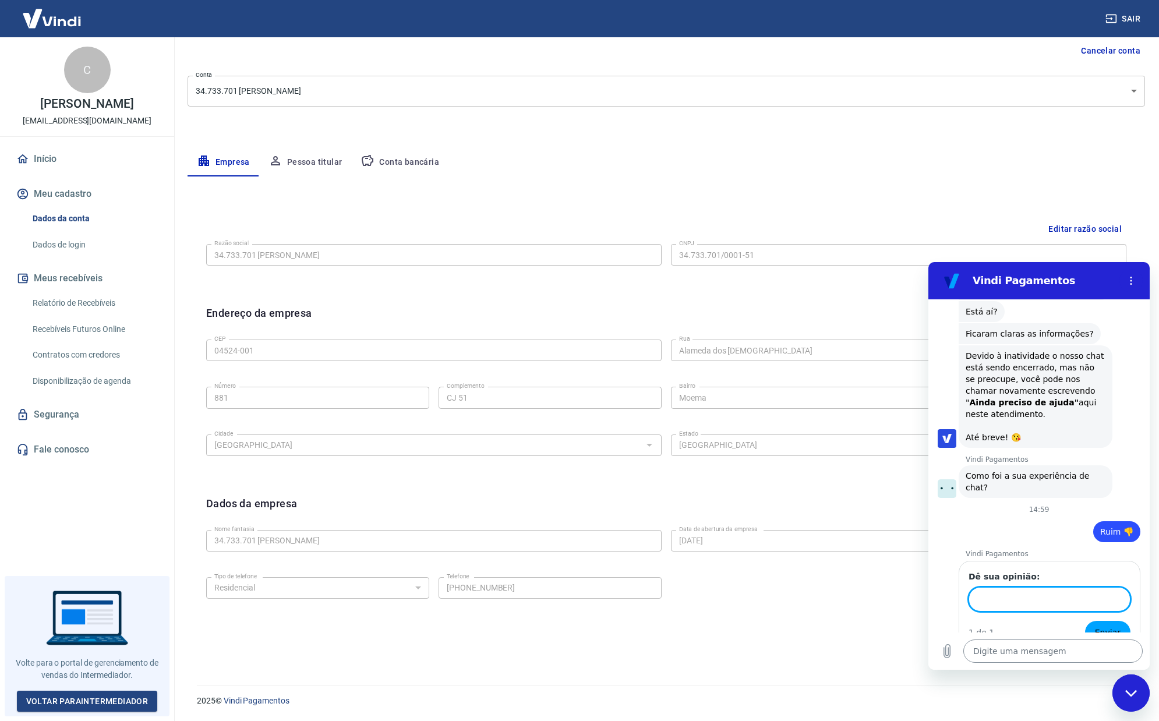
scroll to position [550, 0]
click at [1097, 622] on button "Enviar" at bounding box center [1107, 633] width 45 height 23
click at [1085, 622] on button "Enviar" at bounding box center [1107, 633] width 45 height 23
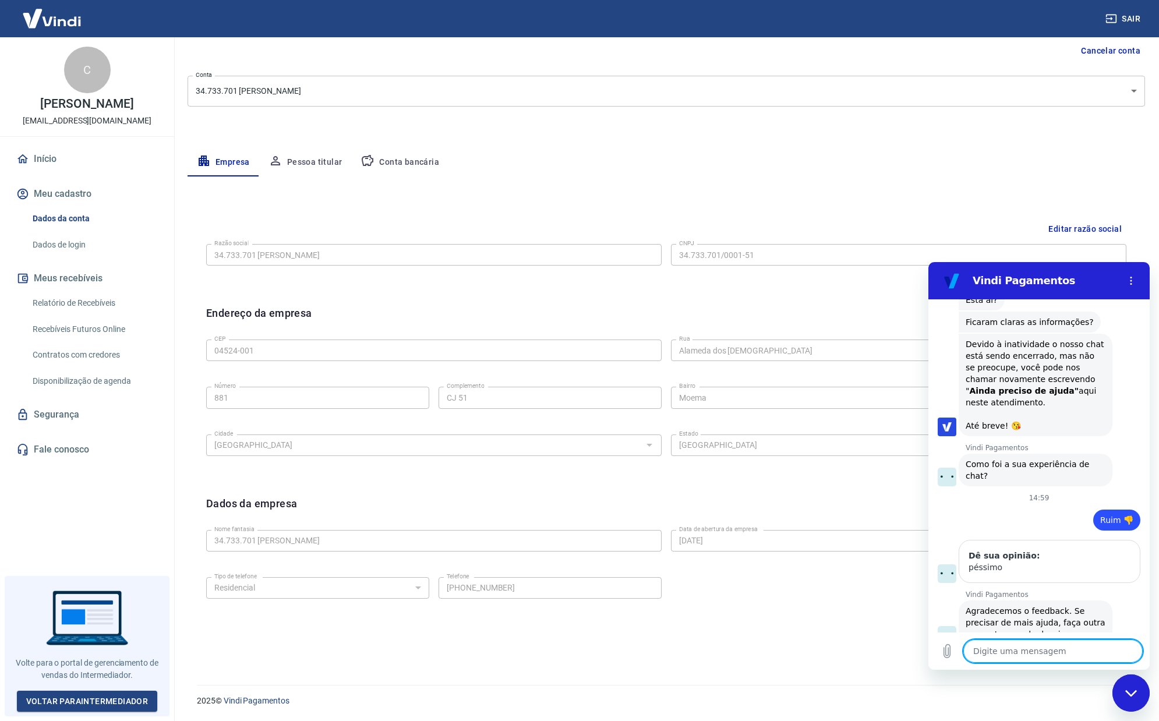
scroll to position [566, 0]
click at [1063, 654] on textarea at bounding box center [1052, 651] width 179 height 23
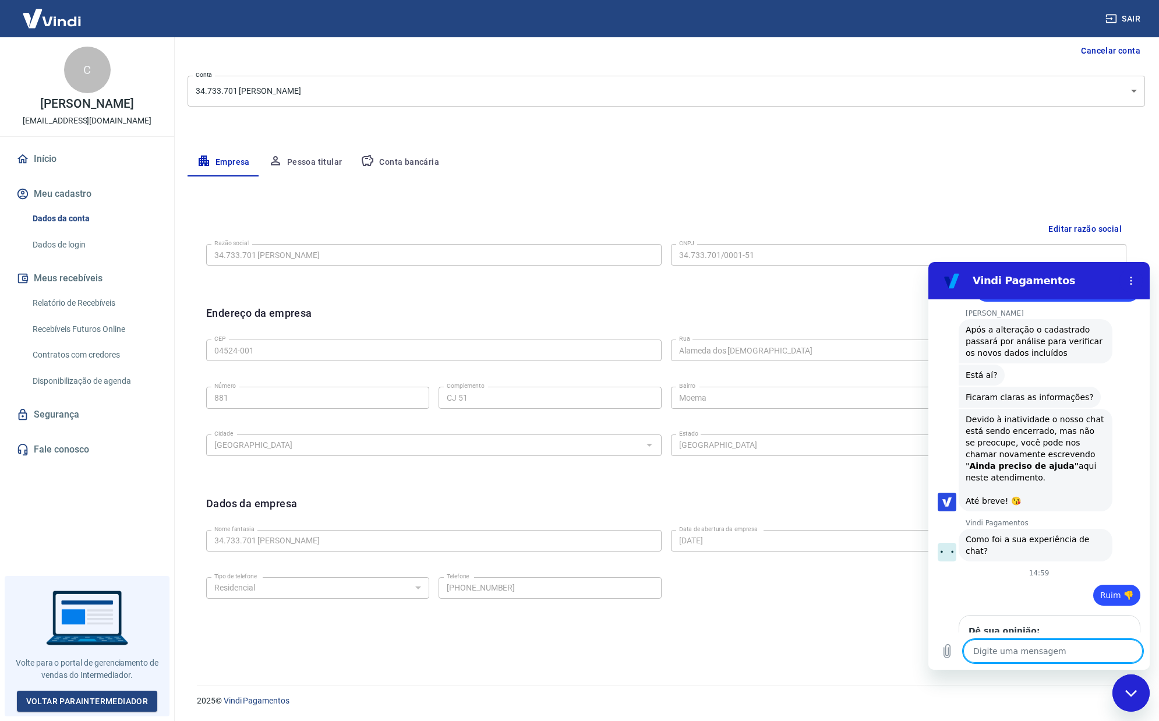
scroll to position [450, 0]
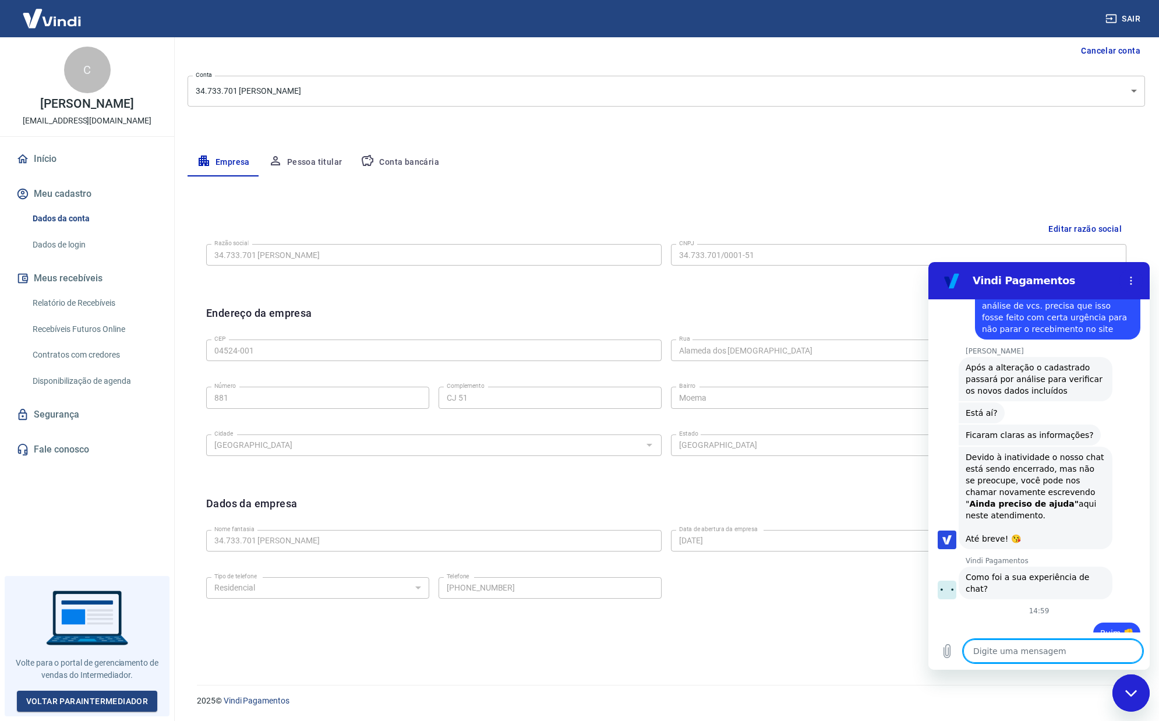
click at [863, 469] on div "Endereço da empresa Editar endereço CEP 04524-001 CEP [GEOGRAPHIC_DATA][DEMOGRA…" at bounding box center [666, 391] width 939 height 190
click at [1080, 175] on div "Empresa Pessoa titular Conta bancária" at bounding box center [667, 163] width 958 height 28
click at [1136, 698] on div "Fechar janela de mensagens" at bounding box center [1131, 693] width 35 height 35
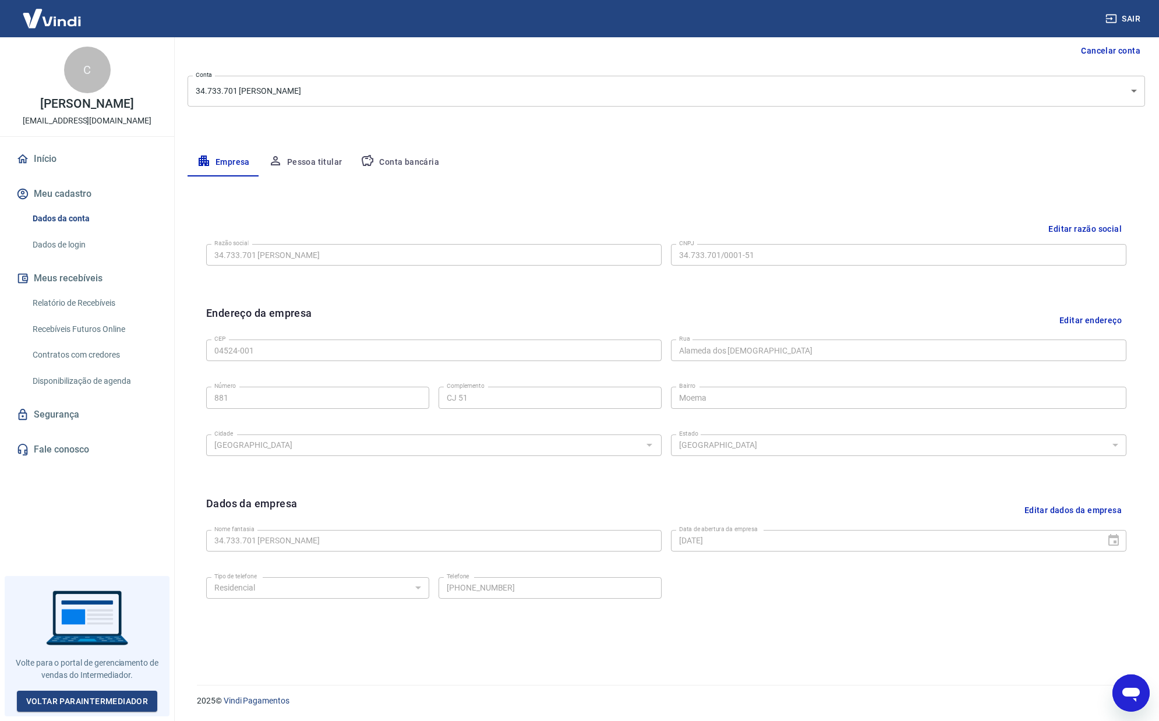
click at [1095, 228] on button "Editar razão social" at bounding box center [1085, 229] width 83 height 22
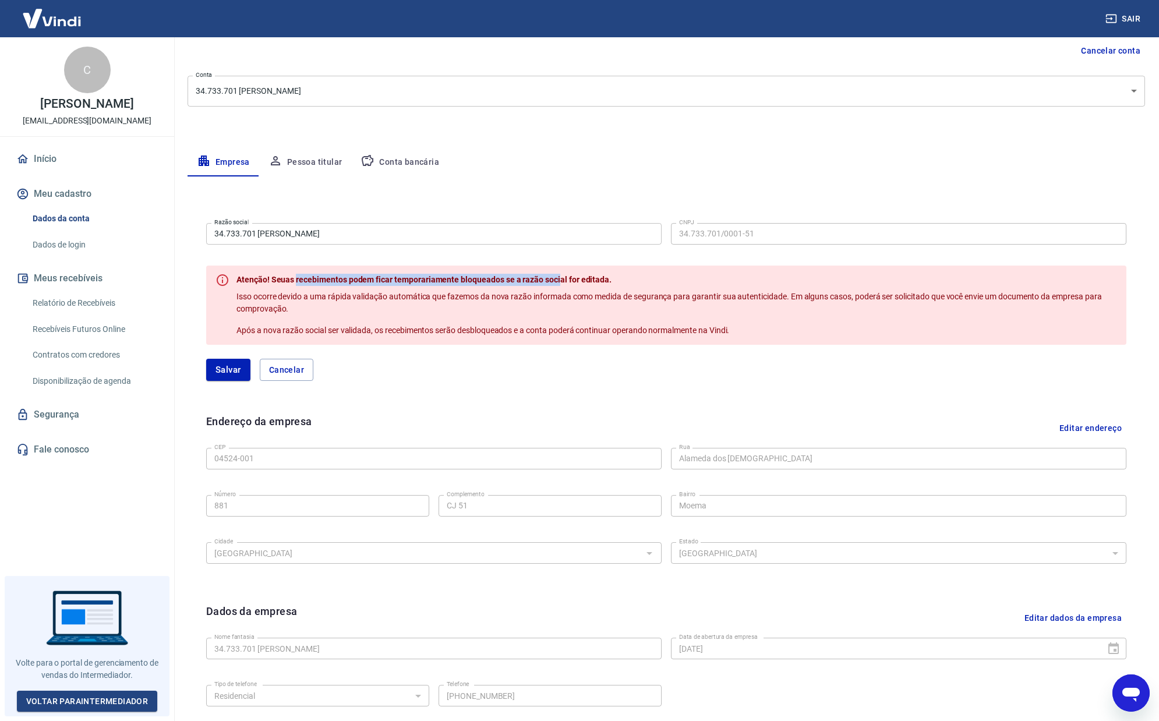
drag, startPoint x: 296, startPoint y: 279, endPoint x: 557, endPoint y: 283, distance: 261.6
click at [557, 283] on span "Atenção! Seuas recebimentos podem ficar temporariamente bloqueados se a razão s…" at bounding box center [423, 279] width 375 height 9
drag, startPoint x: 605, startPoint y: 281, endPoint x: 596, endPoint y: 284, distance: 9.0
click at [604, 281] on span "Atenção! Seuas recebimentos podem ficar temporariamente bloqueados se a razão s…" at bounding box center [423, 279] width 375 height 9
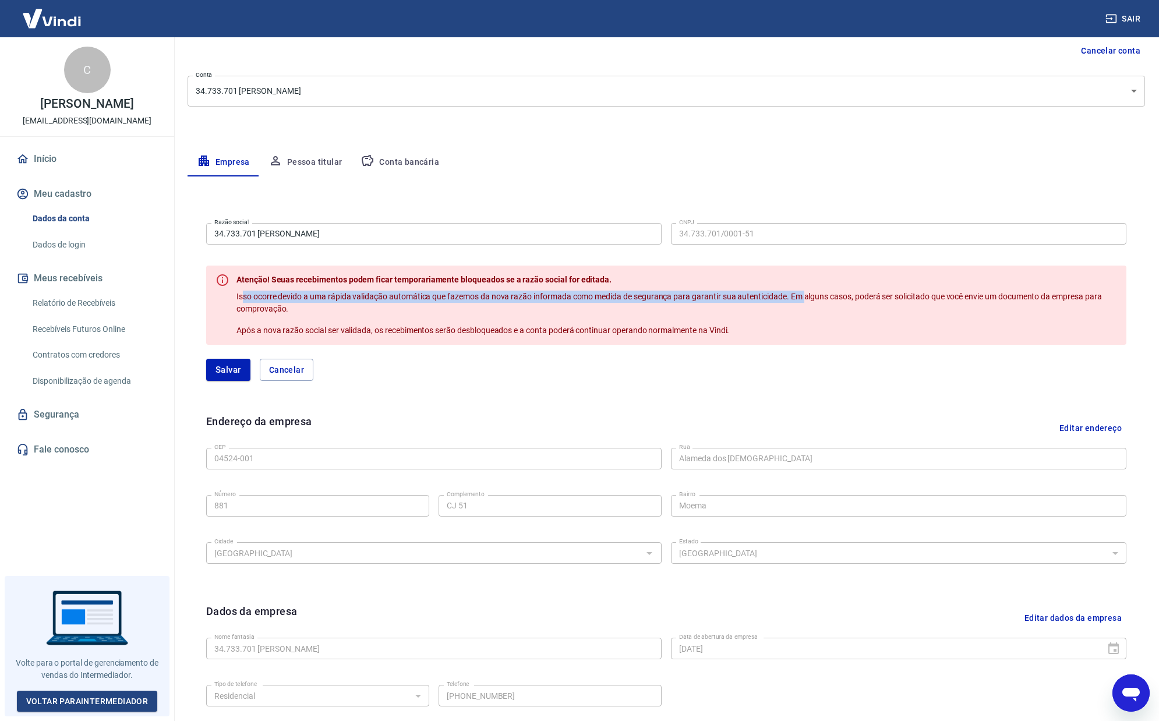
drag, startPoint x: 324, startPoint y: 303, endPoint x: 805, endPoint y: 301, distance: 480.5
click at [805, 301] on p "Isso ocorre devido a uma rápida validação automática que fazemos da nova razão …" at bounding box center [676, 303] width 881 height 24
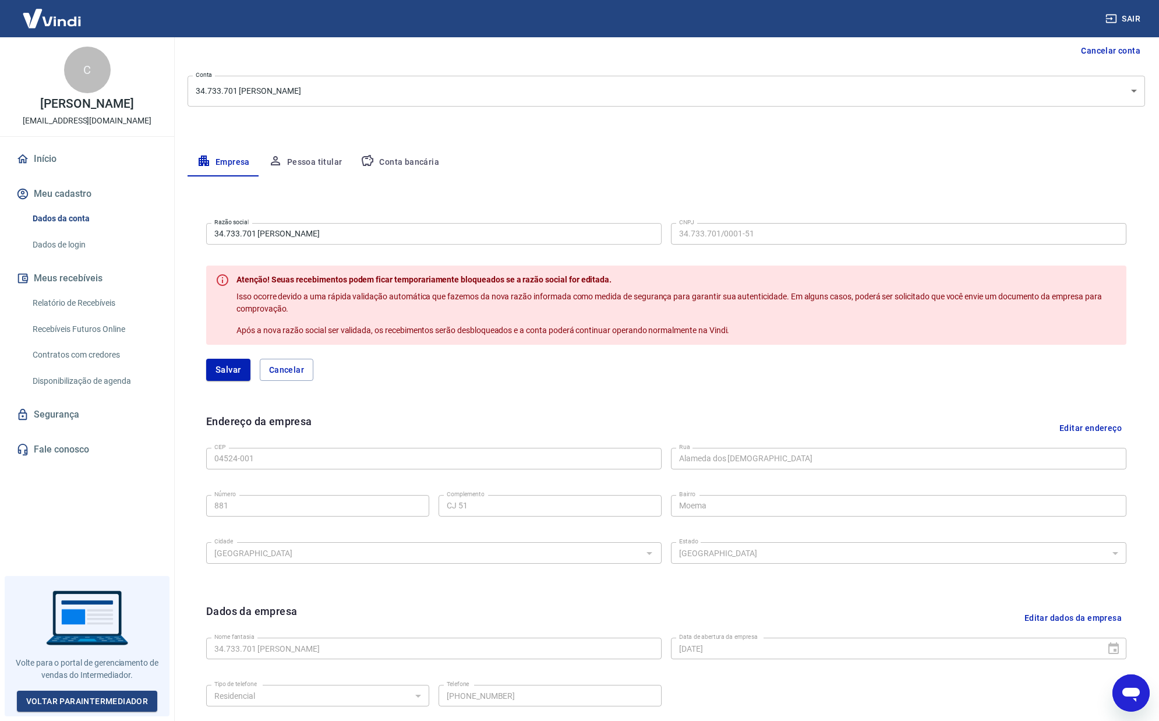
click at [824, 308] on p "Isso ocorre devido a uma rápida validação automática que fazemos da nova razão …" at bounding box center [676, 303] width 881 height 24
drag, startPoint x: 942, startPoint y: 297, endPoint x: 736, endPoint y: 315, distance: 207.0
click at [733, 300] on span "Isso ocorre devido a uma rápida validação automática que fazemos da nova razão …" at bounding box center [669, 303] width 867 height 22
click at [736, 315] on div "Atenção! Seuas recebimentos podem ficar temporariamente bloqueados se a razão s…" at bounding box center [676, 305] width 881 height 72
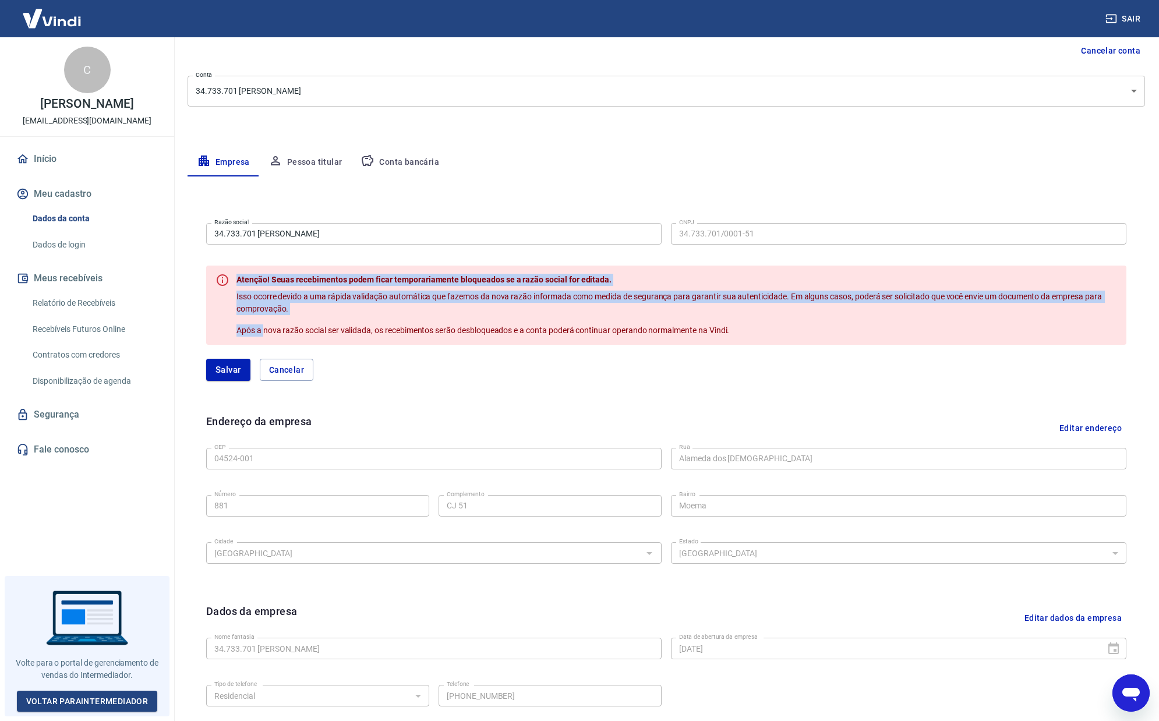
drag, startPoint x: 753, startPoint y: 333, endPoint x: 238, endPoint y: 310, distance: 516.0
click at [224, 308] on div "Atenção! Seuas recebimentos podem ficar temporariamente bloqueados se a razão s…" at bounding box center [666, 305] width 920 height 79
drag, startPoint x: 315, startPoint y: 323, endPoint x: 285, endPoint y: 330, distance: 29.9
click at [315, 324] on div "Atenção! Seuas recebimentos podem ficar temporariamente bloqueados se a razão s…" at bounding box center [676, 305] width 881 height 72
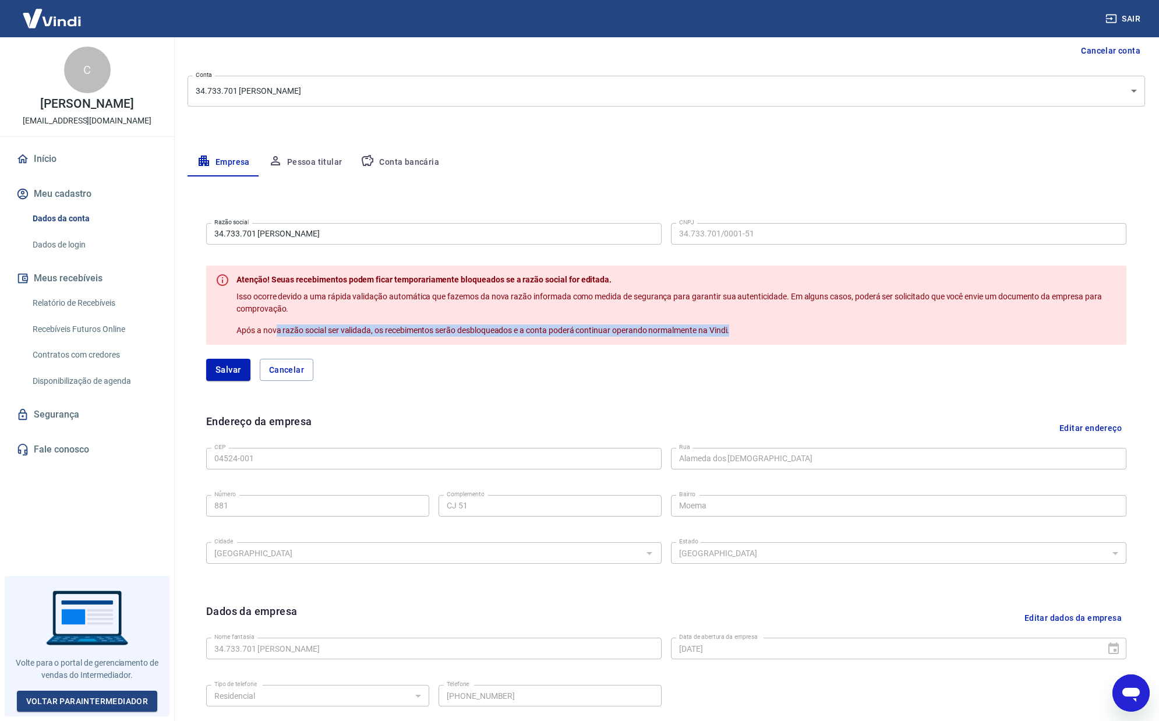
drag, startPoint x: 276, startPoint y: 331, endPoint x: 791, endPoint y: 326, distance: 514.9
click at [788, 326] on p "Após a nova razão social ser validada, os recebimentos serão desbloqueados e a …" at bounding box center [676, 330] width 881 height 12
click at [798, 326] on p "Após a nova razão social ser validada, os recebimentos serão desbloqueados e a …" at bounding box center [676, 330] width 881 height 12
drag, startPoint x: 797, startPoint y: 324, endPoint x: 607, endPoint y: 330, distance: 189.4
click at [607, 330] on p "Após a nova razão social ser validada, os recebimentos serão desbloqueados e a …" at bounding box center [676, 330] width 881 height 12
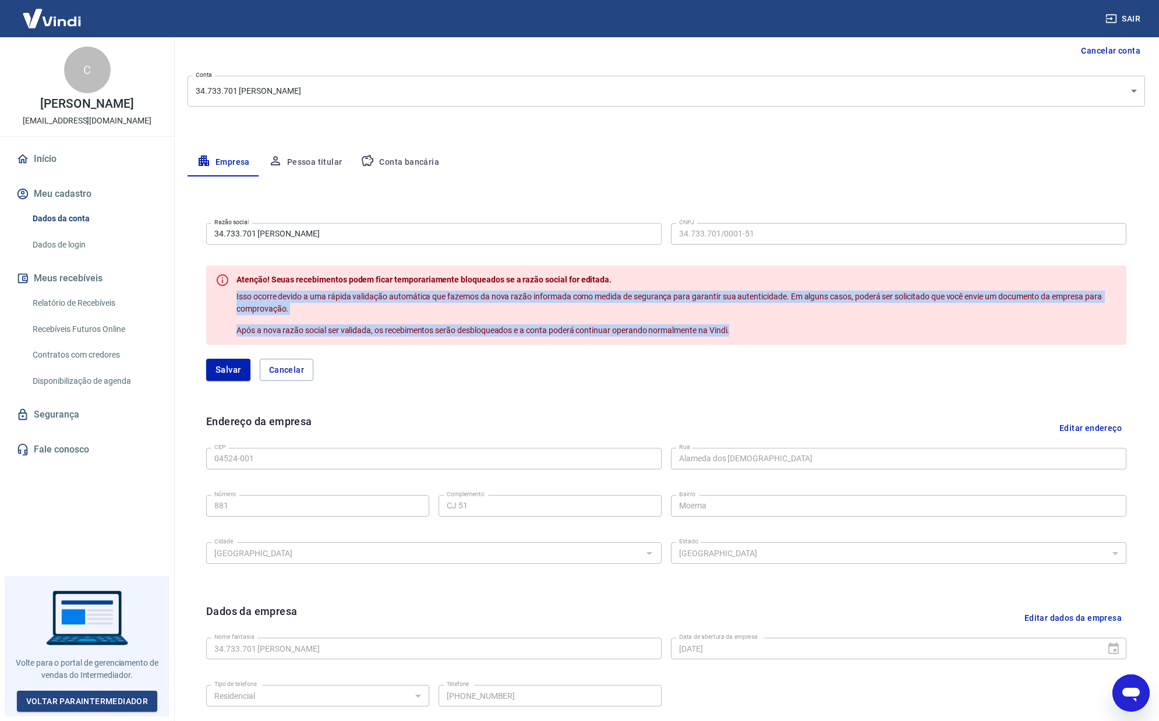
drag, startPoint x: 771, startPoint y: 329, endPoint x: 300, endPoint y: 290, distance: 472.8
click at [295, 287] on div "Atenção! Seuas recebimentos podem ficar temporariamente bloqueados se a razão s…" at bounding box center [676, 305] width 881 height 72
click at [394, 319] on div "Atenção! Seuas recebimentos podem ficar temporariamente bloqueados se a razão s…" at bounding box center [676, 305] width 881 height 72
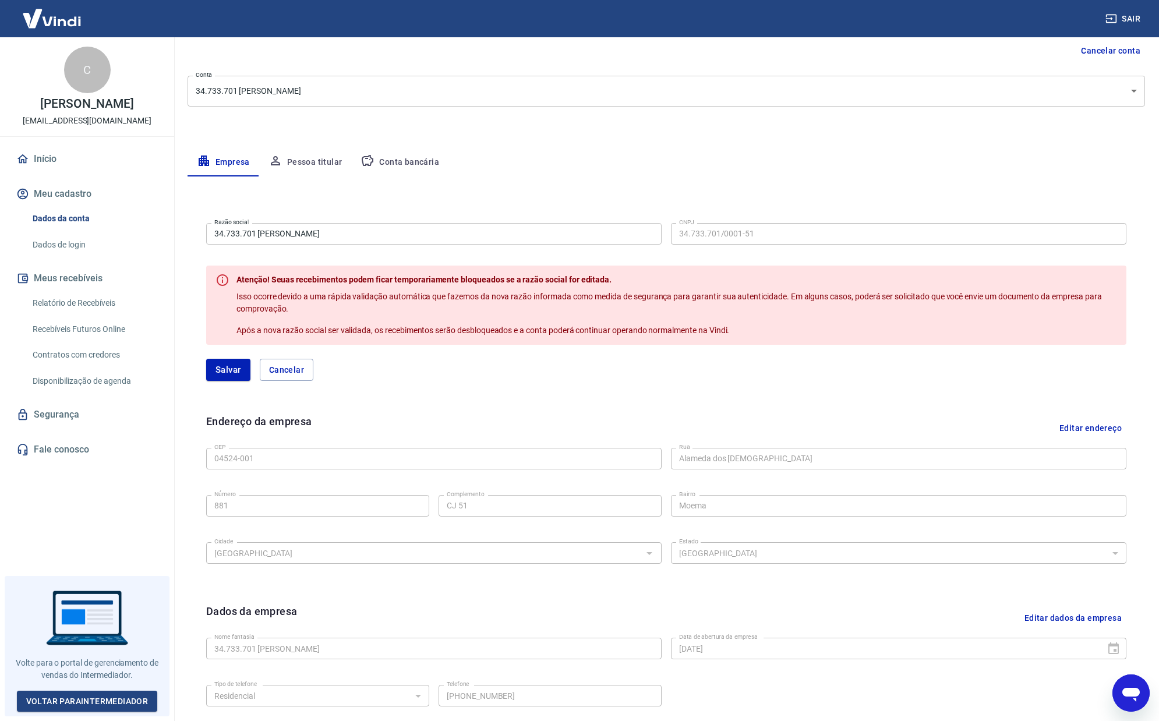
click at [305, 369] on button "Cancelar" at bounding box center [287, 370] width 54 height 22
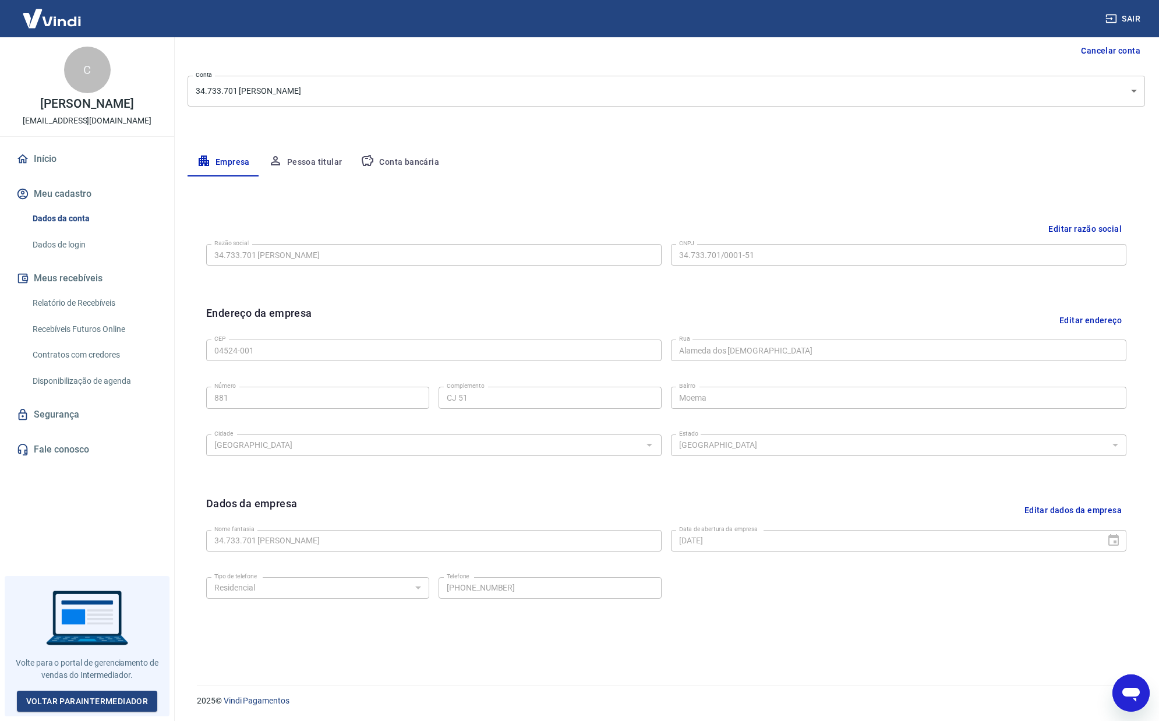
click at [500, 304] on div "Endereço da empresa Editar endereço CEP 04524-001 CEP [GEOGRAPHIC_DATA][DEMOGRA…" at bounding box center [666, 391] width 939 height 190
